Goal: Task Accomplishment & Management: Complete application form

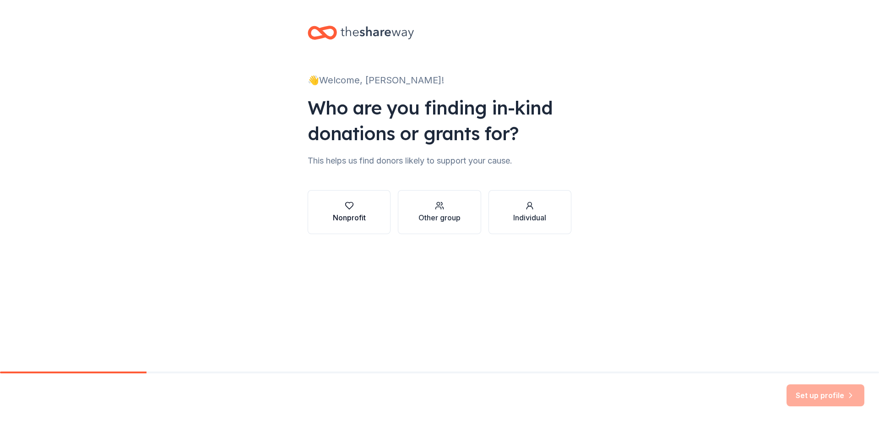
click at [338, 218] on div "Nonprofit" at bounding box center [349, 217] width 33 height 11
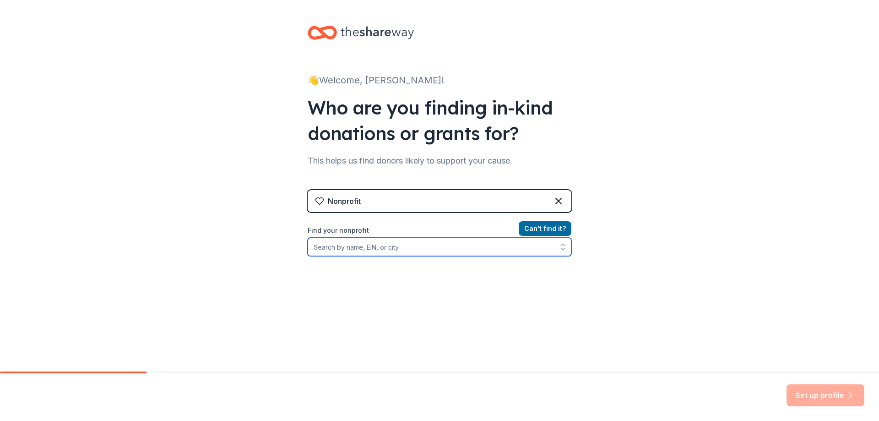
click at [342, 248] on input "Find your nonprofit" at bounding box center [440, 247] width 264 height 18
type input "Vera House Inc"
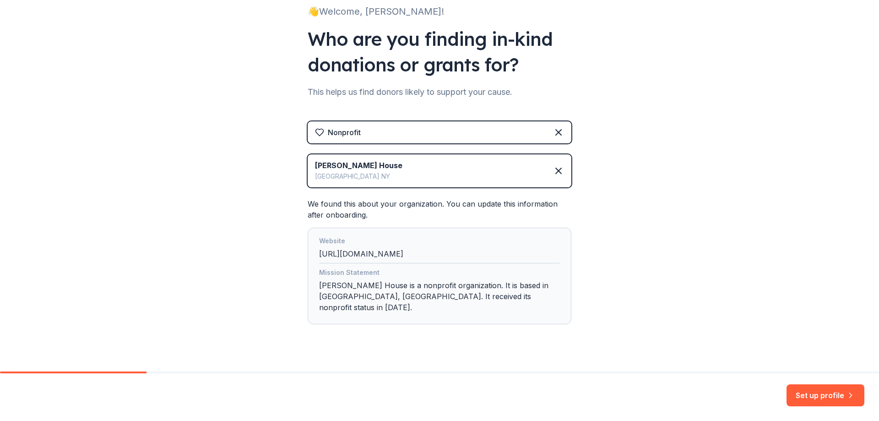
scroll to position [73, 0]
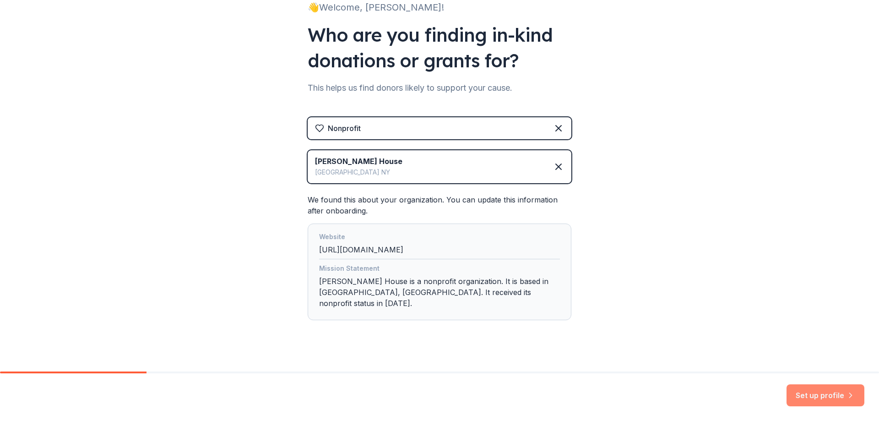
click at [824, 389] on button "Set up profile" at bounding box center [826, 395] width 78 height 22
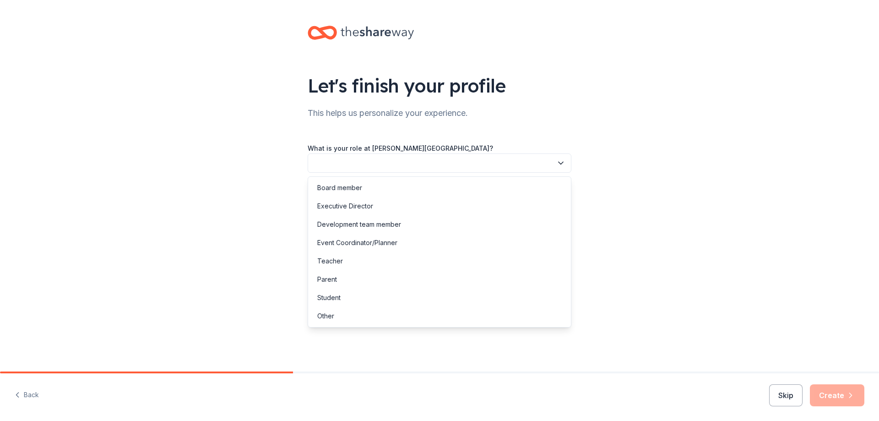
click at [443, 163] on button "button" at bounding box center [440, 162] width 264 height 19
click at [359, 222] on div "Development team member" at bounding box center [359, 224] width 84 height 11
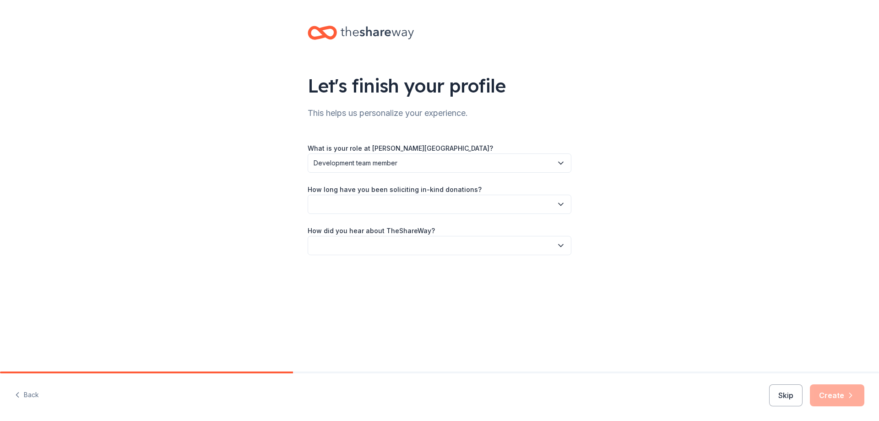
click at [377, 203] on button "button" at bounding box center [440, 204] width 264 height 19
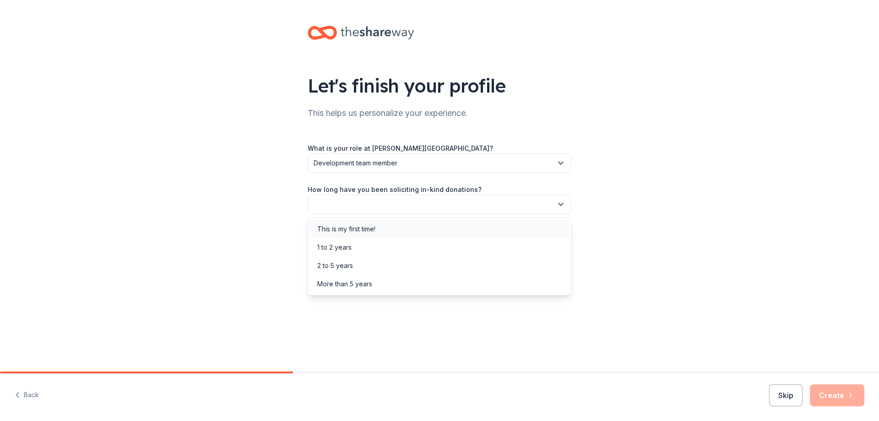
click at [371, 227] on div "This is my first time!" at bounding box center [346, 228] width 58 height 11
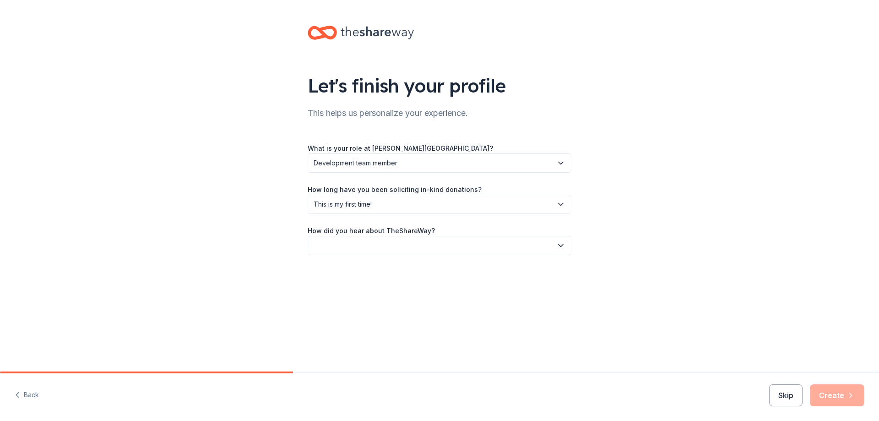
click at [370, 249] on button "button" at bounding box center [440, 245] width 264 height 19
click at [335, 343] on div "Other" at bounding box center [439, 343] width 259 height 18
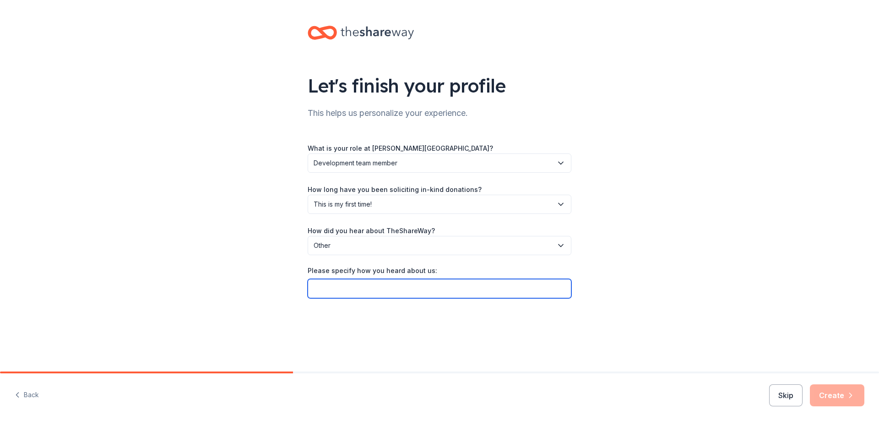
click at [348, 289] on input "Please specify how you heard about us:" at bounding box center [440, 288] width 264 height 19
type input "online"
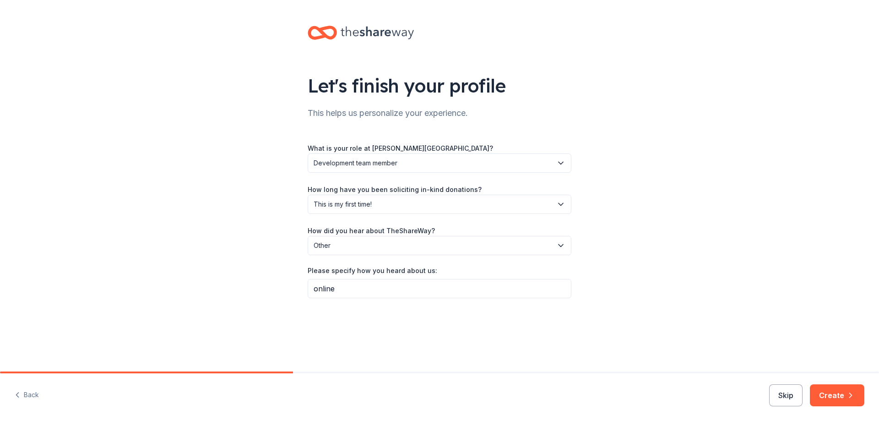
click at [847, 394] on icon "button" at bounding box center [850, 395] width 9 height 9
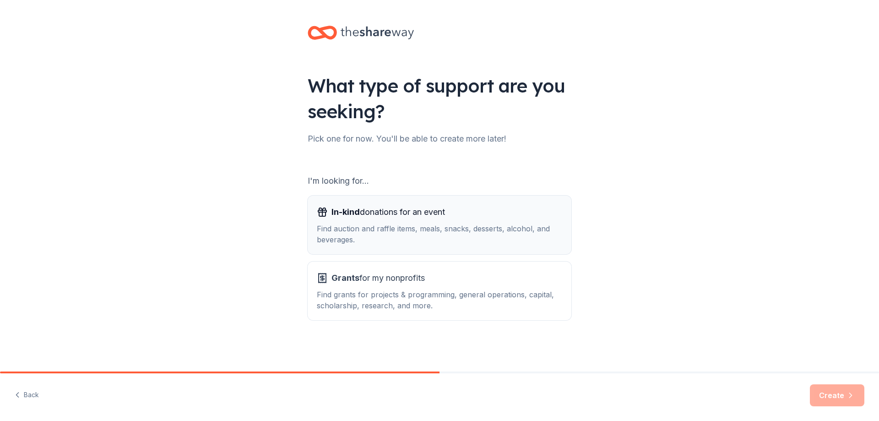
click at [378, 217] on span "In-kind donations for an event" at bounding box center [388, 212] width 114 height 15
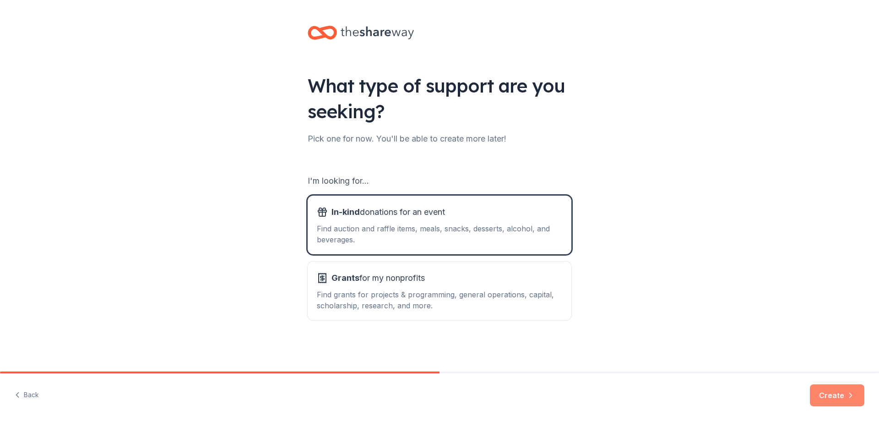
click at [834, 391] on button "Create" at bounding box center [837, 395] width 54 height 22
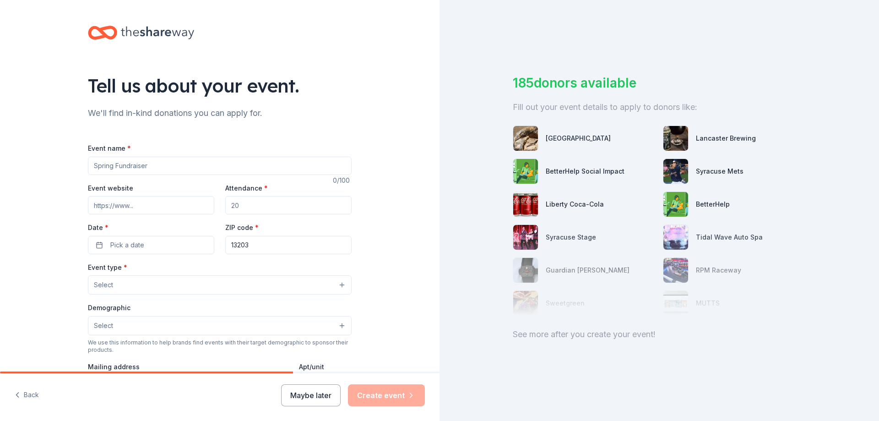
click at [160, 167] on input "Event name *" at bounding box center [220, 166] width 264 height 18
type input "New Beginnings Gala"
click at [139, 211] on input "Event website" at bounding box center [151, 205] width 126 height 18
paste input "https://www.verahouse.org/2025-new-beginnings-gala"
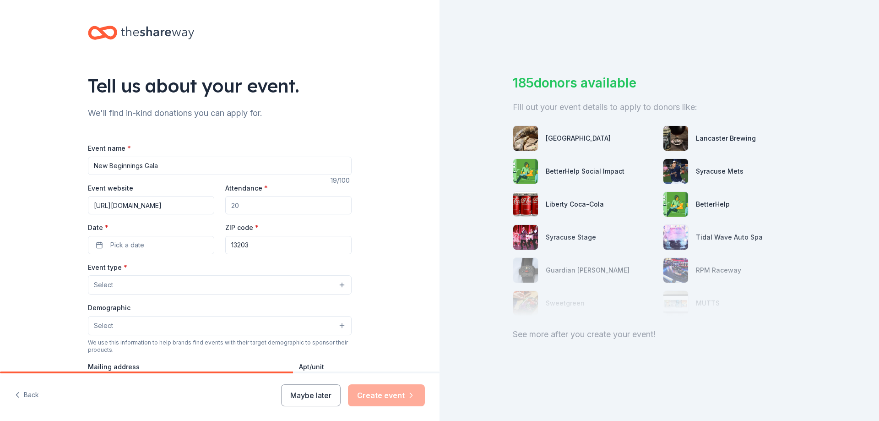
type input "https://www.verahouse.org/2025-new-beginnings-gala"
click at [254, 201] on input "Attendance *" at bounding box center [288, 205] width 126 height 18
type input "500"
click at [192, 247] on button "Pick a date" at bounding box center [151, 245] width 126 height 18
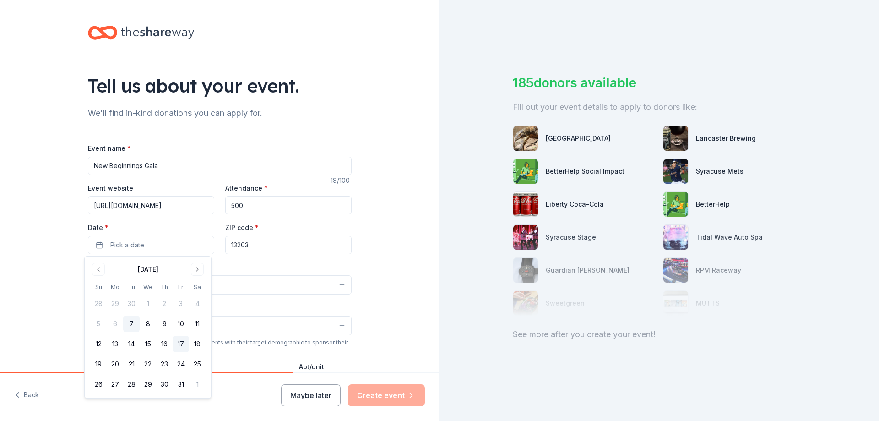
click at [177, 342] on button "17" at bounding box center [181, 344] width 16 height 16
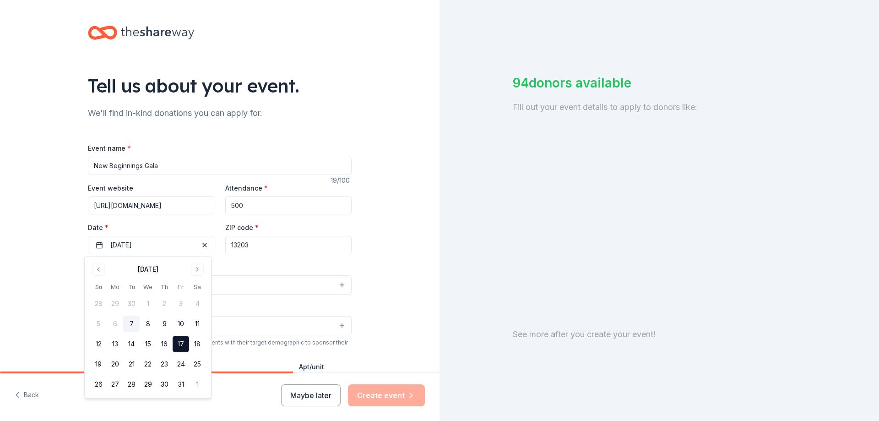
click at [260, 244] on input "13203" at bounding box center [288, 245] width 126 height 18
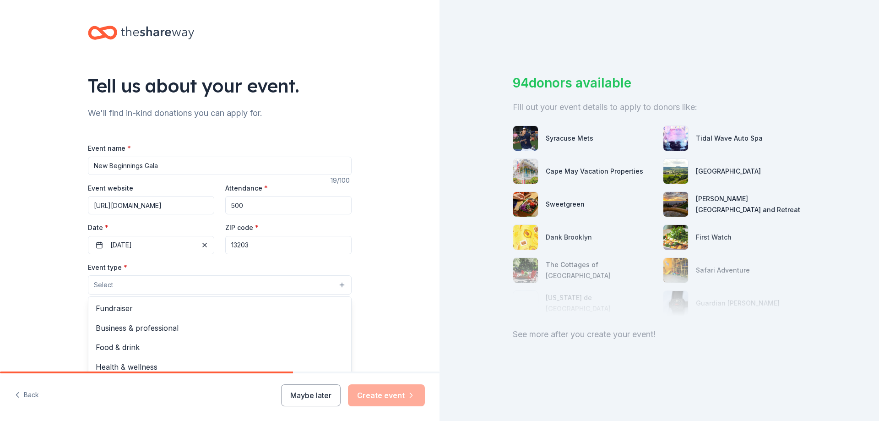
click at [170, 282] on button "Select" at bounding box center [220, 284] width 264 height 19
click at [123, 311] on span "Fundraiser" at bounding box center [220, 308] width 248 height 12
click at [375, 276] on div "Tell us about your event. We'll find in-kind donations you can apply for. Event…" at bounding box center [219, 305] width 439 height 610
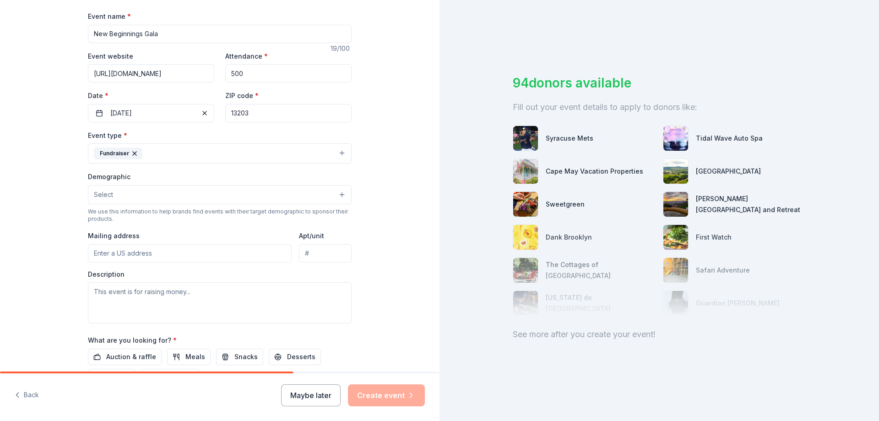
scroll to position [137, 0]
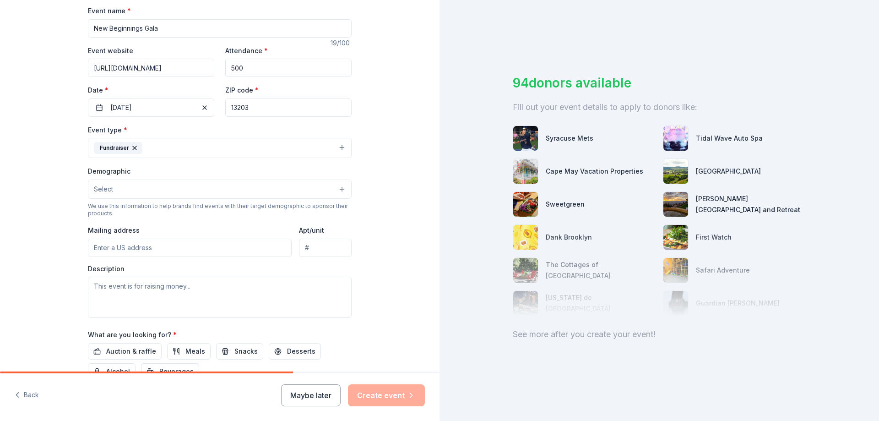
click at [337, 190] on button "Select" at bounding box center [220, 188] width 264 height 19
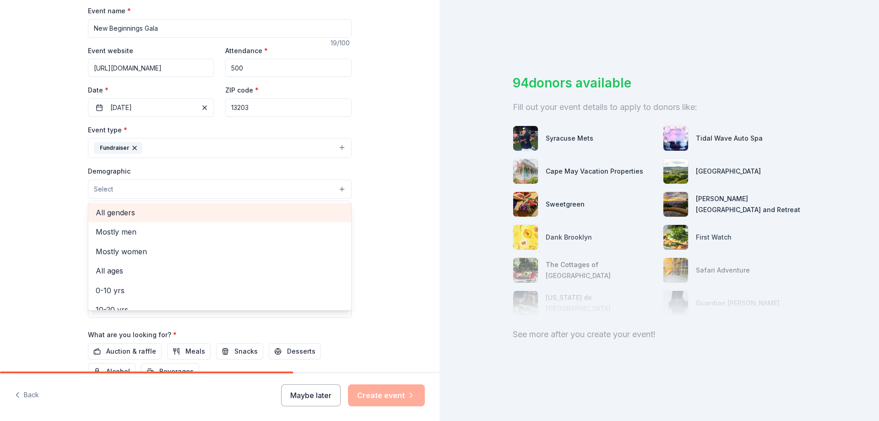
click at [113, 214] on span "All genders" at bounding box center [220, 212] width 248 height 12
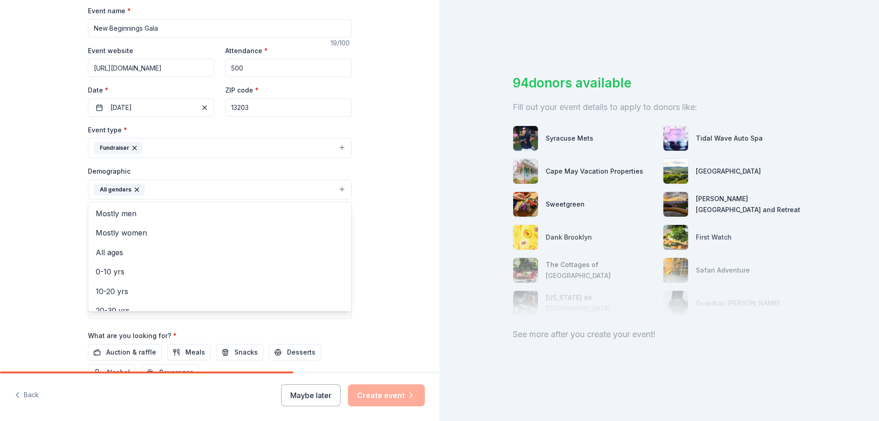
click at [393, 202] on div "Tell us about your event. We'll find in-kind donations you can apply for. Event…" at bounding box center [219, 168] width 439 height 611
click at [229, 249] on input "Mailing address" at bounding box center [190, 248] width 204 height 18
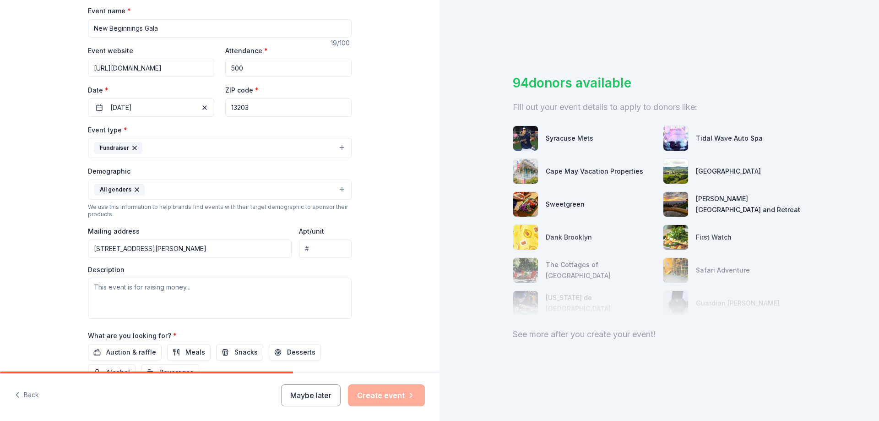
type input "723 James Street, Syracuse, NY, 13203"
click at [116, 291] on textarea at bounding box center [220, 297] width 264 height 41
click at [190, 288] on textarea at bounding box center [220, 297] width 264 height 41
paste textarea "The New Beginnings Gala is Vera House’s signature event. Together, we honor sur…"
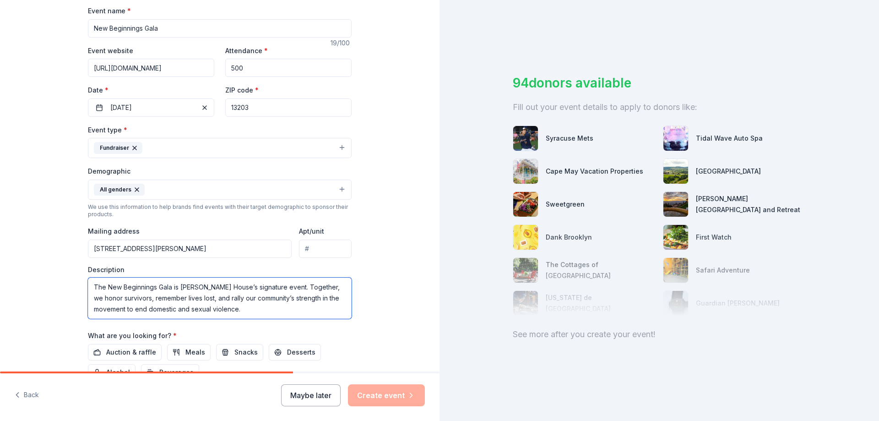
scroll to position [17, 0]
click at [261, 295] on textarea "The New Beginnings Gala is Vera House’s signature event. Together, we honor sur…" at bounding box center [220, 297] width 264 height 41
type textarea "The New Beginnings Gala is Vera House’s signature event. Together, we honor sur…"
click at [419, 250] on div "Tell us about your event. We'll find in-kind donations you can apply for. Event…" at bounding box center [219, 168] width 439 height 611
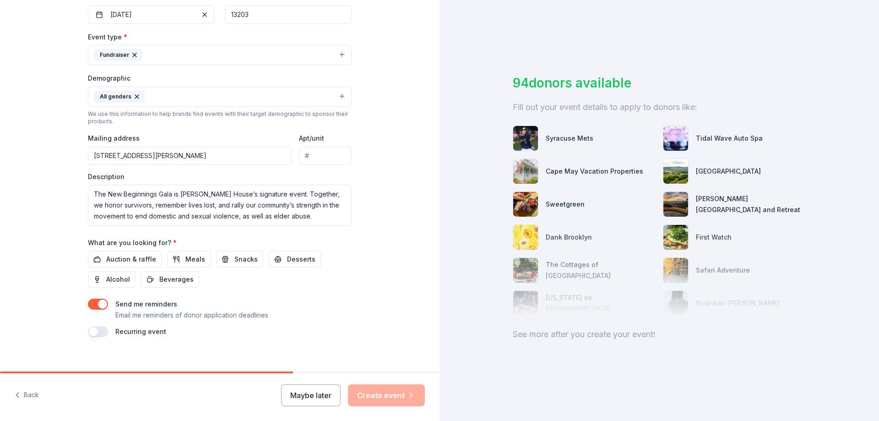
scroll to position [240, 0]
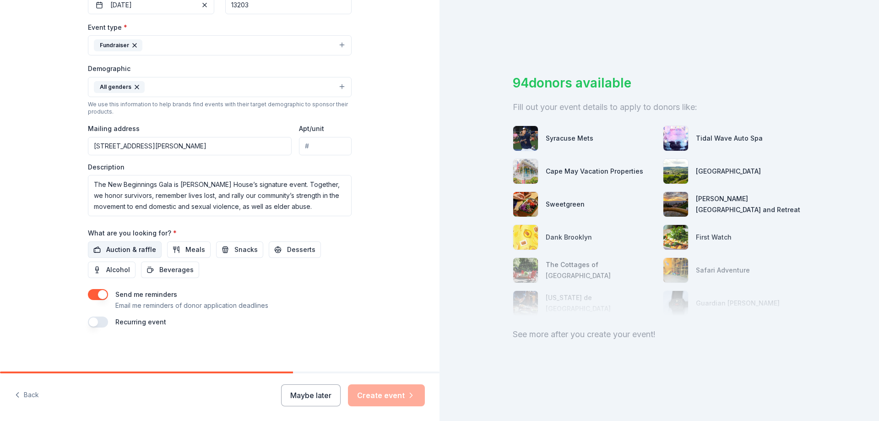
click at [101, 247] on button "Auction & raffle" at bounding box center [125, 249] width 74 height 16
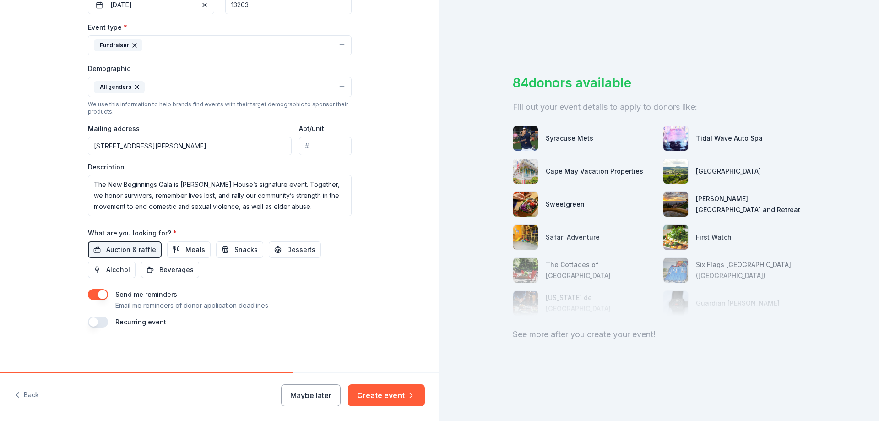
click at [94, 327] on div "Tell us about your event. We'll find in-kind donations you can apply for. Event…" at bounding box center [219, 65] width 293 height 611
click at [95, 322] on button "button" at bounding box center [98, 321] width 20 height 11
click at [392, 395] on button "Create event" at bounding box center [386, 395] width 77 height 22
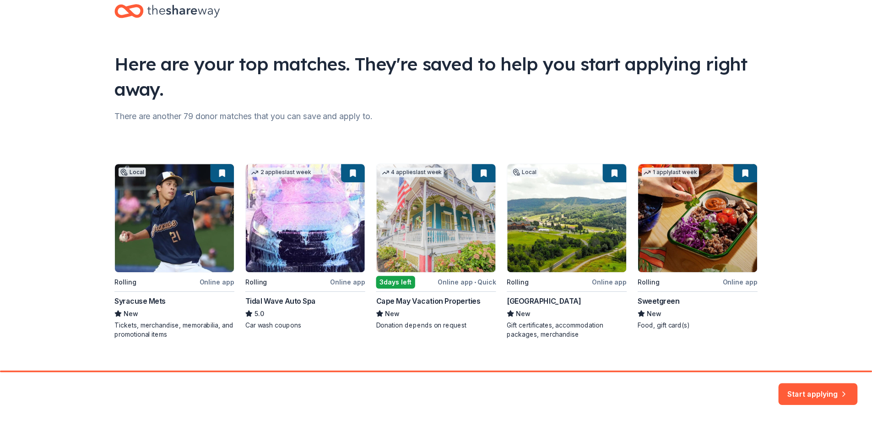
scroll to position [36, 0]
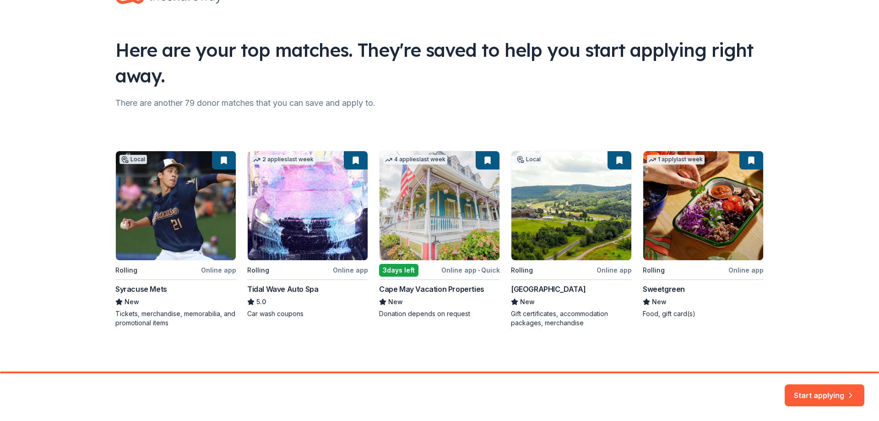
click at [458, 220] on div "Local Rolling Online app Syracuse Mets New Tickets, merchandise, memorabilia, a…" at bounding box center [439, 239] width 648 height 177
click at [399, 293] on div "Local Rolling Online app Syracuse Mets New Tickets, merchandise, memorabilia, a…" at bounding box center [439, 239] width 648 height 177
click at [806, 390] on button "Start applying" at bounding box center [825, 390] width 80 height 22
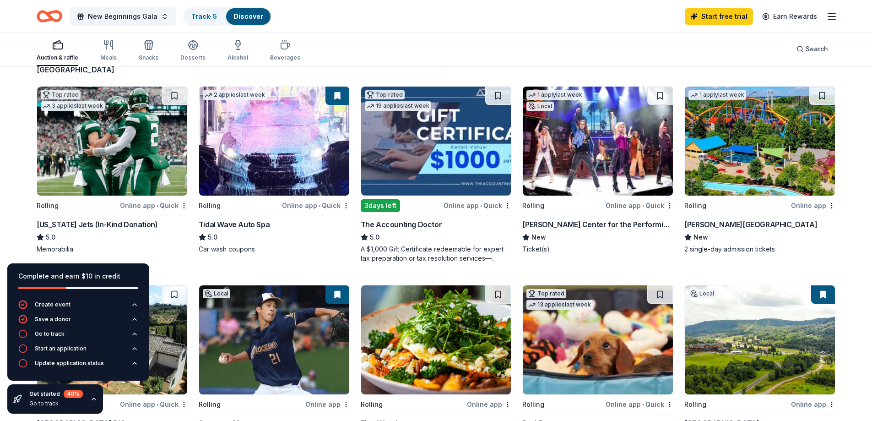
scroll to position [92, 0]
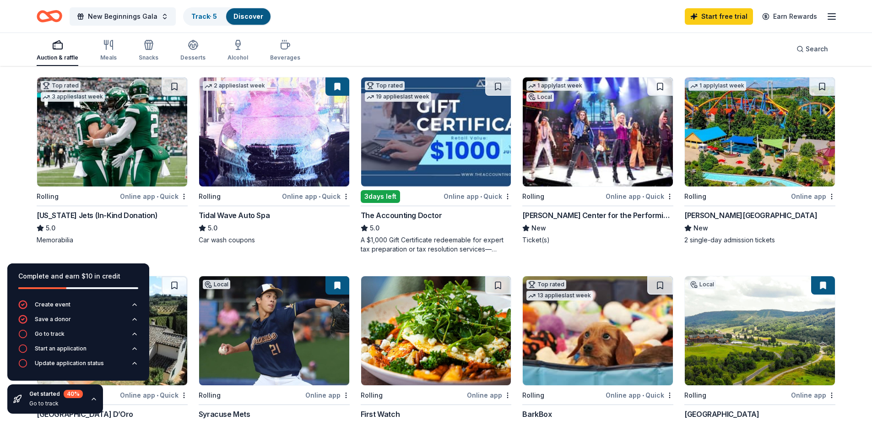
click at [92, 398] on icon "button" at bounding box center [93, 398] width 7 height 7
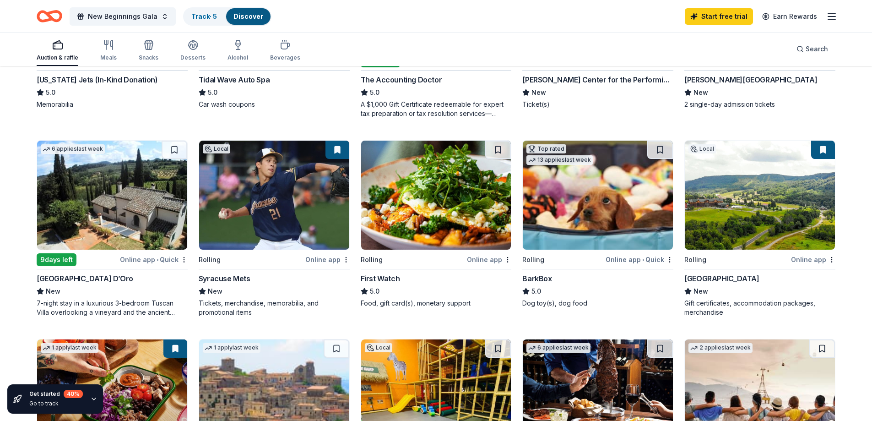
scroll to position [229, 0]
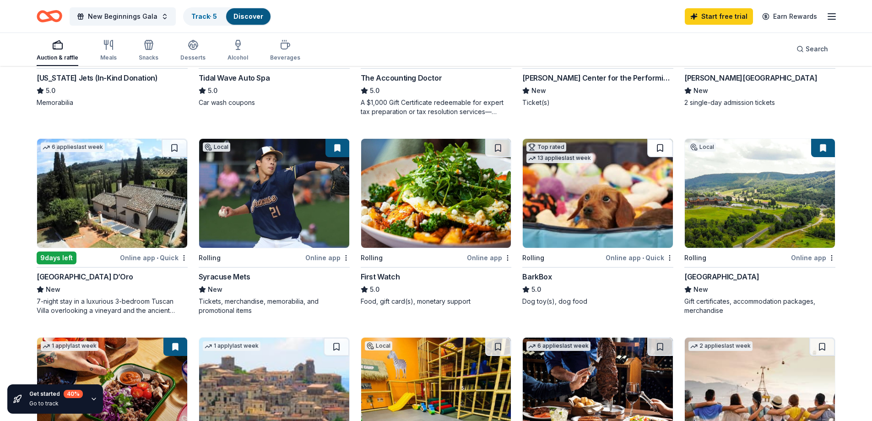
click at [660, 145] on button at bounding box center [660, 148] width 26 height 18
click at [172, 146] on button at bounding box center [175, 148] width 26 height 18
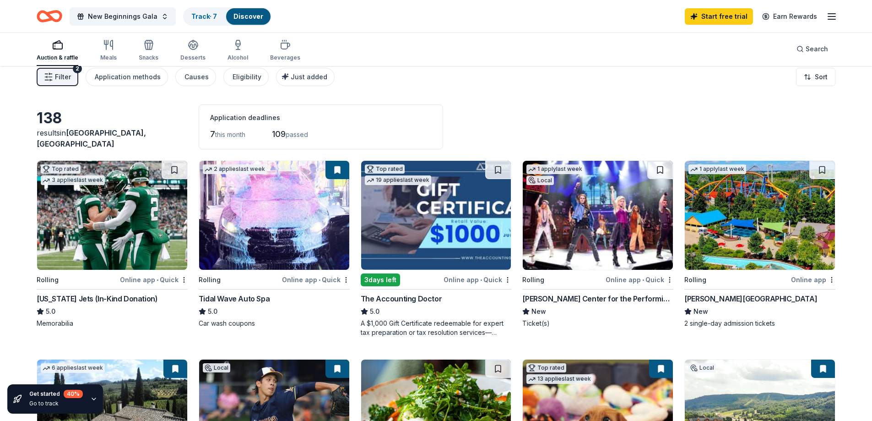
scroll to position [0, 0]
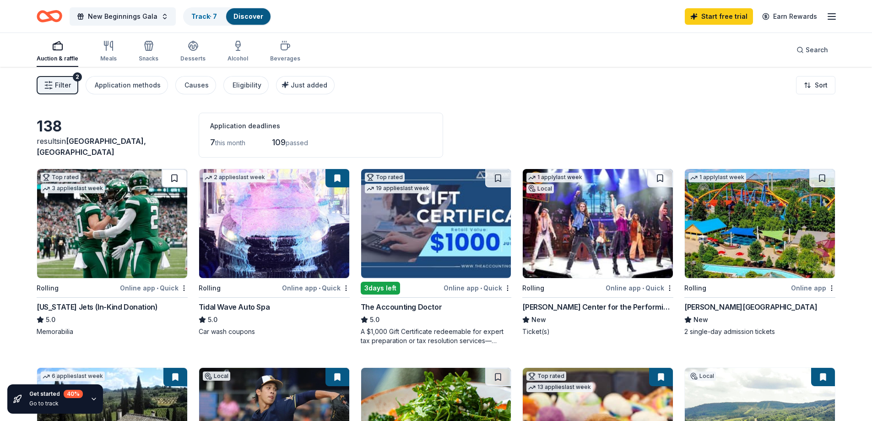
click at [182, 172] on button at bounding box center [175, 178] width 26 height 18
click at [730, 11] on link "Start free trial" at bounding box center [719, 16] width 68 height 16
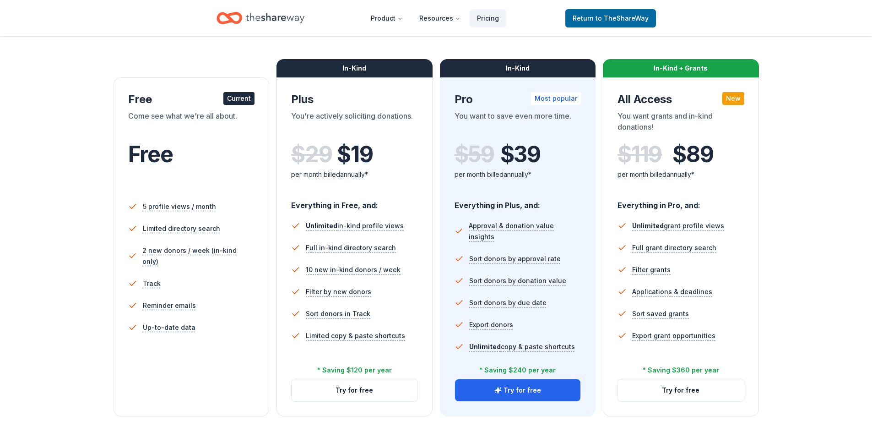
scroll to position [137, 0]
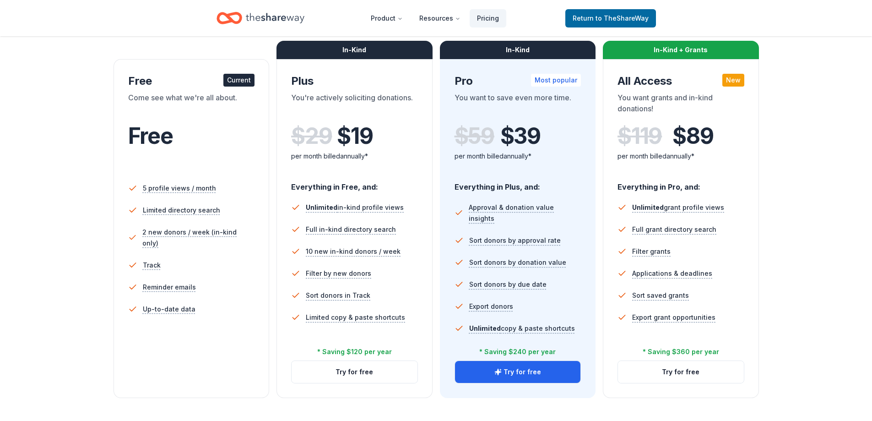
click at [218, 281] on li "Reminder emails" at bounding box center [191, 287] width 127 height 22
click at [237, 155] on div "Free" at bounding box center [191, 148] width 127 height 50
click at [352, 374] on button "Try for free" at bounding box center [355, 372] width 126 height 22
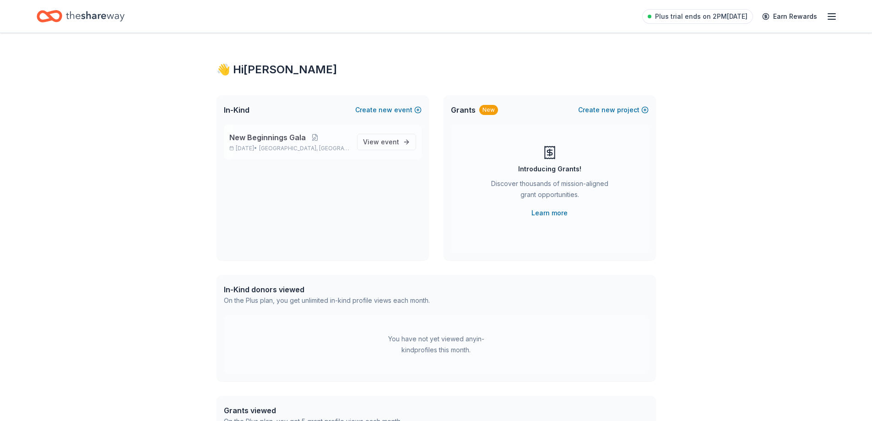
click at [330, 147] on p "[DATE] • [GEOGRAPHIC_DATA], [GEOGRAPHIC_DATA]" at bounding box center [289, 148] width 120 height 7
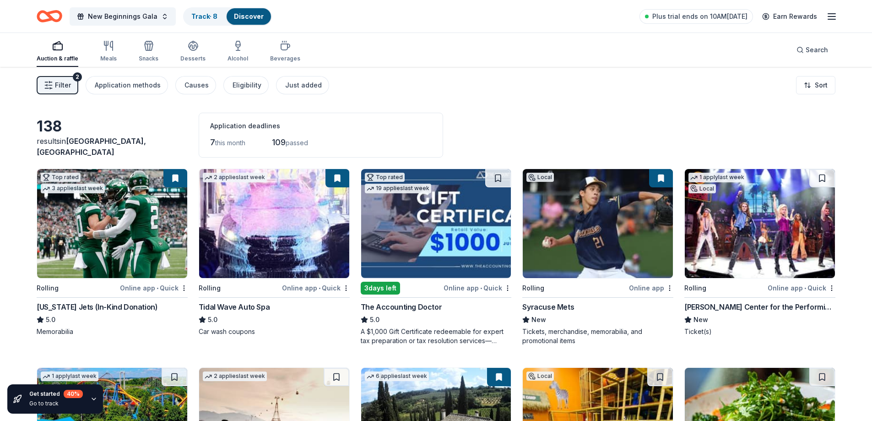
click at [65, 79] on button "Filter 2" at bounding box center [58, 85] width 42 height 18
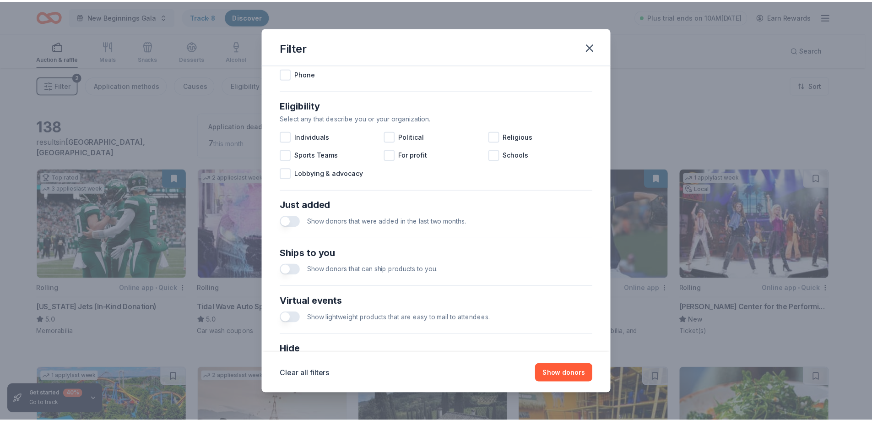
scroll to position [315, 0]
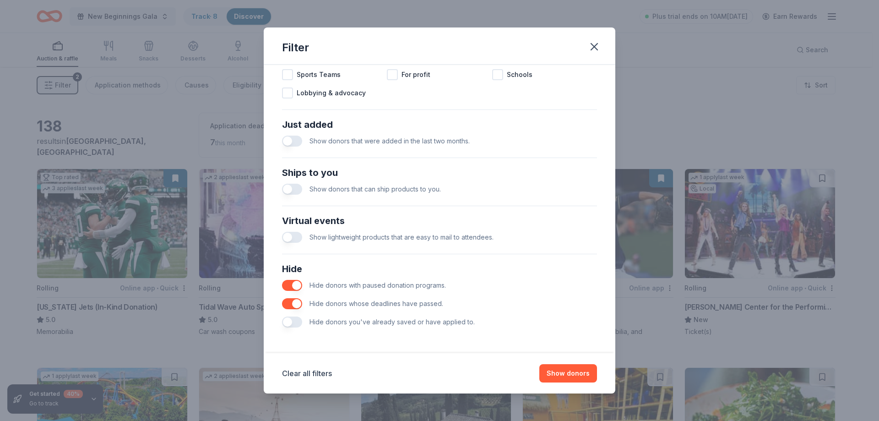
click at [299, 187] on button "button" at bounding box center [292, 189] width 20 height 11
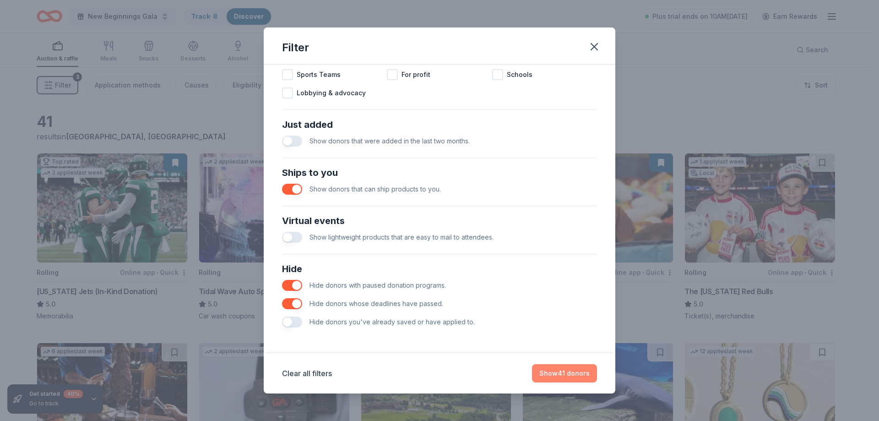
click at [556, 368] on button "Show 41 donors" at bounding box center [564, 373] width 65 height 18
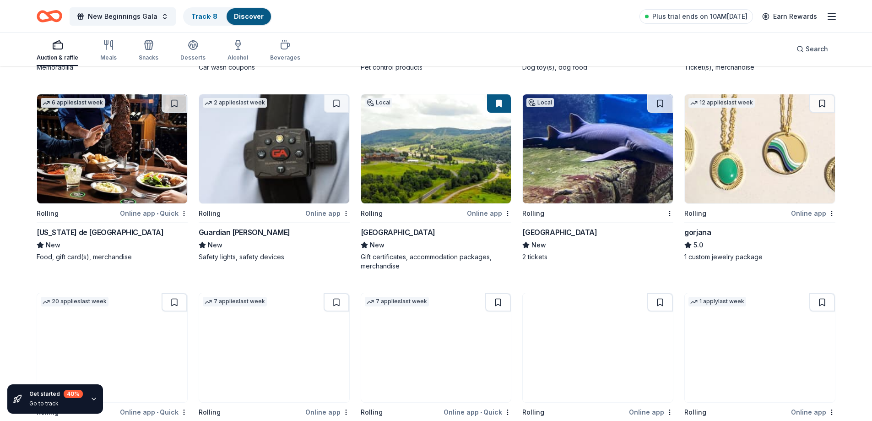
scroll to position [275, 0]
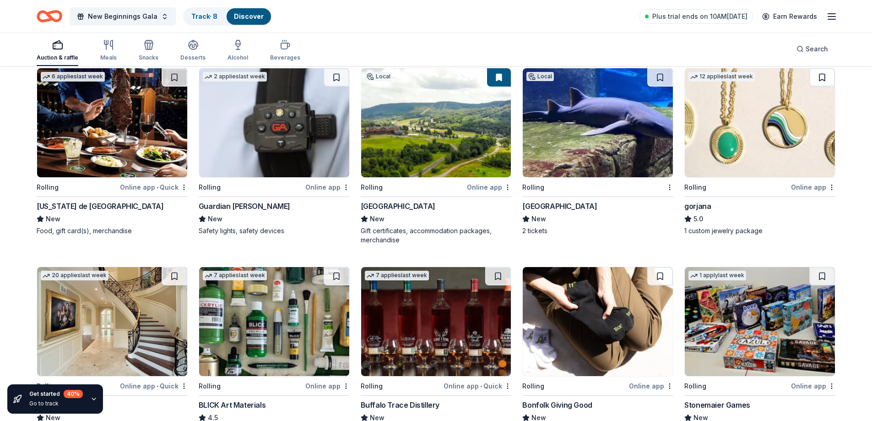
click at [818, 75] on button at bounding box center [822, 77] width 26 height 18
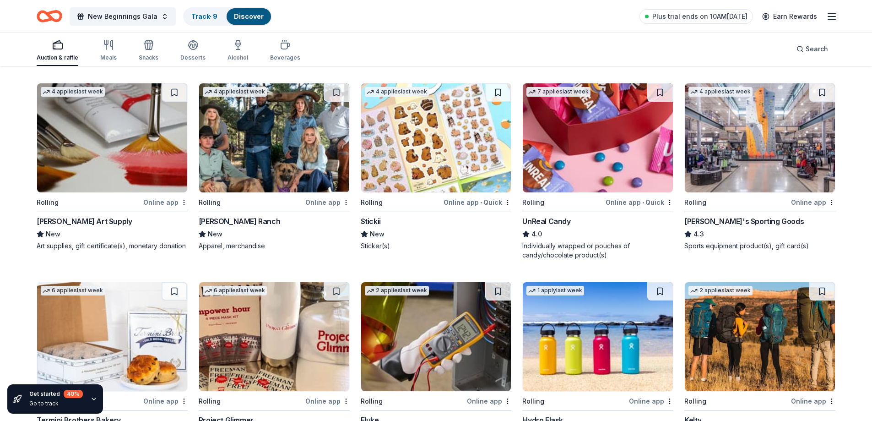
scroll to position [641, 0]
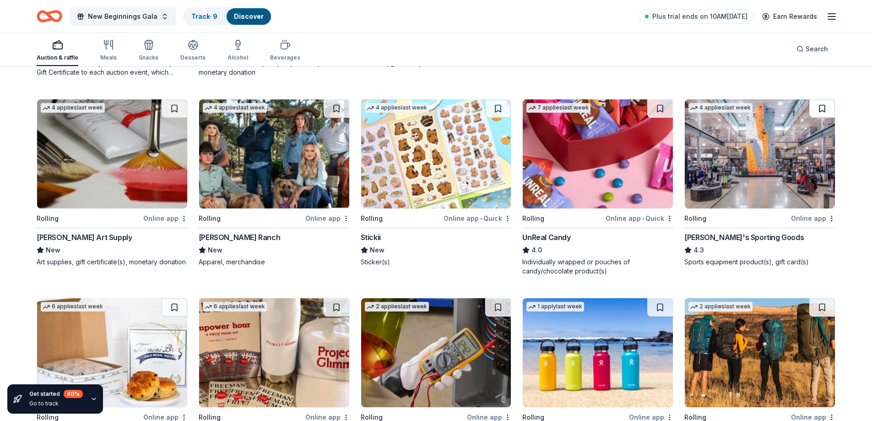
click at [825, 109] on button at bounding box center [822, 108] width 26 height 18
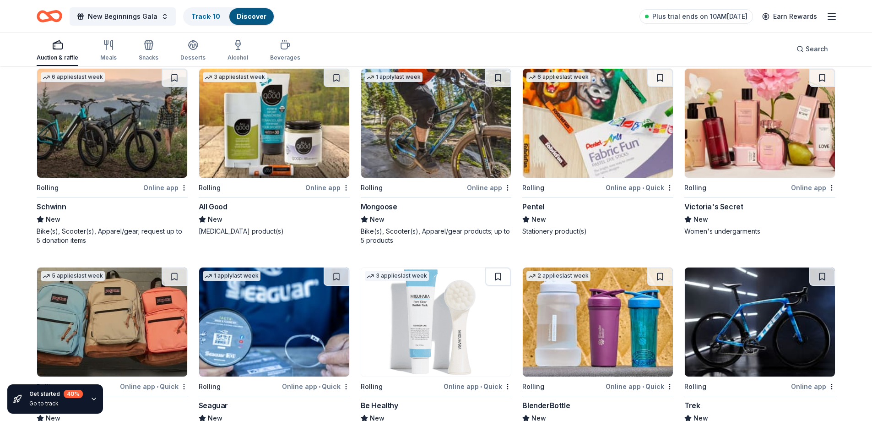
scroll to position [1053, 0]
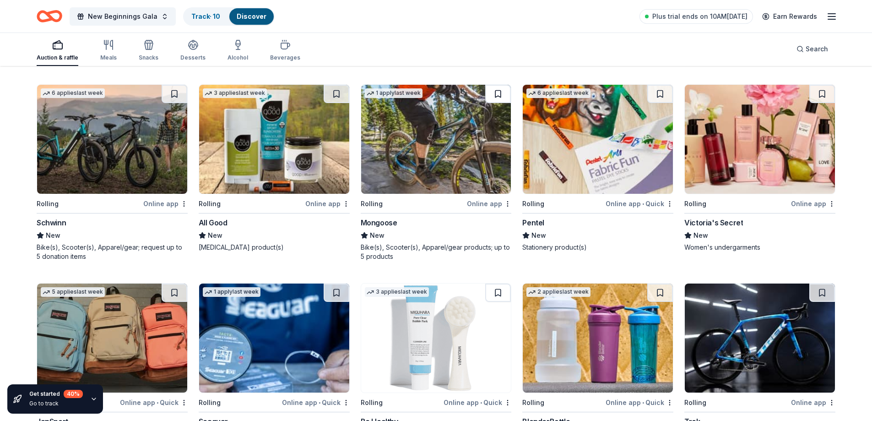
click at [501, 97] on button at bounding box center [498, 94] width 26 height 18
click at [182, 93] on button at bounding box center [175, 94] width 26 height 18
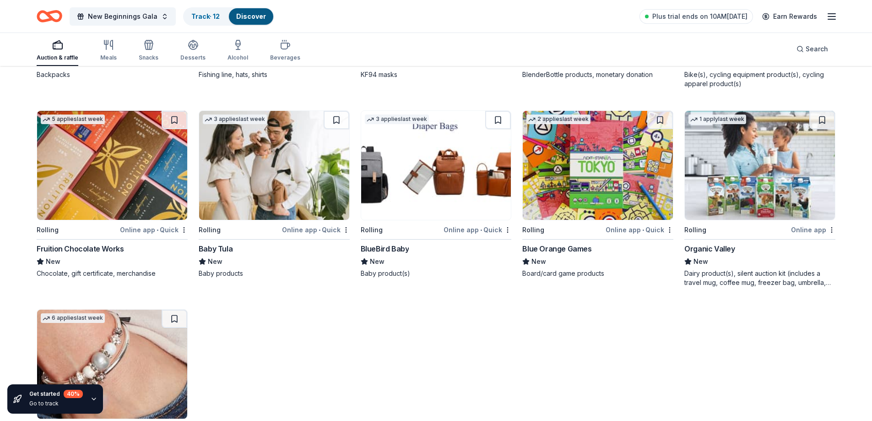
scroll to position [1407, 0]
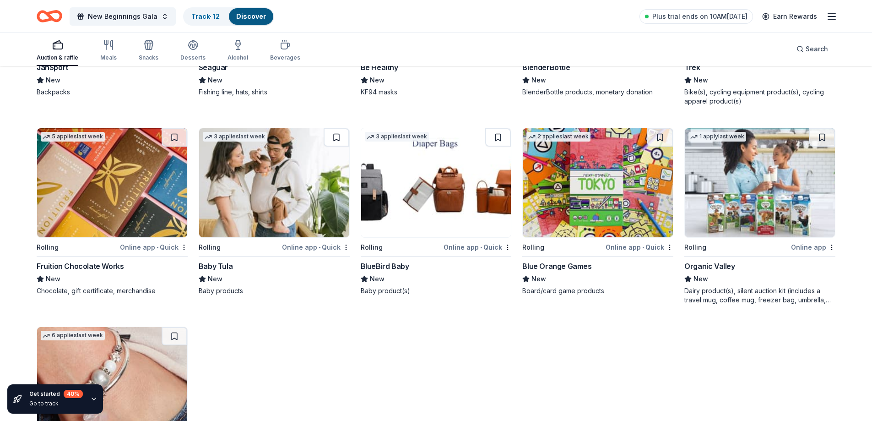
click at [341, 137] on button at bounding box center [337, 137] width 26 height 18
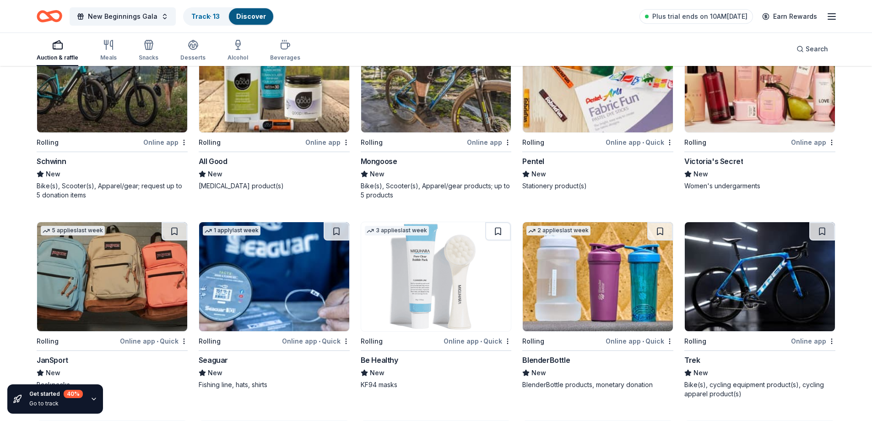
scroll to position [995, 0]
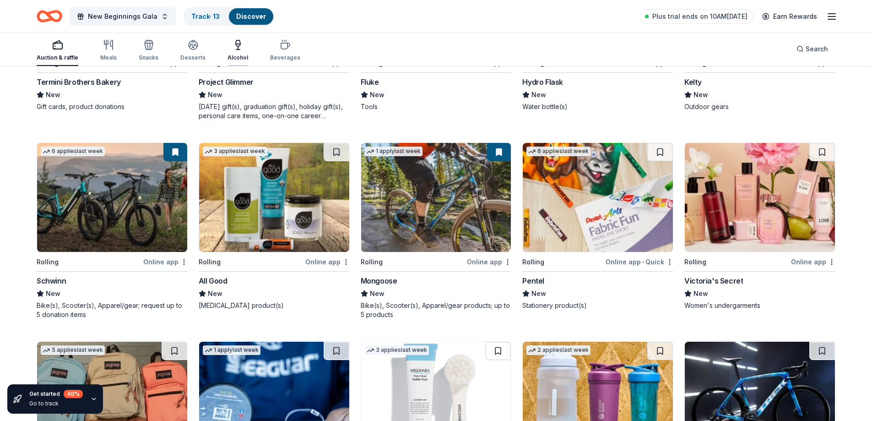
click at [236, 43] on icon "button" at bounding box center [238, 43] width 5 height 6
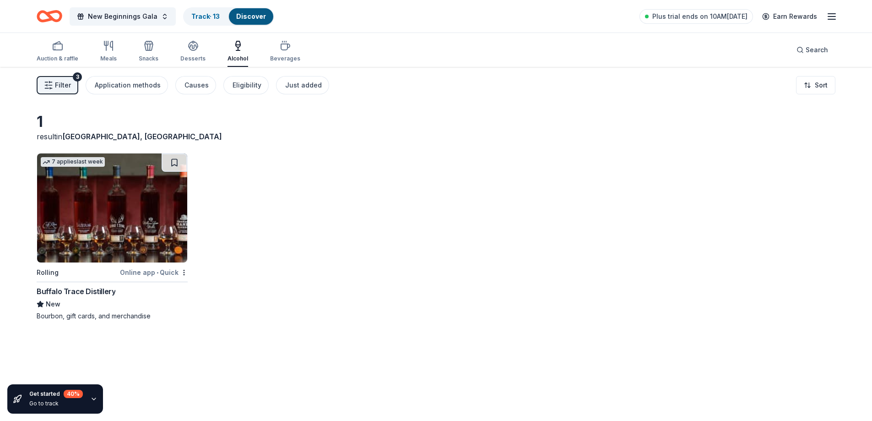
click at [172, 161] on button at bounding box center [175, 162] width 26 height 18
click at [189, 45] on icon "button" at bounding box center [193, 45] width 9 height 7
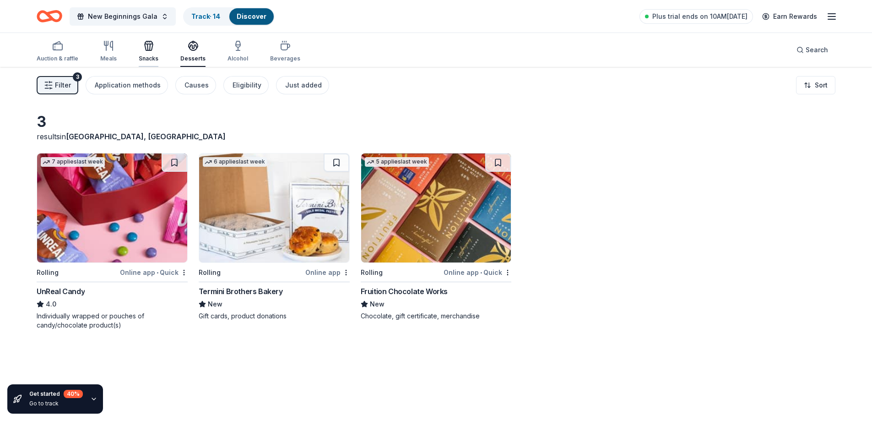
click at [145, 50] on icon "button" at bounding box center [149, 47] width 8 height 6
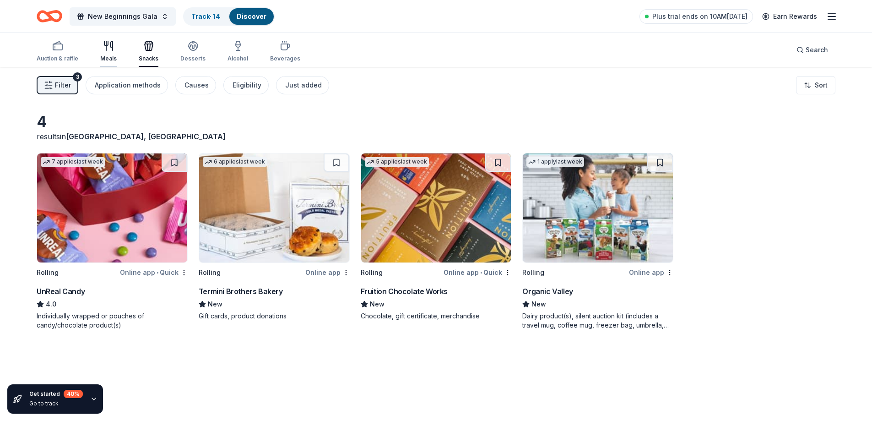
click at [108, 50] on icon "button" at bounding box center [108, 45] width 11 height 11
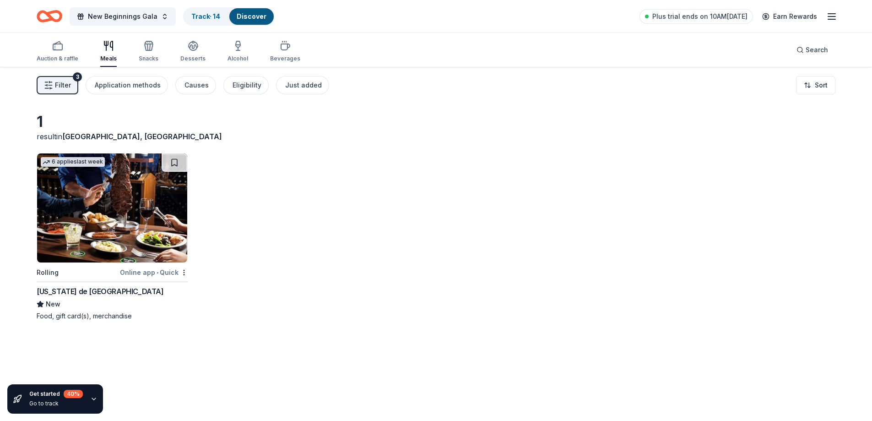
click at [63, 87] on span "Filter" at bounding box center [63, 85] width 16 height 11
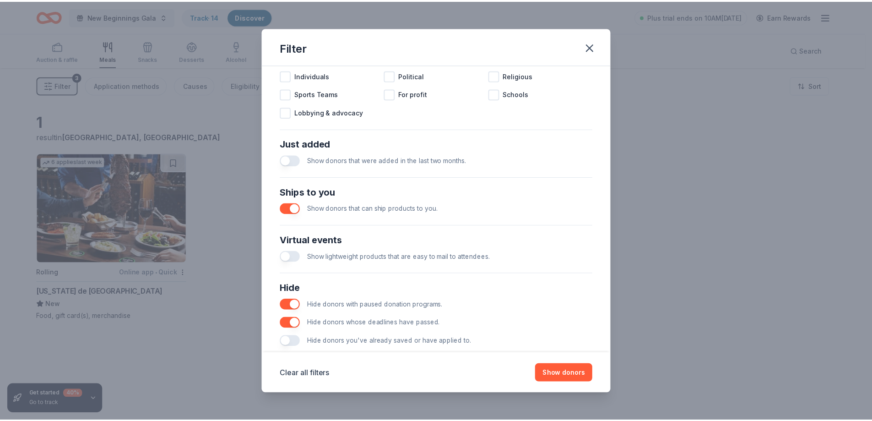
scroll to position [315, 0]
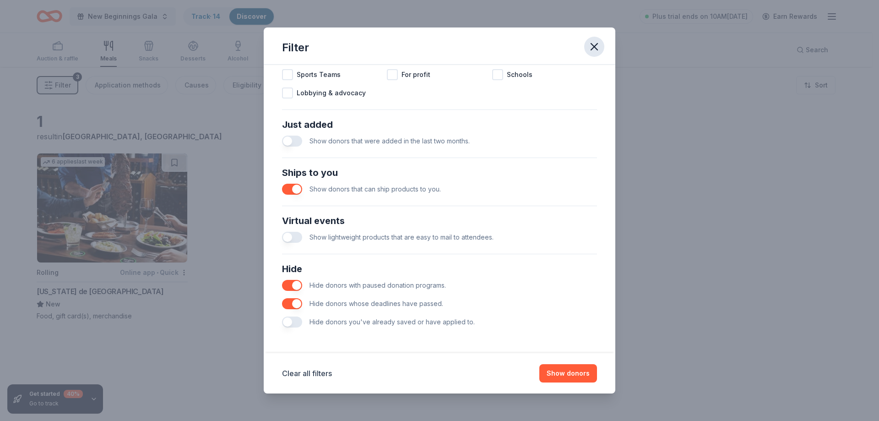
click at [589, 45] on icon "button" at bounding box center [594, 46] width 13 height 13
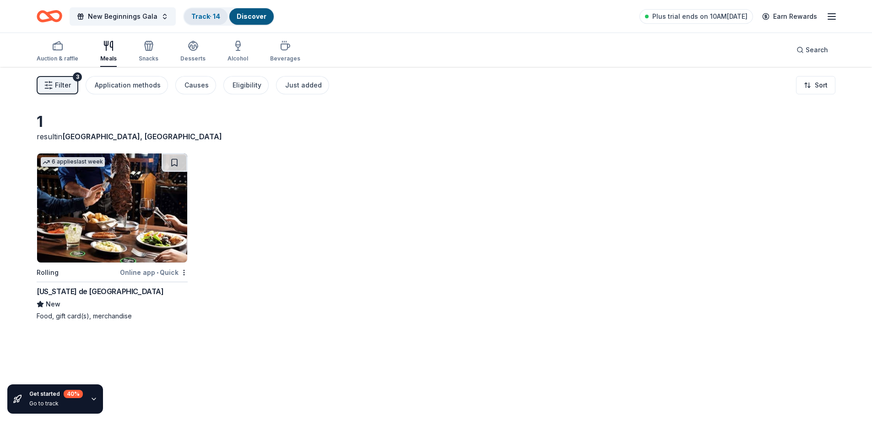
click at [198, 11] on div "Track · 14" at bounding box center [205, 16] width 43 height 16
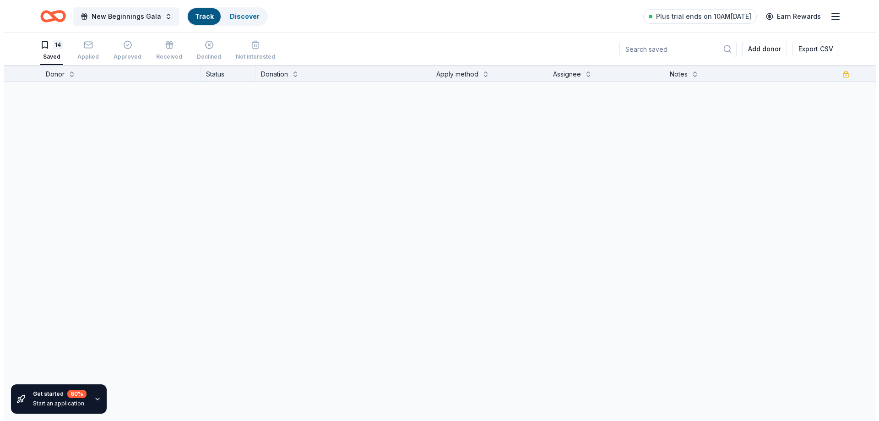
scroll to position [0, 0]
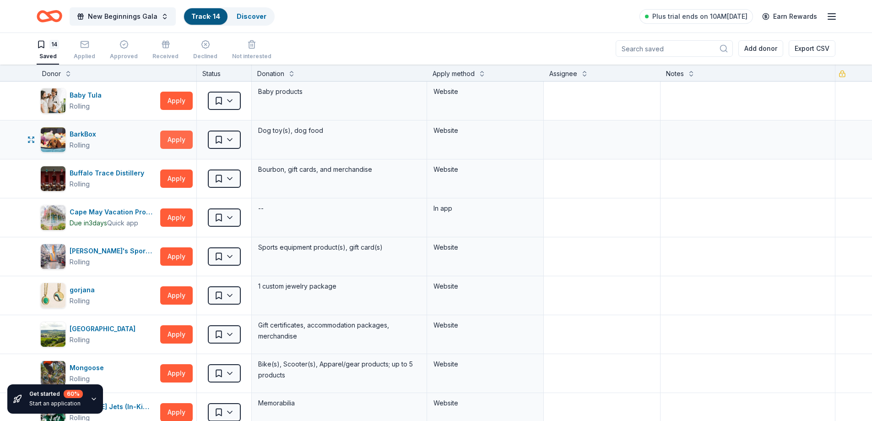
click at [180, 140] on button "Apply" at bounding box center [176, 139] width 33 height 18
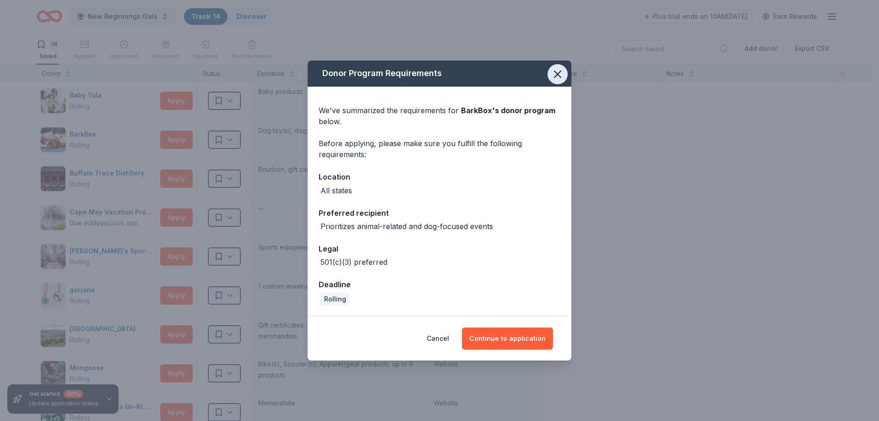
click at [555, 75] on icon "button" at bounding box center [557, 74] width 13 height 13
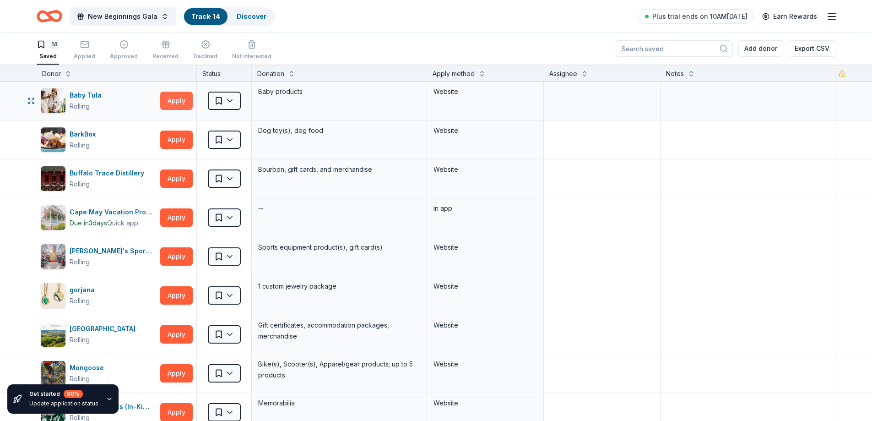
click at [185, 98] on button "Apply" at bounding box center [176, 101] width 33 height 18
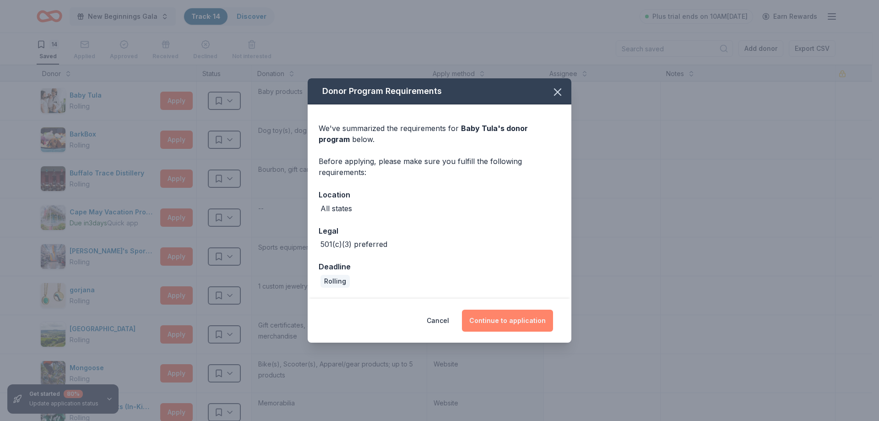
click at [498, 322] on button "Continue to application" at bounding box center [507, 320] width 91 height 22
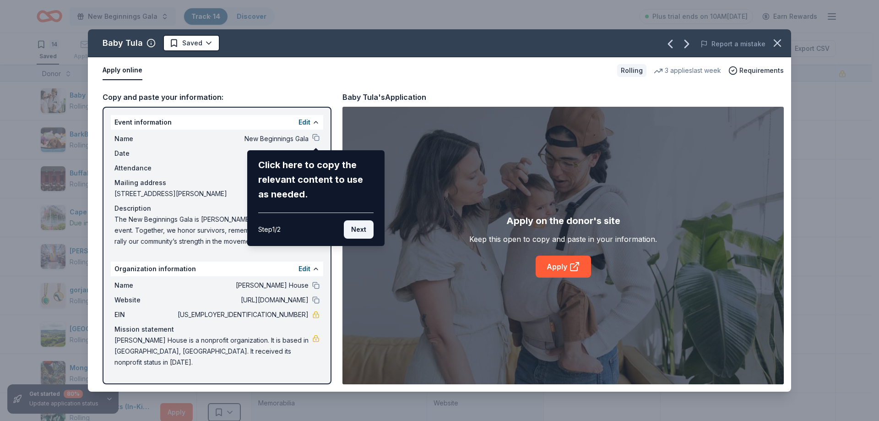
click at [356, 227] on button "Next" at bounding box center [359, 229] width 30 height 18
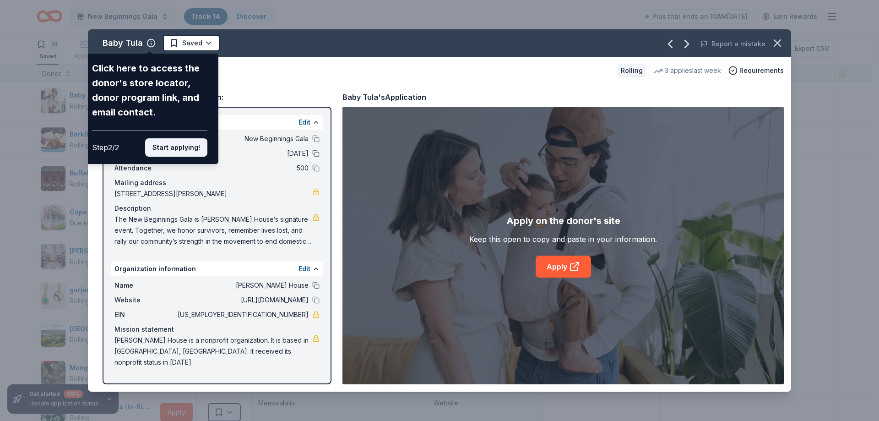
click at [181, 142] on button "Start applying!" at bounding box center [176, 147] width 62 height 18
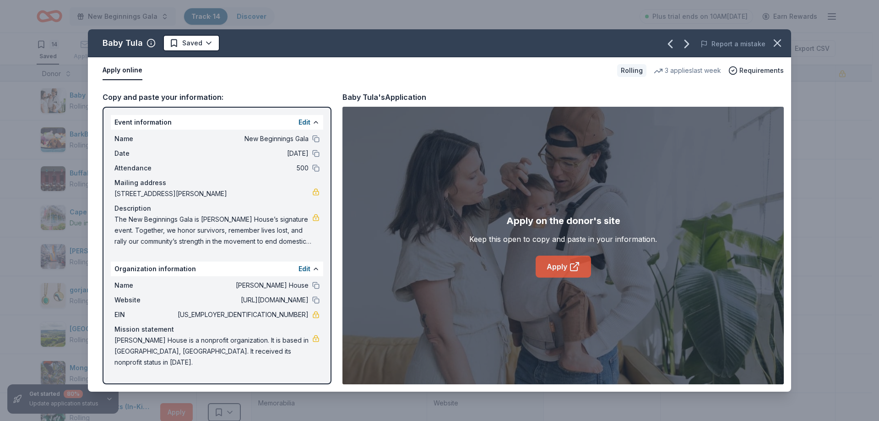
click at [546, 265] on link "Apply" at bounding box center [563, 266] width 55 height 22
click at [782, 41] on icon "button" at bounding box center [777, 43] width 13 height 13
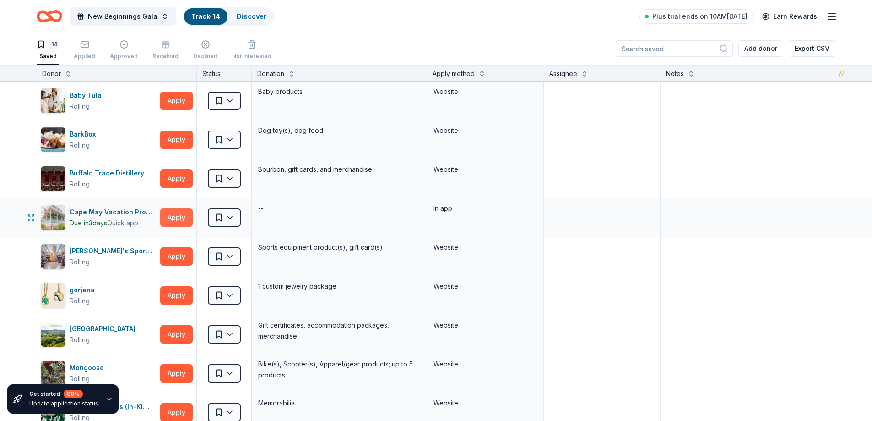
click at [180, 214] on button "Apply" at bounding box center [176, 217] width 33 height 18
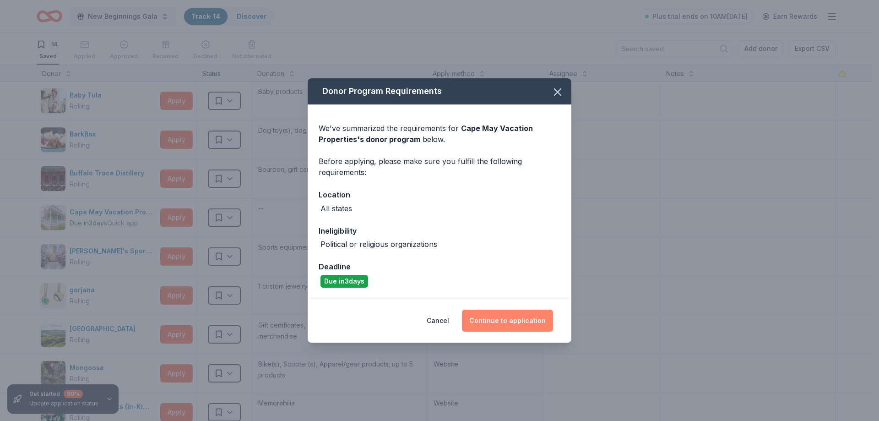
click at [494, 313] on button "Continue to application" at bounding box center [507, 320] width 91 height 22
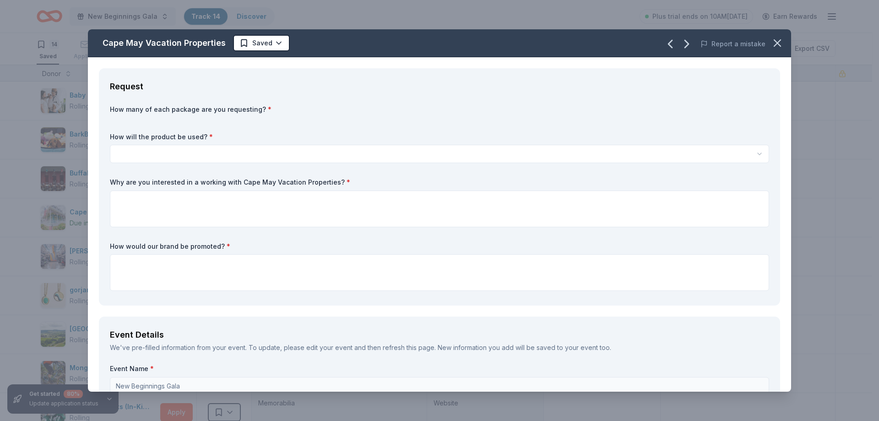
click at [180, 151] on html "New Beginnings Gala Track · 14 Discover Plus trial ends on 10AM, 10/14 Earn Rew…" at bounding box center [439, 210] width 879 height 421
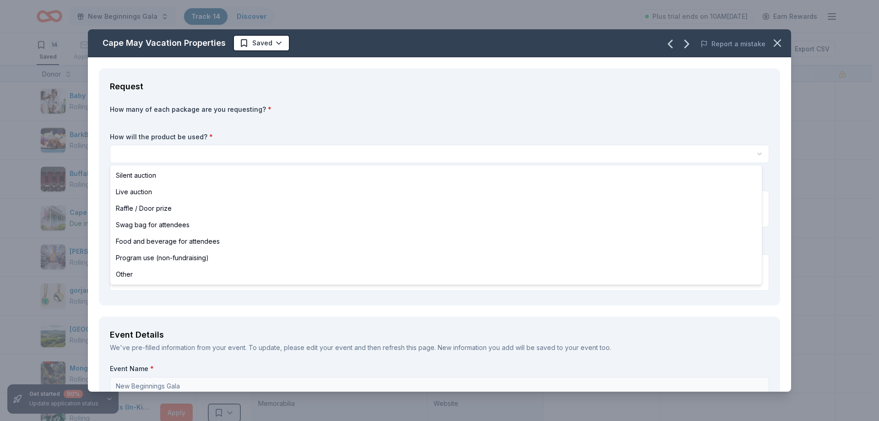
scroll to position [0, 0]
select select "liveAuction"
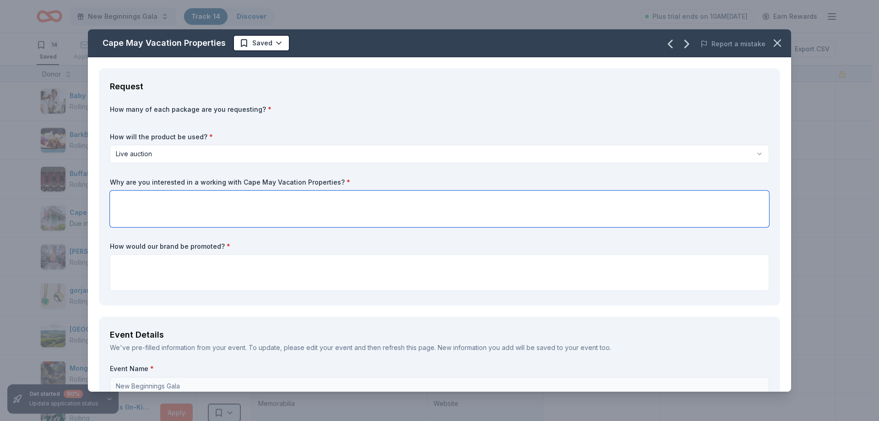
click at [153, 198] on textarea at bounding box center [439, 208] width 659 height 37
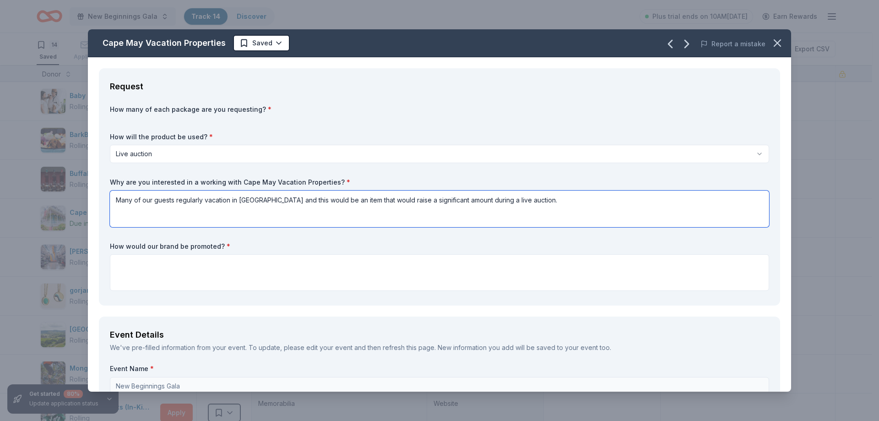
type textarea "Many of our guests regularly vacation in Cape May and this would be an item tha…"
click at [201, 260] on textarea at bounding box center [439, 272] width 659 height 37
type textarea "O"
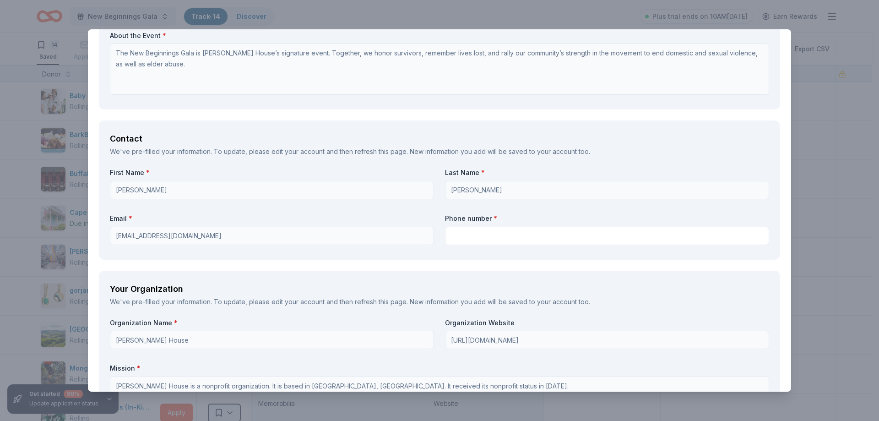
scroll to position [549, 0]
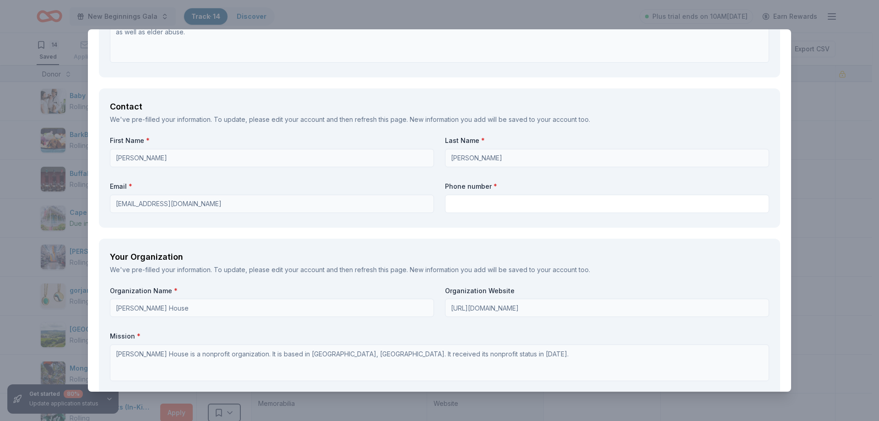
type textarea "Social media posts on Vera House Inc. social media (LinkedIn, Facebook, Instagr…"
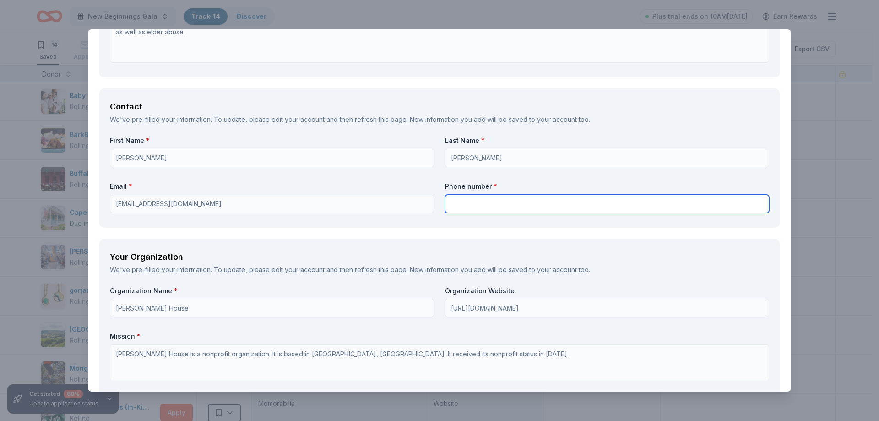
click at [476, 201] on input "text" at bounding box center [607, 204] width 324 height 18
type input "3155695562"
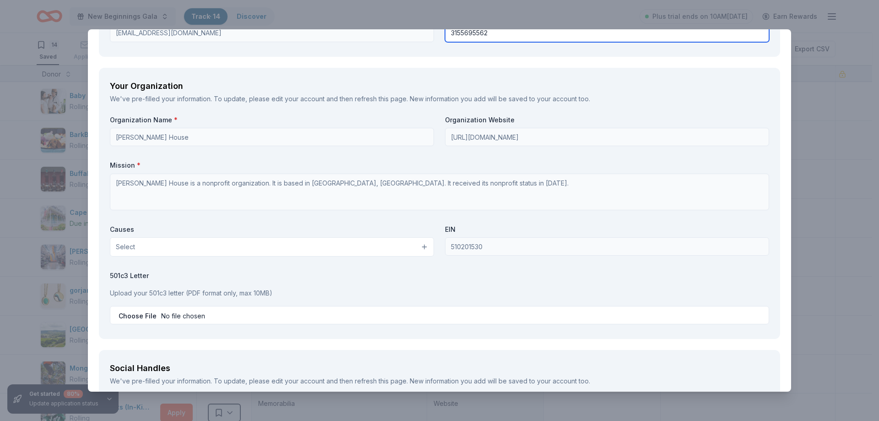
scroll to position [732, 0]
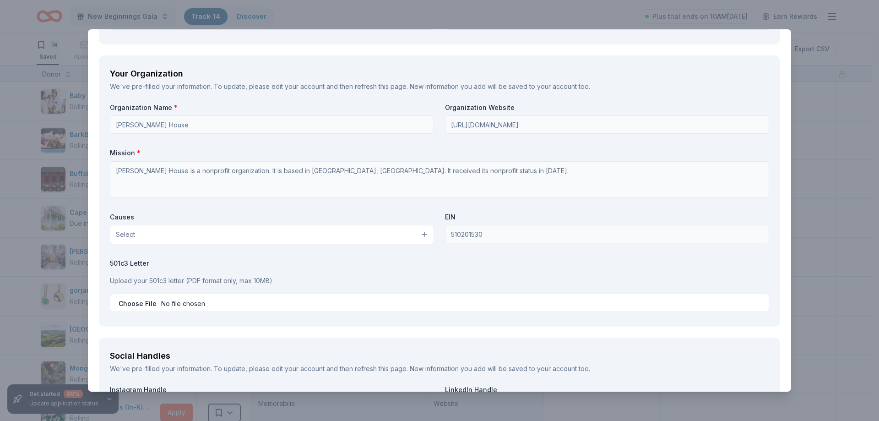
click at [263, 235] on button "Select" at bounding box center [272, 234] width 324 height 19
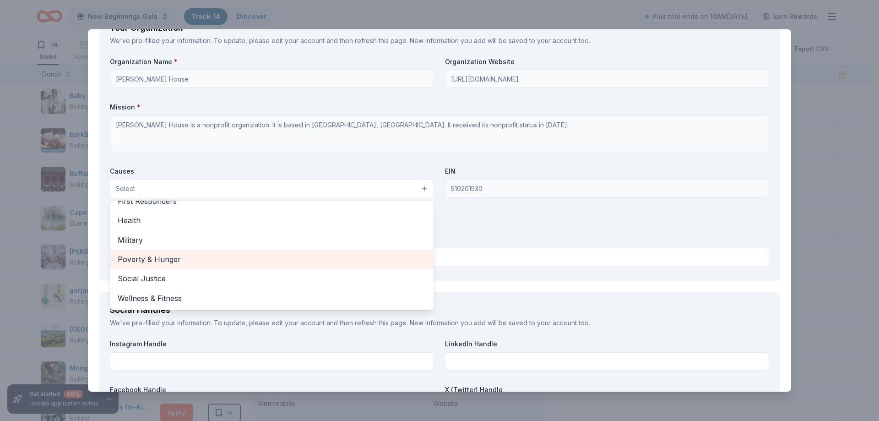
scroll to position [82, 0]
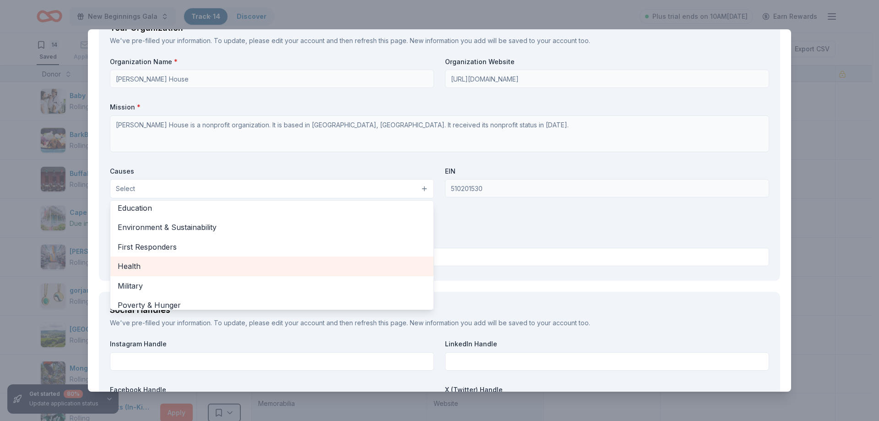
click at [157, 259] on div "Health" at bounding box center [271, 265] width 323 height 19
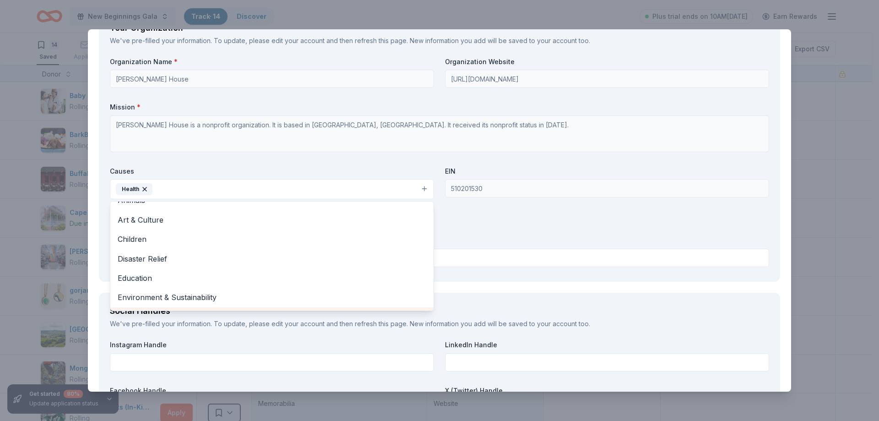
scroll to position [0, 0]
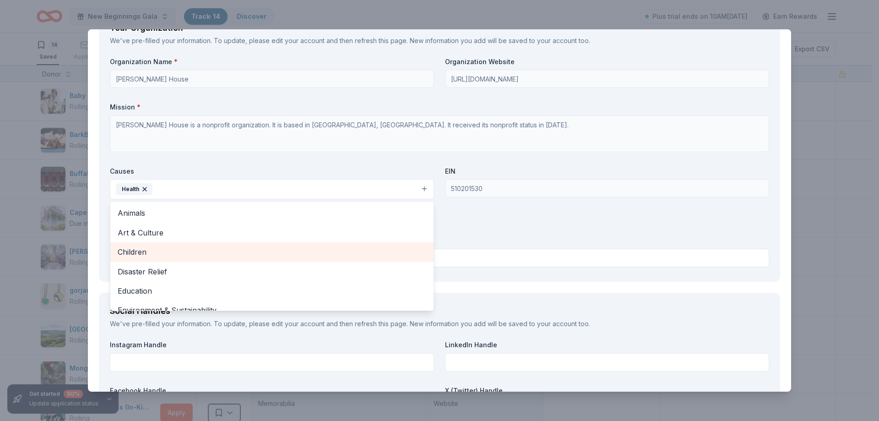
click at [146, 253] on span "Children" at bounding box center [272, 252] width 309 height 12
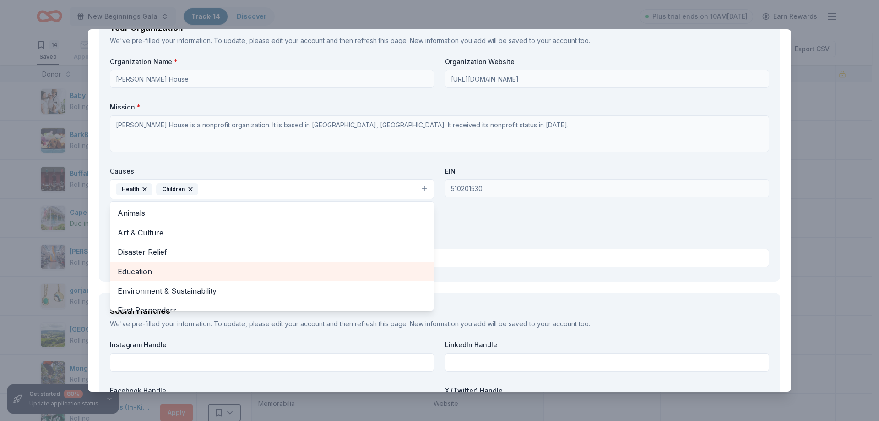
click at [148, 270] on span "Education" at bounding box center [272, 272] width 309 height 12
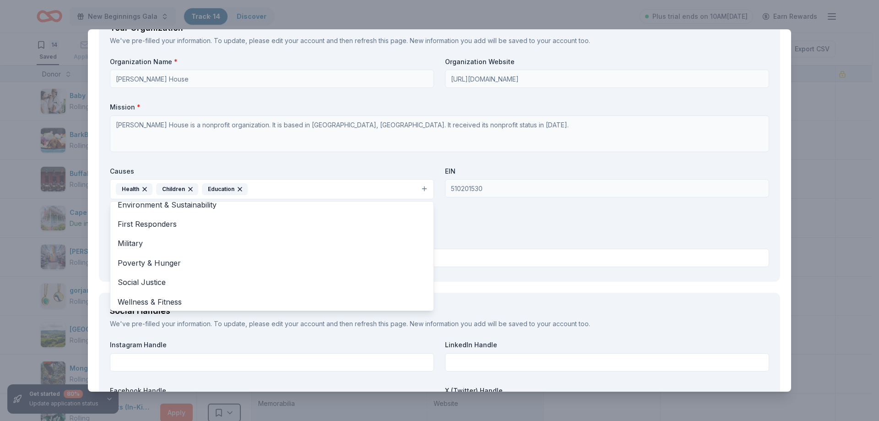
scroll to position [70, 0]
click at [536, 233] on div "Organization Name * Vera House Organization Website http://www.verahouse.org Mi…" at bounding box center [439, 163] width 659 height 213
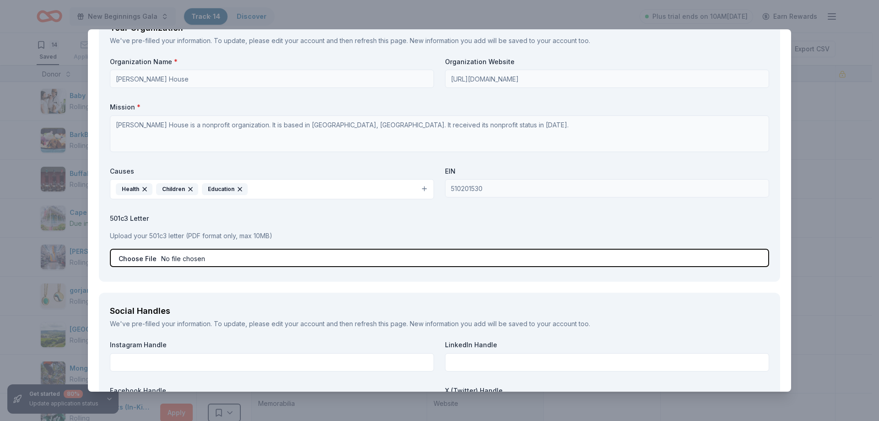
click at [209, 257] on input "file" at bounding box center [439, 258] width 659 height 18
type input "C:\fakepath\501(c)(3) IRS LETTER.pdf"
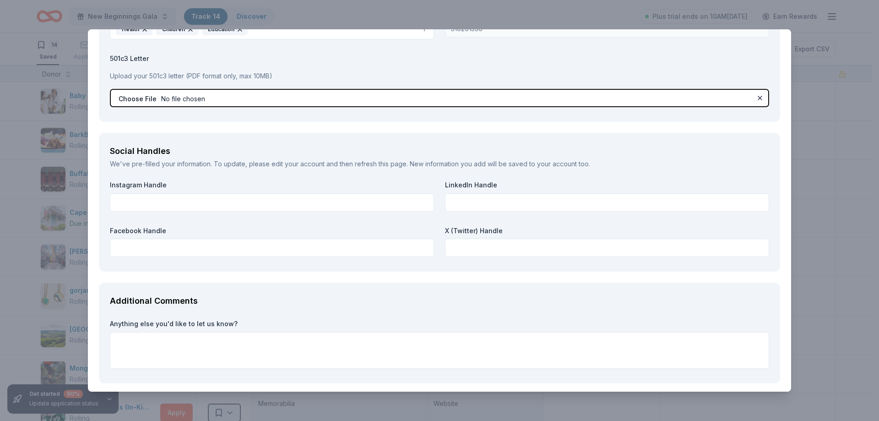
scroll to position [977, 0]
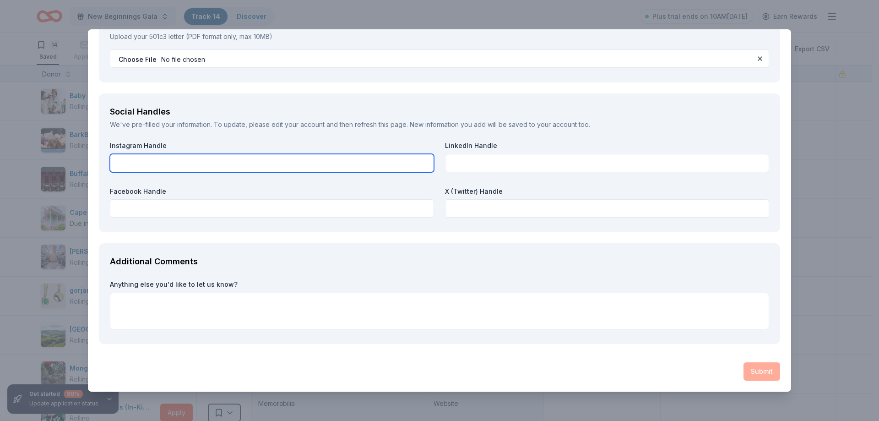
click at [364, 162] on input "text" at bounding box center [272, 163] width 324 height 18
type input "https://www.instagram.com/verahouseinc?igsh=MThydTR4bTByMHllcg=="
click button at bounding box center [759, 58] width 11 height 11
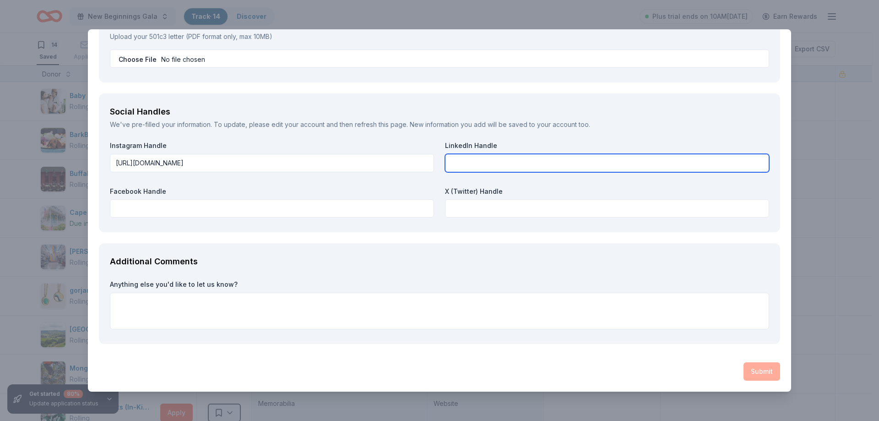
click at [545, 164] on input "text" at bounding box center [607, 163] width 324 height 18
paste input "https://www.linkedin.com/company/vera-house-inc-"
type input "https://www.linkedin.com/company/vera-house-inc-"
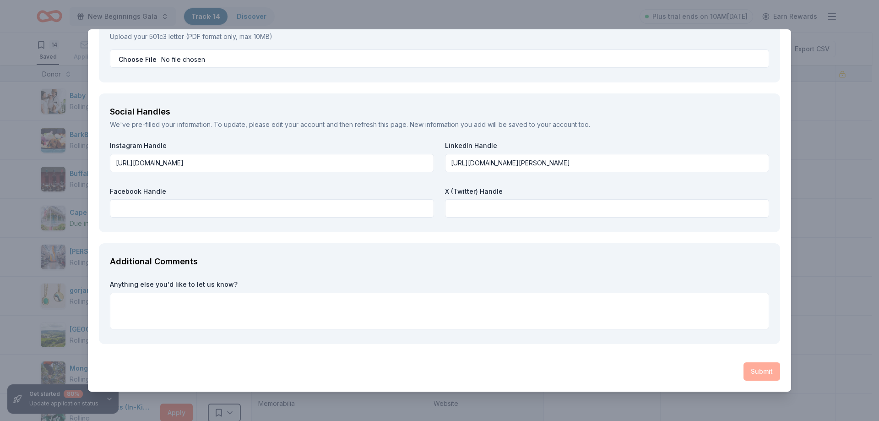
click at [300, 264] on div "Additional Comments" at bounding box center [439, 261] width 659 height 15
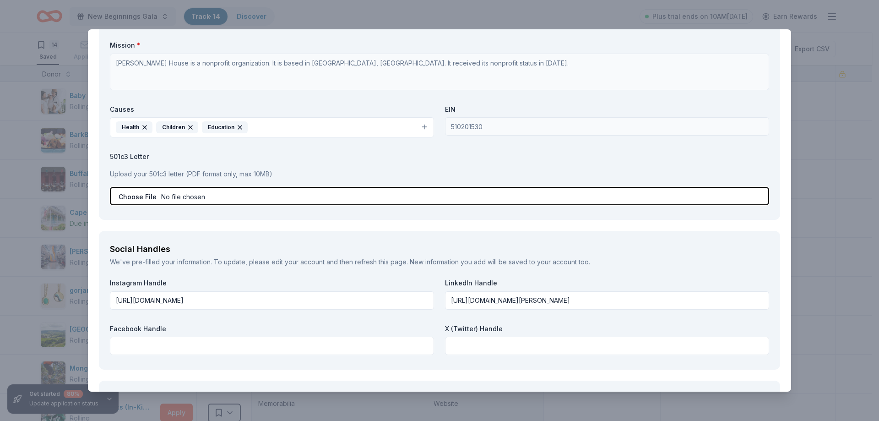
click at [134, 194] on input "file" at bounding box center [439, 196] width 659 height 18
type input "C:\fakepath\501(c)(3) IRS LETTER.pdf"
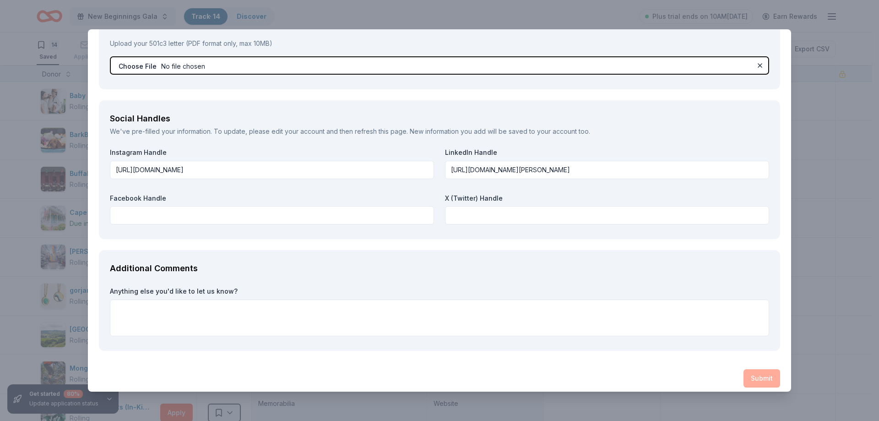
scroll to position [977, 0]
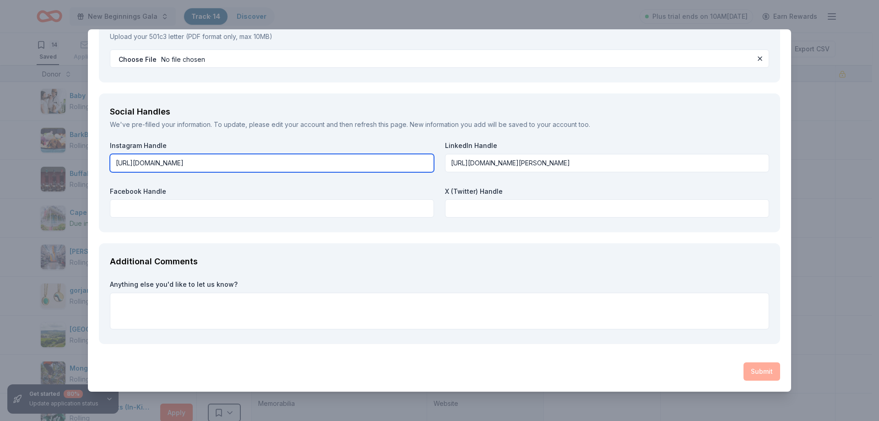
click at [361, 162] on input "https://www.instagram.com/verahouseinc?igsh=MThydTR4bTByMHllcg==" at bounding box center [272, 163] width 324 height 18
click at [172, 166] on input "text" at bounding box center [272, 163] width 324 height 18
paste input "https://www.instagram.com/verahouseinc/"
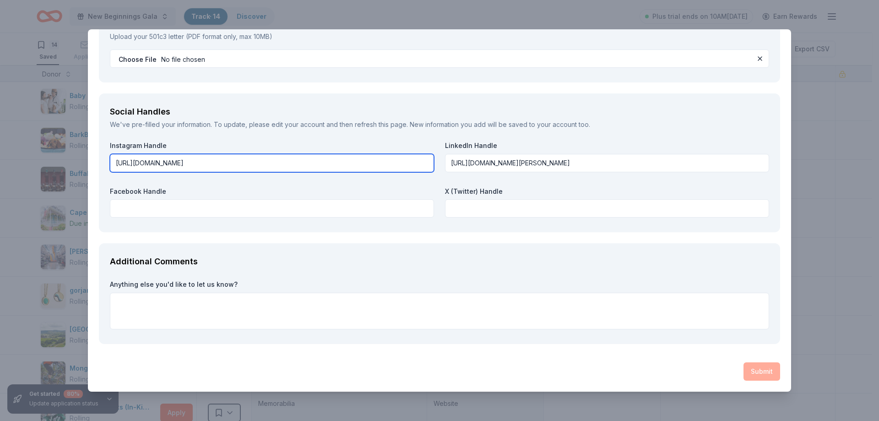
type input "https://www.instagram.com/verahouseinc/"
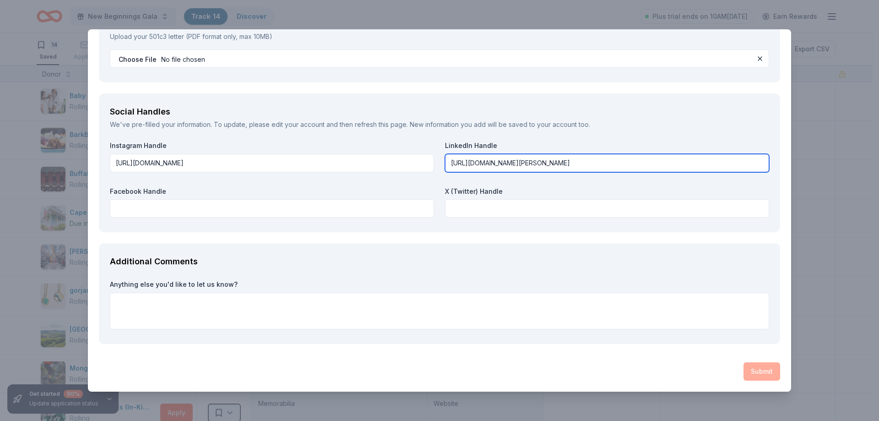
drag, startPoint x: 624, startPoint y: 165, endPoint x: 428, endPoint y: 162, distance: 196.0
click at [428, 162] on div "Instagram Handle https://www.instagram.com/verahouseinc/ LinkedIn Handle https:…" at bounding box center [439, 181] width 659 height 80
click at [477, 161] on input "text" at bounding box center [607, 163] width 324 height 18
paste input "https://www.linkedin.com/company/vera-house-inc-"
type input "https://www.linkedin.com/company/vera-house-inc-"
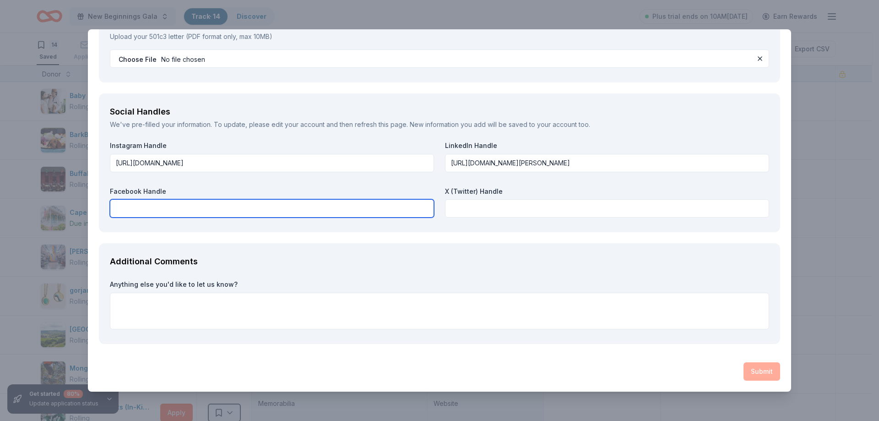
click at [360, 213] on input "text" at bounding box center [272, 208] width 324 height 18
click at [188, 207] on input "text" at bounding box center [272, 208] width 324 height 18
paste input "https://www.facebook.com/VeraHouseInc/"
type input "https://www.facebook.com/VeraHouseInc/"
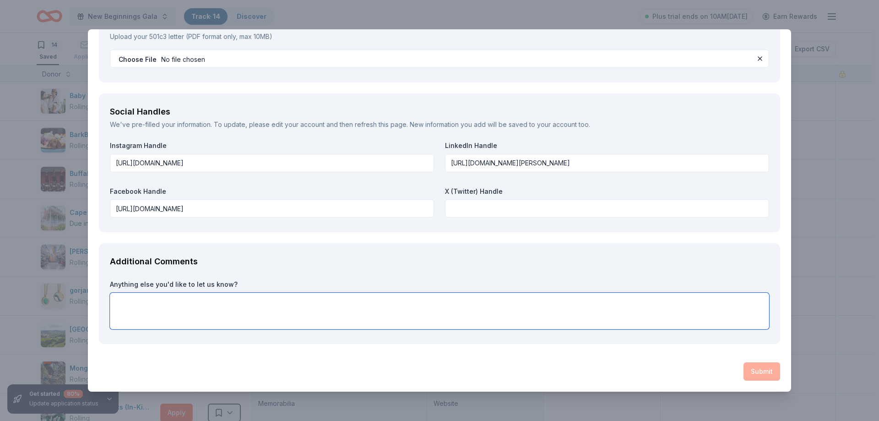
click at [269, 299] on textarea at bounding box center [439, 311] width 659 height 37
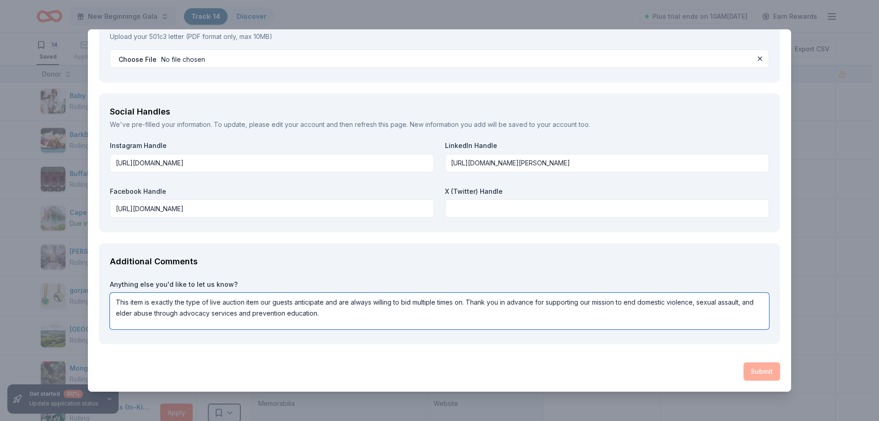
type textarea "This item is exactly the type of live auction item our guests anticipate and ar…"
click at [763, 369] on div "Submit" at bounding box center [439, 371] width 681 height 18
click at [644, 318] on textarea "This item is exactly the type of live auction item our guests anticipate and ar…" at bounding box center [439, 311] width 659 height 37
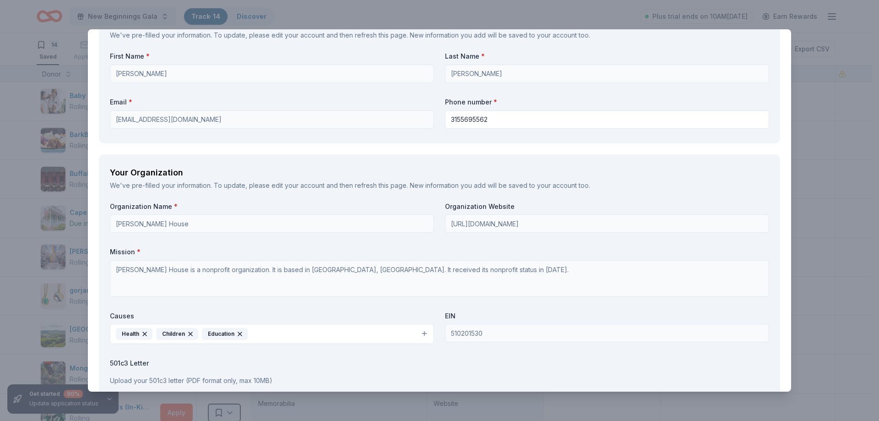
scroll to position [611, 0]
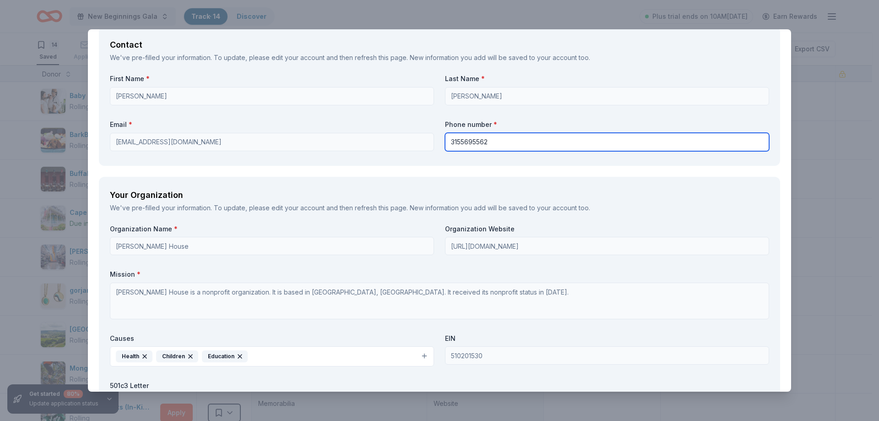
click at [492, 141] on input "3155695562" at bounding box center [607, 142] width 324 height 18
type input "3155695562"
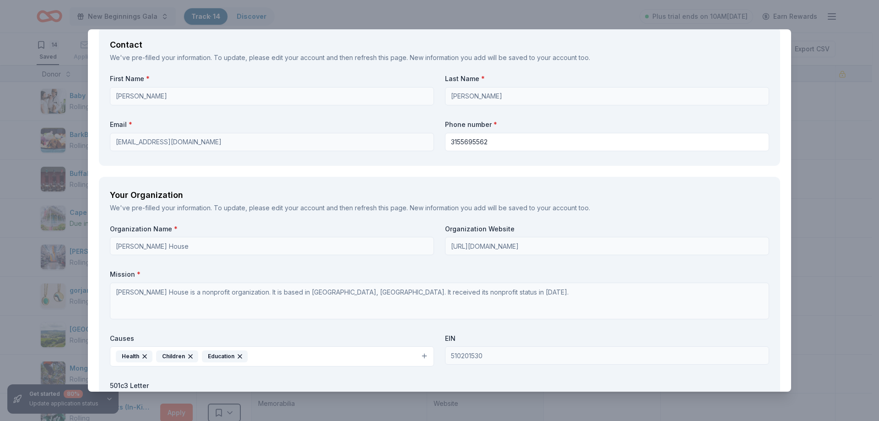
click at [585, 273] on label "Mission *" at bounding box center [439, 274] width 659 height 9
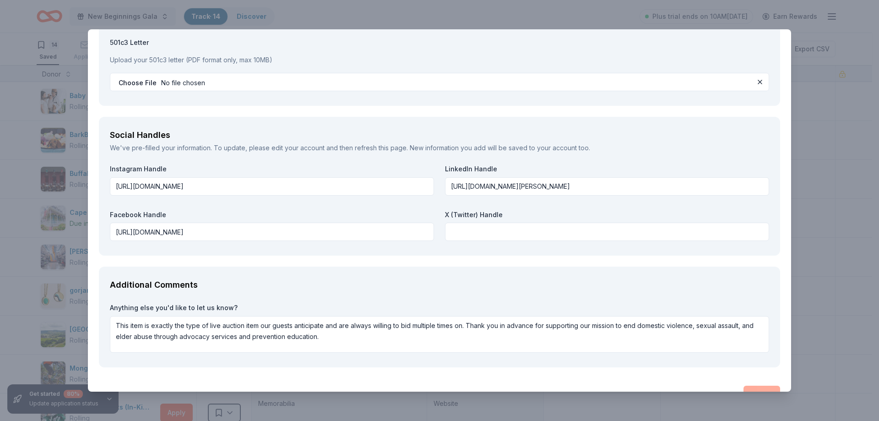
scroll to position [977, 0]
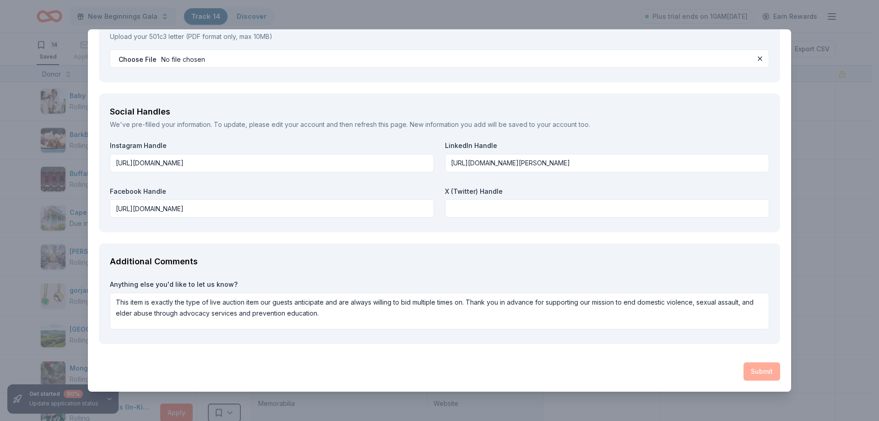
click at [753, 370] on div "Submit" at bounding box center [439, 371] width 681 height 18
click at [752, 369] on div "Submit" at bounding box center [439, 371] width 681 height 18
click at [345, 318] on textarea "This item is exactly the type of live auction item our guests anticipate and ar…" at bounding box center [439, 311] width 659 height 37
type textarea "This item is exactly the type of live auction item our guests anticipate and ar…"
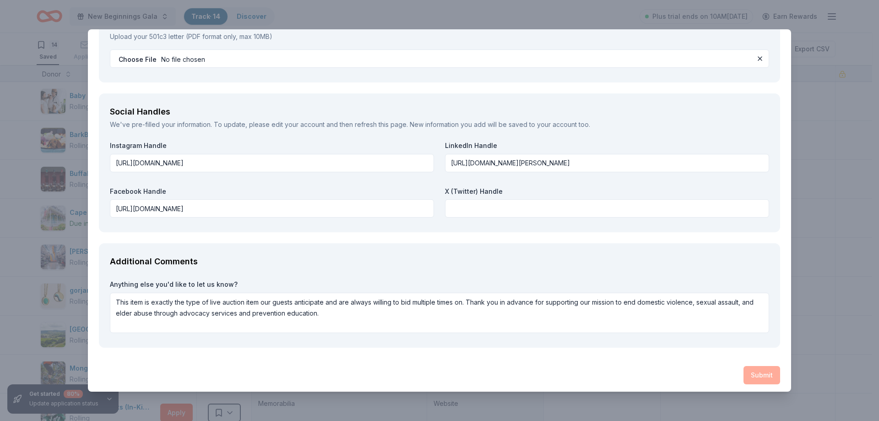
click at [754, 373] on div "Submit" at bounding box center [439, 375] width 681 height 18
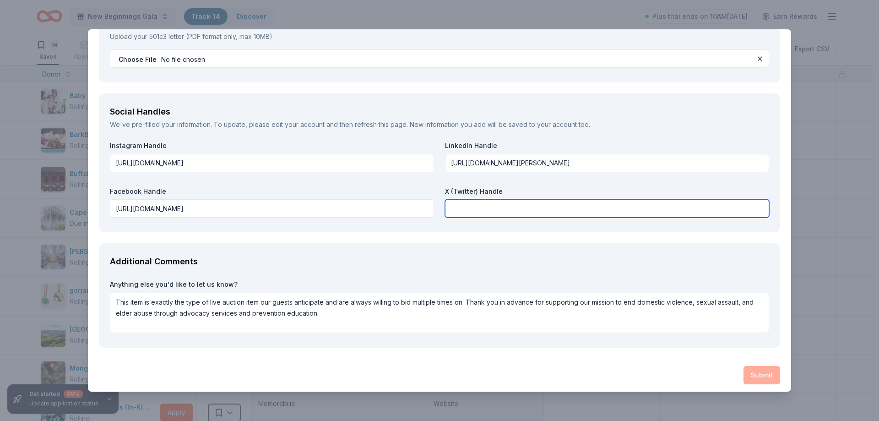
click at [500, 212] on input "text" at bounding box center [607, 208] width 324 height 18
type input "n"
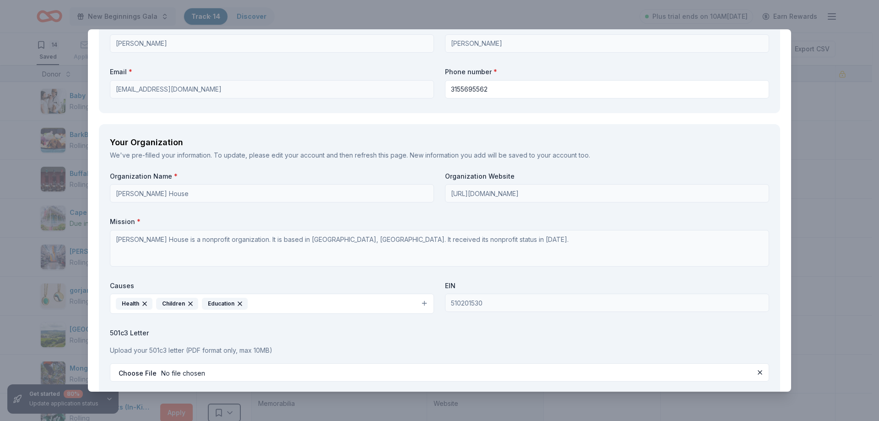
scroll to position [657, 0]
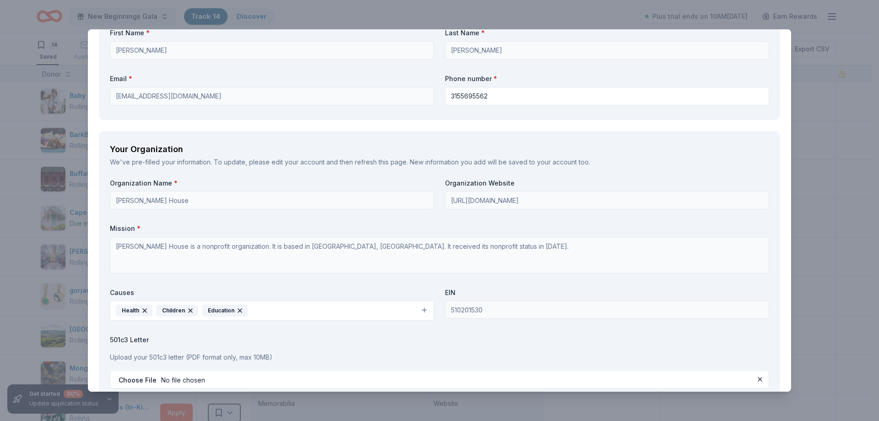
click at [240, 311] on icon "button" at bounding box center [239, 310] width 7 height 7
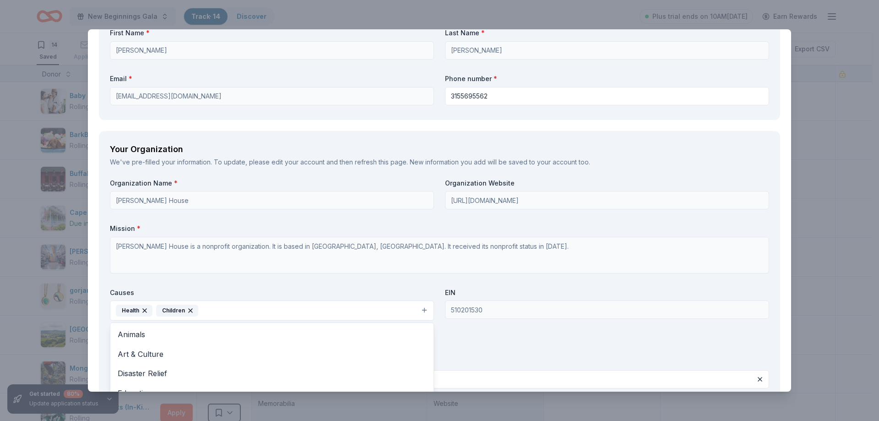
click at [293, 307] on button "Health Children" at bounding box center [272, 310] width 324 height 20
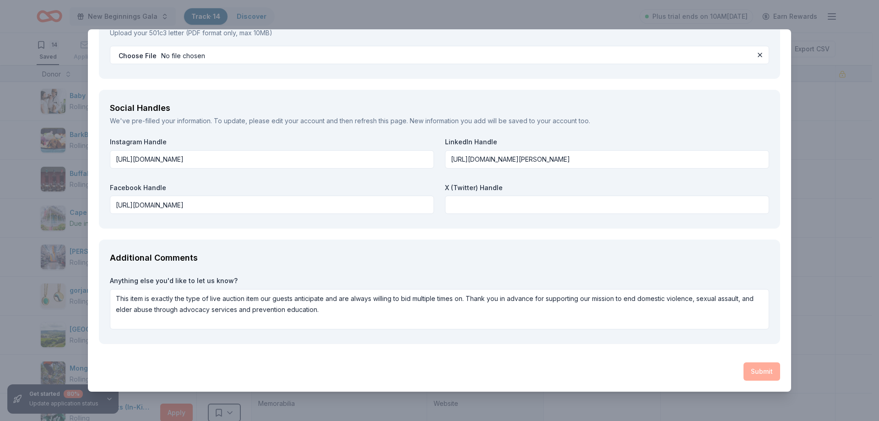
scroll to position [1, 0]
click at [758, 364] on div "Submit" at bounding box center [439, 371] width 681 height 18
click at [342, 309] on textarea "This item is exactly the type of live auction item our guests anticipate and ar…" at bounding box center [439, 309] width 659 height 40
click at [747, 372] on div "Submit" at bounding box center [439, 371] width 681 height 18
click at [822, 289] on div "Cape May Vacation Properties Saved Report a mistake Request How many of each pa…" at bounding box center [439, 210] width 879 height 421
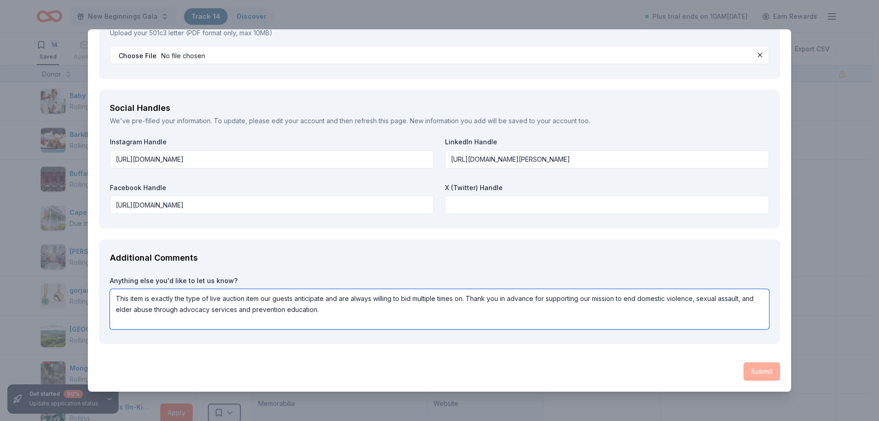
scroll to position [0, 0]
drag, startPoint x: 115, startPoint y: 296, endPoint x: 342, endPoint y: 319, distance: 227.3
click at [342, 319] on textarea "This item is exactly the type of live auction item our guests anticipate and ar…" at bounding box center [439, 309] width 659 height 40
click at [363, 315] on textarea "This item is exactly the type of live auction item our guests anticipate and ar…" at bounding box center [439, 309] width 659 height 40
click at [754, 369] on div "Submit" at bounding box center [439, 371] width 681 height 18
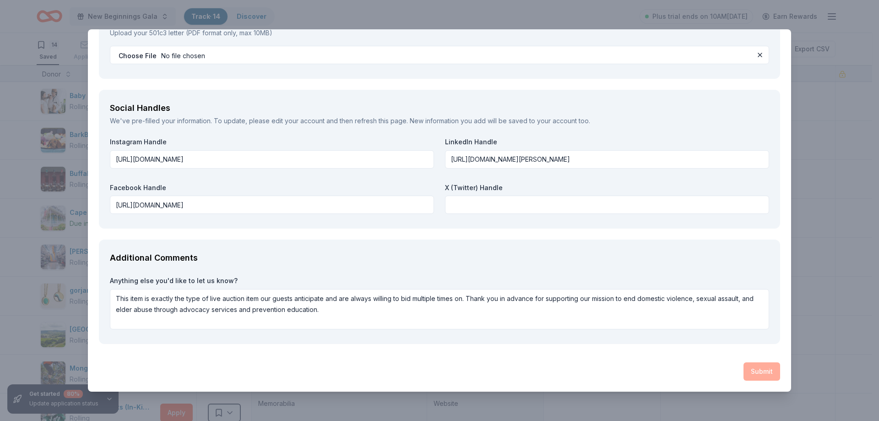
click at [467, 13] on div "Cape May Vacation Properties Saved Report a mistake Request How many of each pa…" at bounding box center [439, 210] width 879 height 421
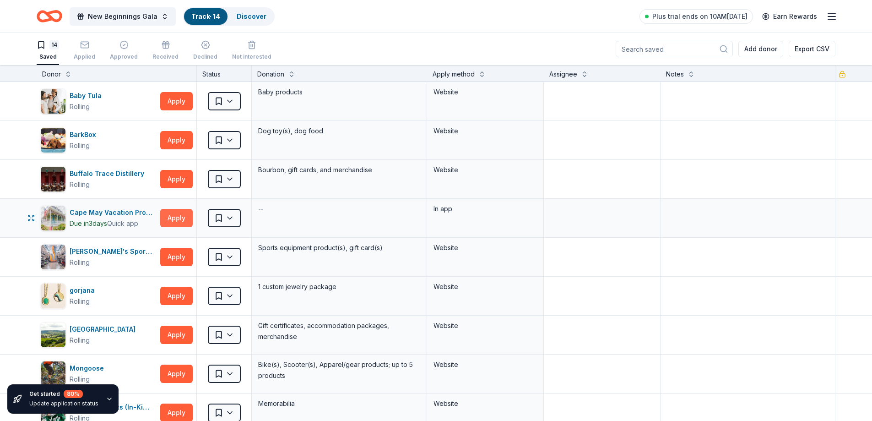
click at [172, 218] on button "Apply" at bounding box center [176, 218] width 33 height 18
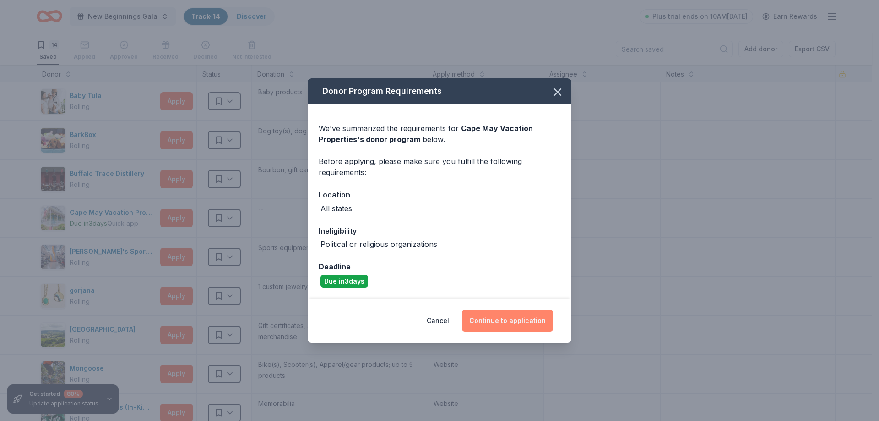
click at [510, 320] on button "Continue to application" at bounding box center [507, 320] width 91 height 22
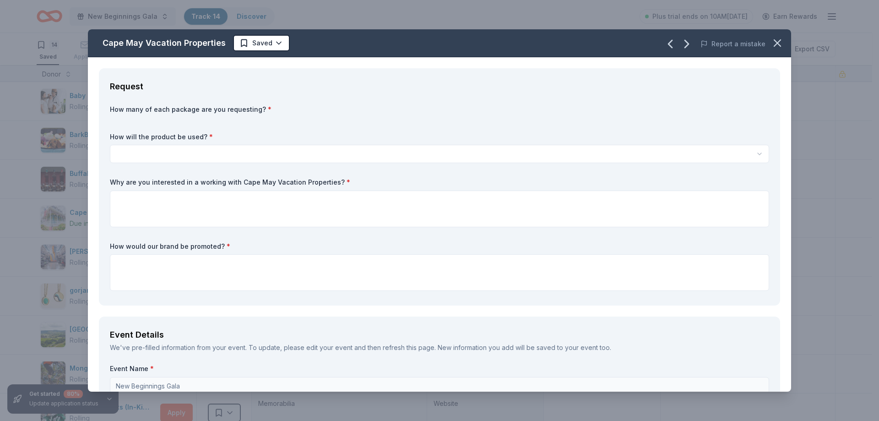
click at [165, 151] on html "New Beginnings Gala Track · 14 Discover Plus trial ends on 10AM, 10/14 Earn Rew…" at bounding box center [439, 210] width 879 height 421
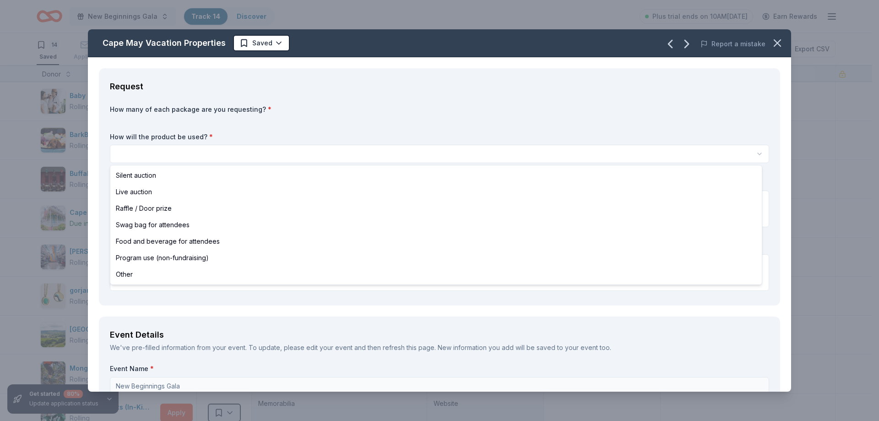
select select "liveAuction"
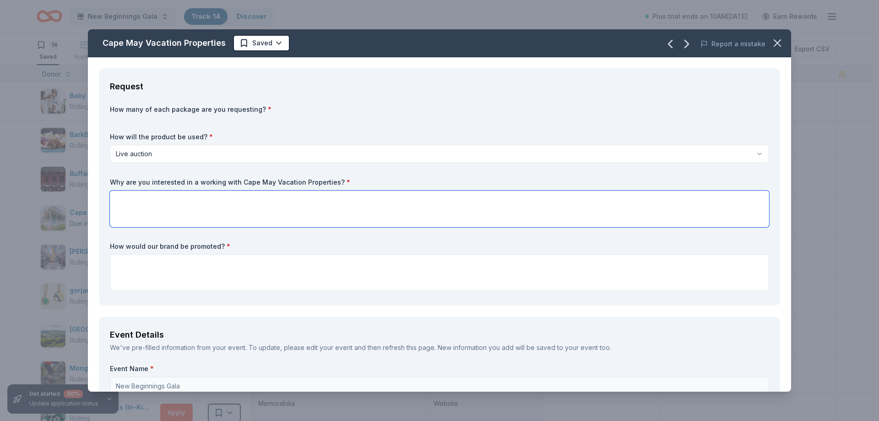
click at [145, 201] on textarea at bounding box center [439, 208] width 659 height 37
paste textarea "This item is exactly the type of live auction item our guests anticipate and ar…"
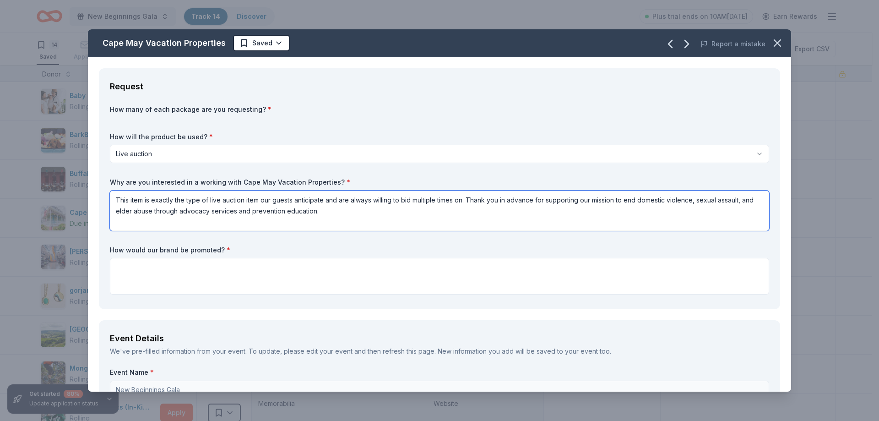
scroll to position [1, 0]
type textarea "This item is exactly the type of live auction item our guests anticipate and ar…"
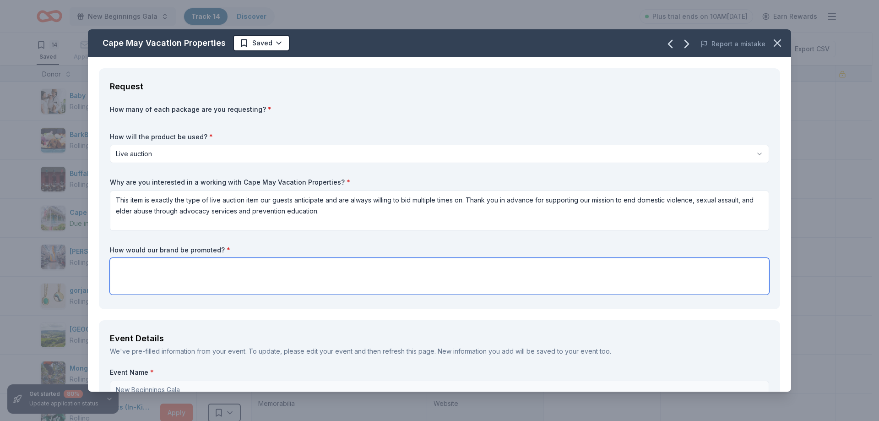
click at [210, 267] on textarea at bounding box center [439, 276] width 659 height 37
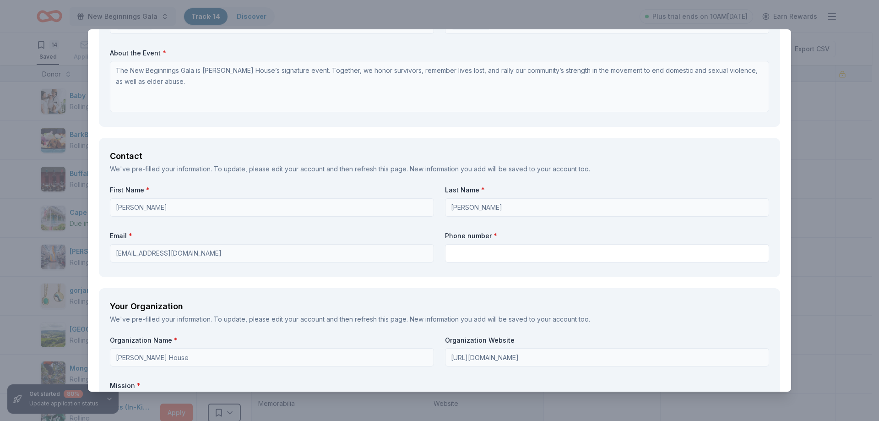
scroll to position [549, 0]
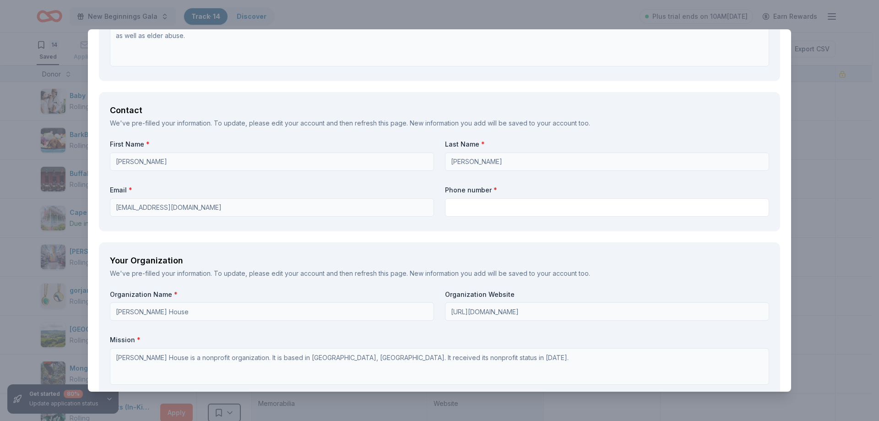
type textarea "on all social media channels as well as the night of the event as a featured li…"
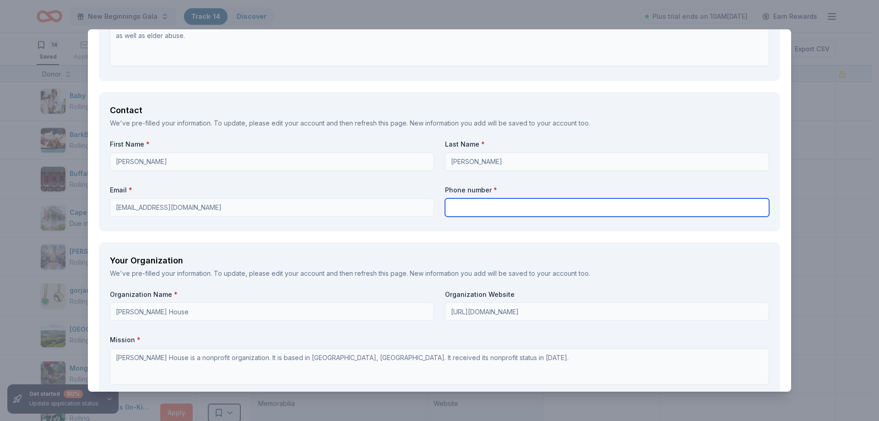
click at [452, 208] on input "text" at bounding box center [607, 207] width 324 height 18
type input "3155695562"
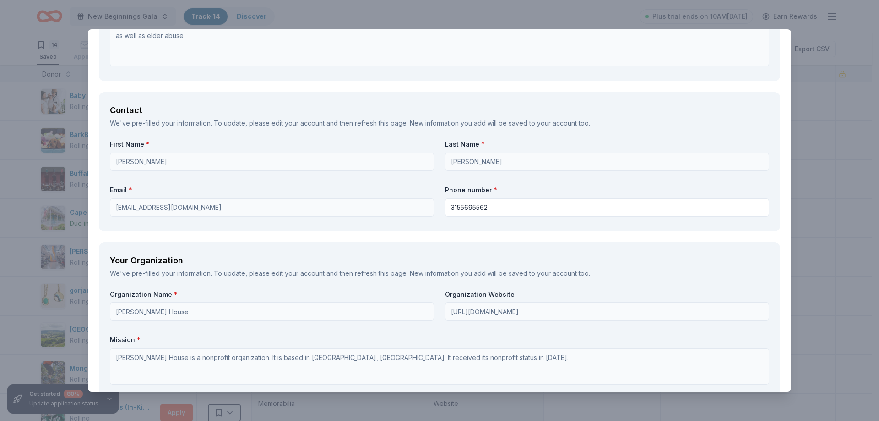
click at [456, 252] on div "Your Organization We've pre-filled your information. To update, please edit you…" at bounding box center [439, 377] width 681 height 271
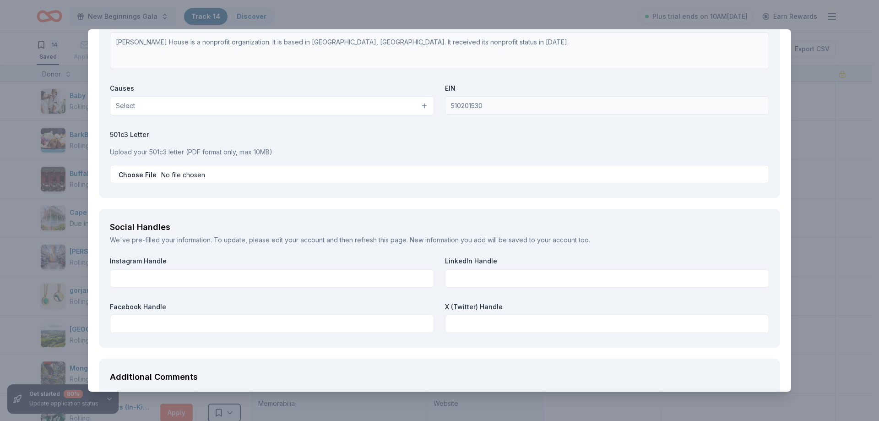
scroll to position [870, 0]
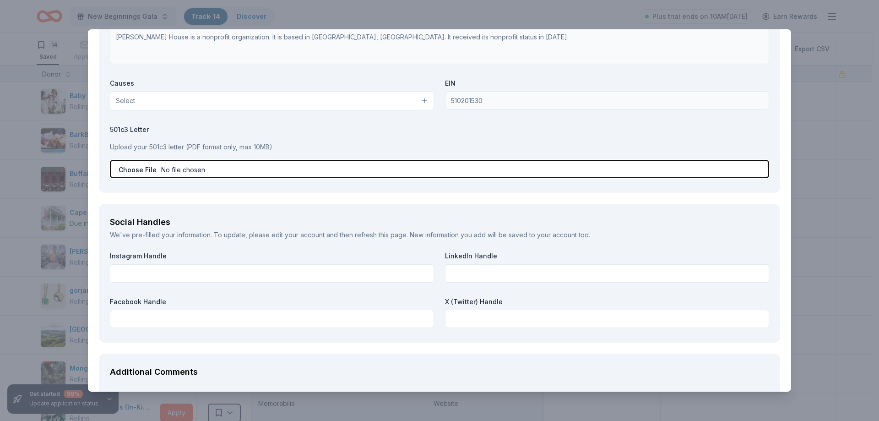
click at [260, 170] on input "file" at bounding box center [439, 169] width 659 height 18
type input "C:\fakepath\501(c)(3) IRS LETTER.pdf"
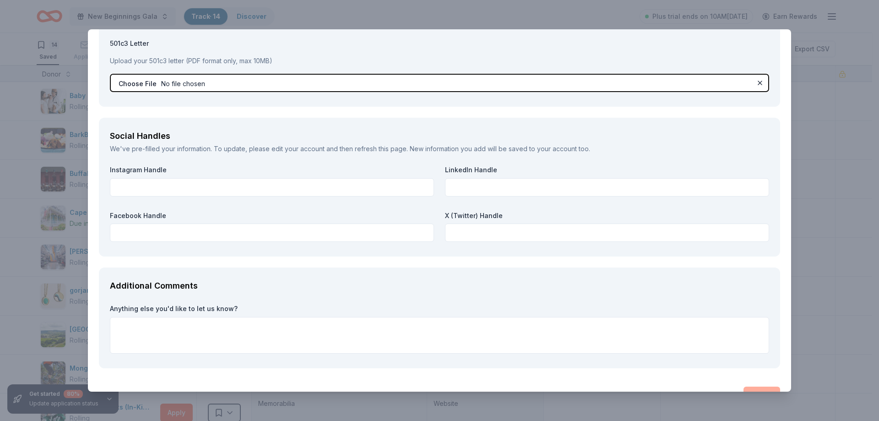
scroll to position [980, 0]
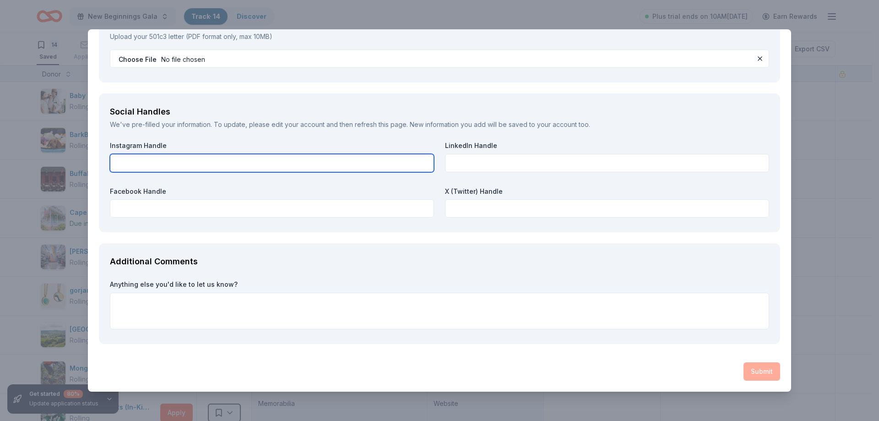
click at [268, 166] on input "text" at bounding box center [272, 163] width 324 height 18
click at [233, 162] on input "text" at bounding box center [272, 163] width 324 height 18
paste input "https://www.instagram.com/verahouseinc/"
type input "https://www.instagram.com/verahouseinc/"
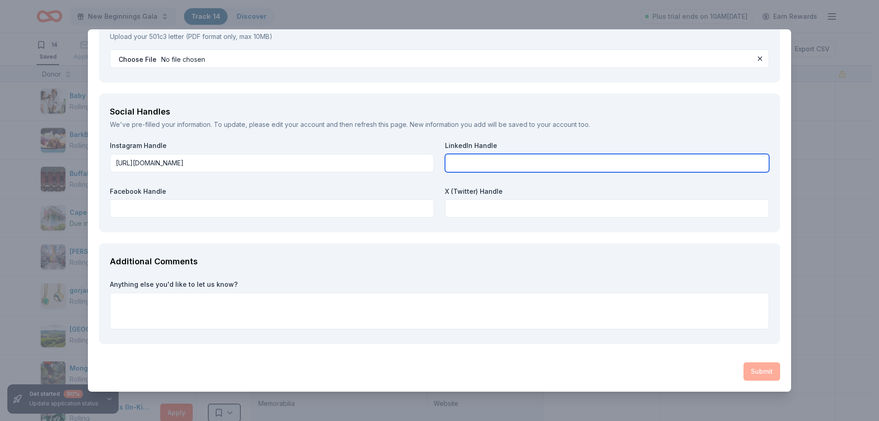
click at [547, 165] on input "text" at bounding box center [607, 163] width 324 height 18
click at [492, 161] on input "text" at bounding box center [607, 163] width 324 height 18
paste input "https://www.linkedin.com/company/vera-house-inc-"
type input "https://www.linkedin.com/company/vera-house-inc-"
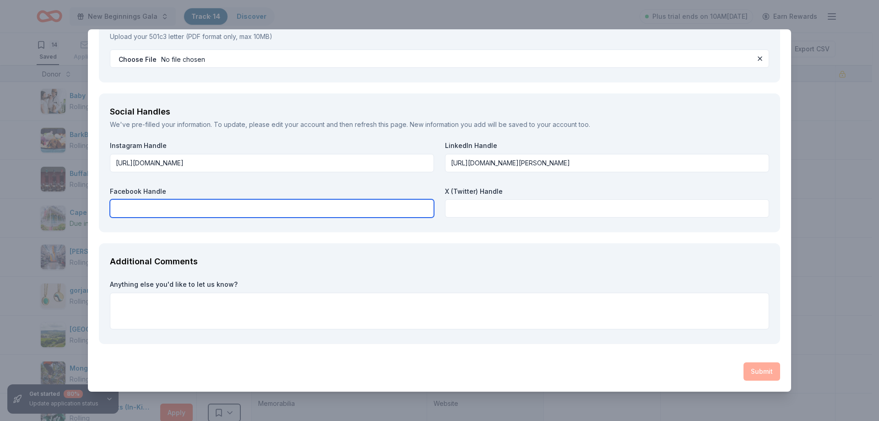
click at [336, 214] on input "text" at bounding box center [272, 208] width 324 height 18
click at [206, 201] on input "text" at bounding box center [272, 208] width 324 height 18
paste input "https://www.facebook.com/VeraHouseInc/"
type input "https://www.facebook.com/VeraHouseInc/"
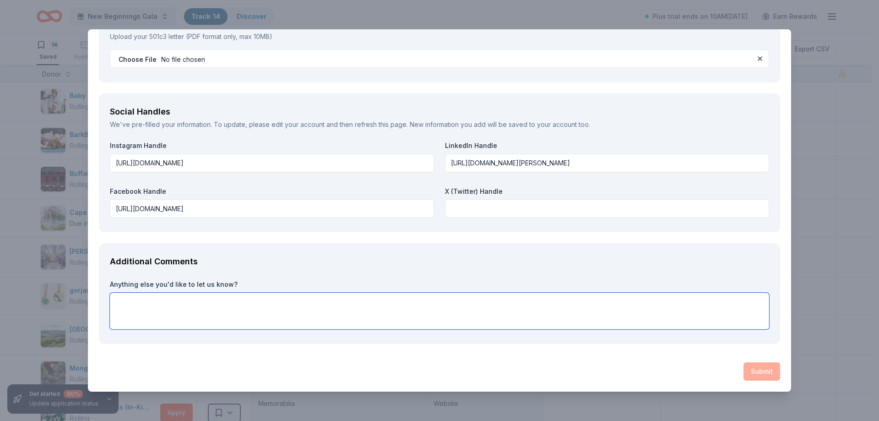
click at [164, 303] on textarea at bounding box center [439, 311] width 659 height 37
paste textarea "https://www.facebook.com/VeraHouseInc/"
type textarea "https://www.facebook.com/VeraHouseInc/"
drag, startPoint x: 256, startPoint y: 299, endPoint x: 97, endPoint y: 300, distance: 159.3
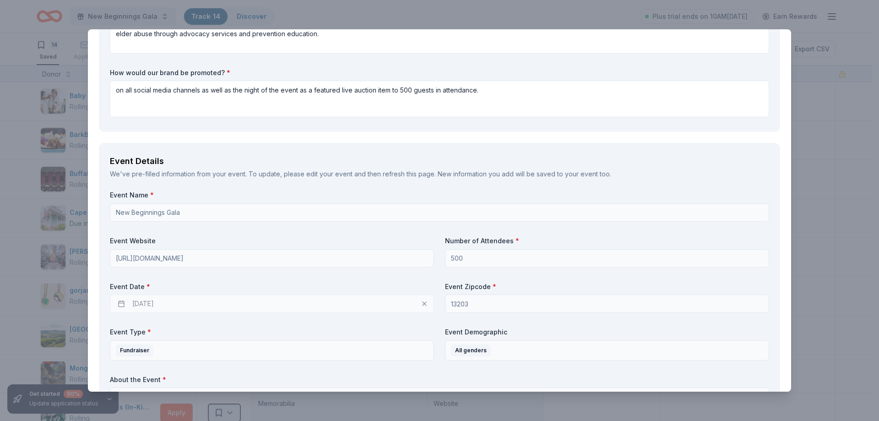
scroll to position [110, 0]
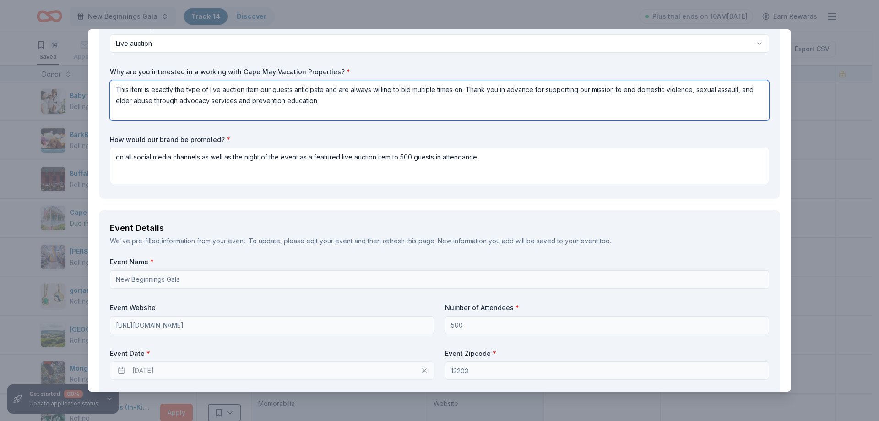
drag, startPoint x: 116, startPoint y: 88, endPoint x: 380, endPoint y: 119, distance: 266.0
click at [380, 119] on textarea "This item is exactly the type of live auction item our guests anticipate and ar…" at bounding box center [439, 100] width 659 height 40
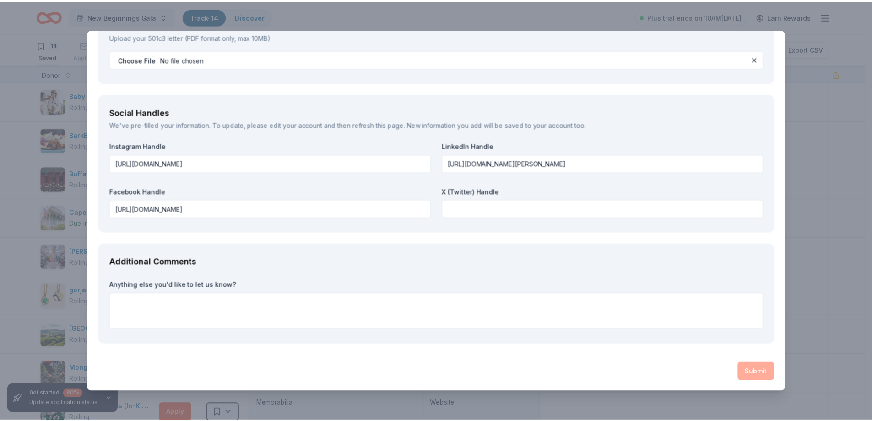
scroll to position [980, 0]
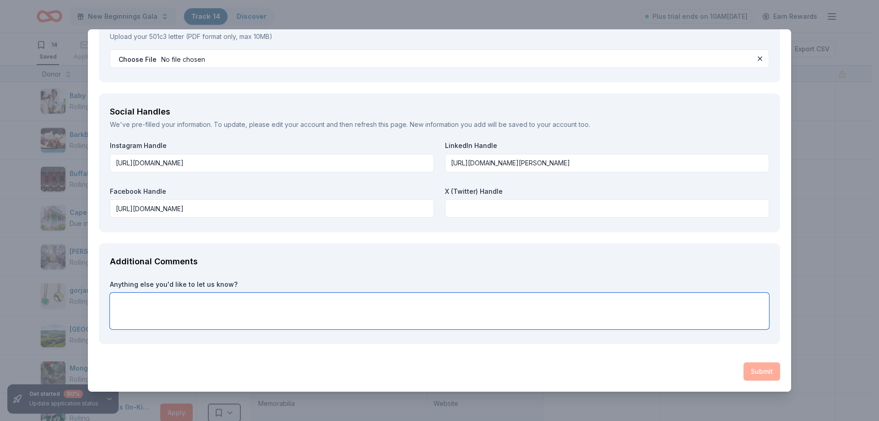
click at [282, 307] on textarea at bounding box center [439, 311] width 659 height 37
paste textarea "This item is exactly the type of live auction item our guests anticipate and ar…"
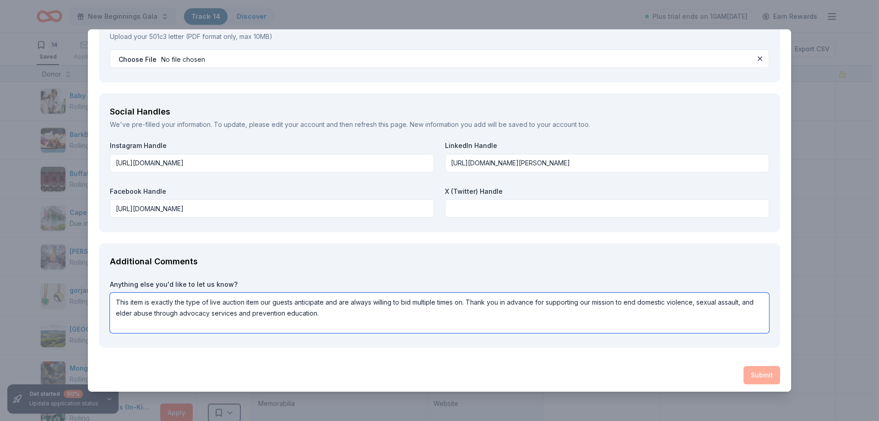
type textarea "This item is exactly the type of live auction item our guests anticipate and ar…"
click at [753, 372] on div "Submit" at bounding box center [439, 375] width 681 height 18
click at [752, 375] on div "Submit" at bounding box center [439, 375] width 681 height 18
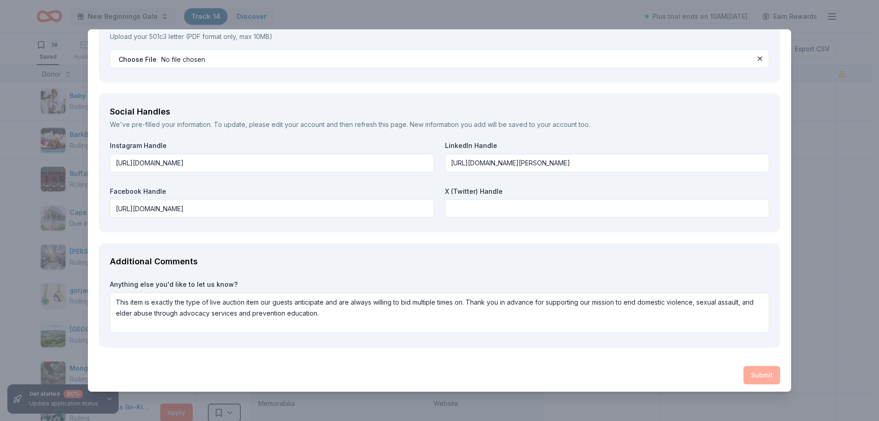
click at [752, 375] on div "Submit" at bounding box center [439, 375] width 681 height 18
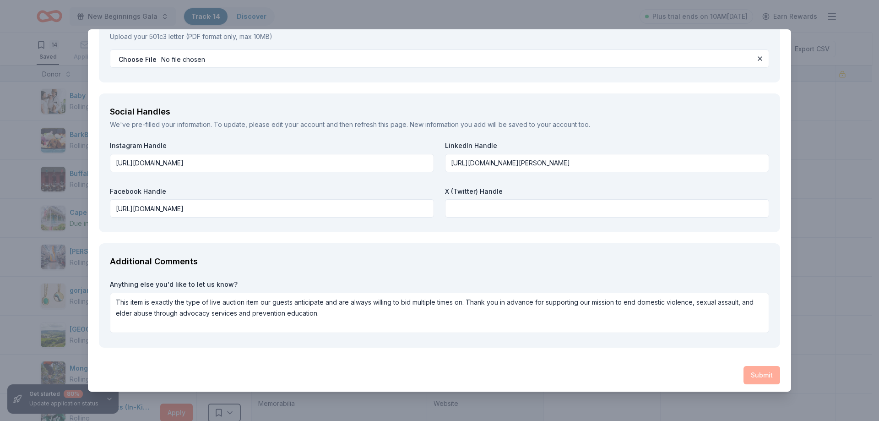
click at [752, 375] on div "Submit" at bounding box center [439, 375] width 681 height 18
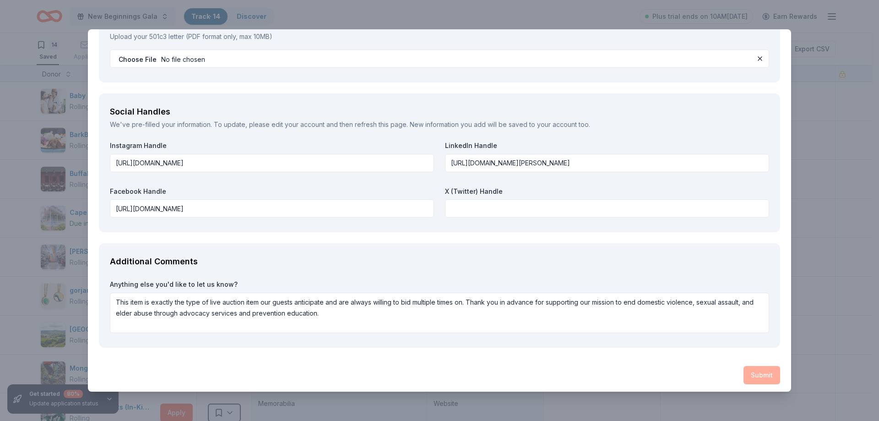
click at [752, 375] on div "Submit" at bounding box center [439, 375] width 681 height 18
click at [821, 172] on div "Cape May Vacation Properties Saved Report a mistake Request How many of each pa…" at bounding box center [439, 210] width 879 height 421
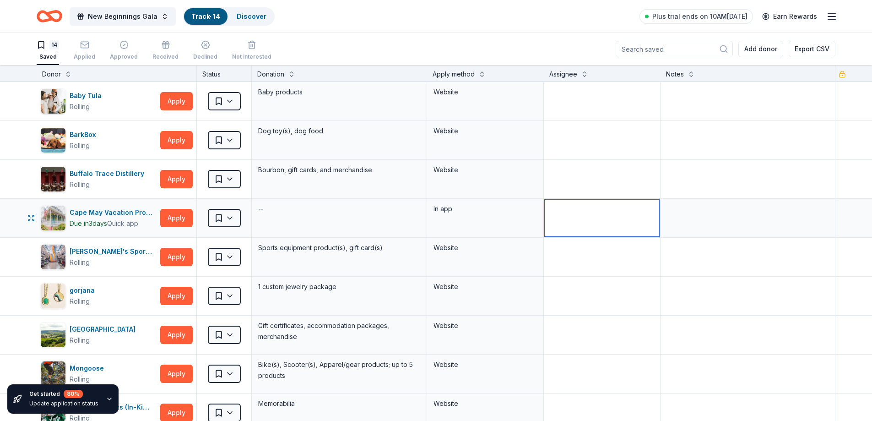
click at [547, 218] on textarea at bounding box center [602, 218] width 114 height 37
click at [236, 210] on html "New Beginnings Gala Track · 14 Discover Plus trial ends on 10AM, 10/14 Earn Rew…" at bounding box center [436, 210] width 872 height 421
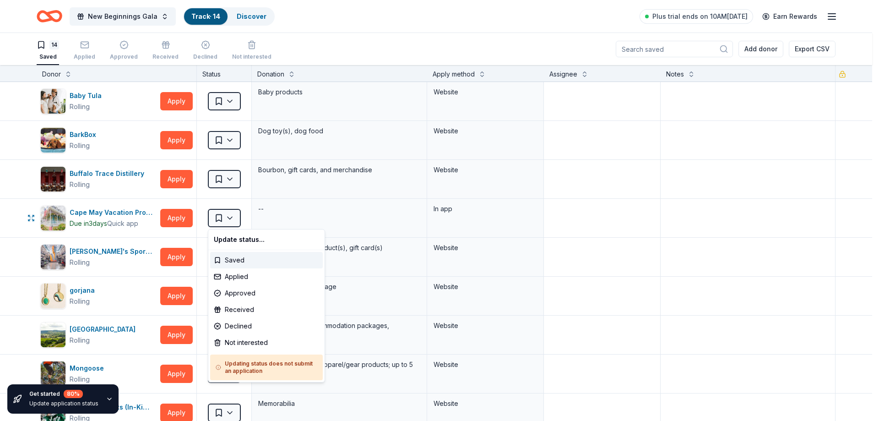
click at [224, 216] on html "New Beginnings Gala Track · 14 Discover Plus trial ends on 10AM, 10/14 Earn Rew…" at bounding box center [439, 210] width 879 height 421
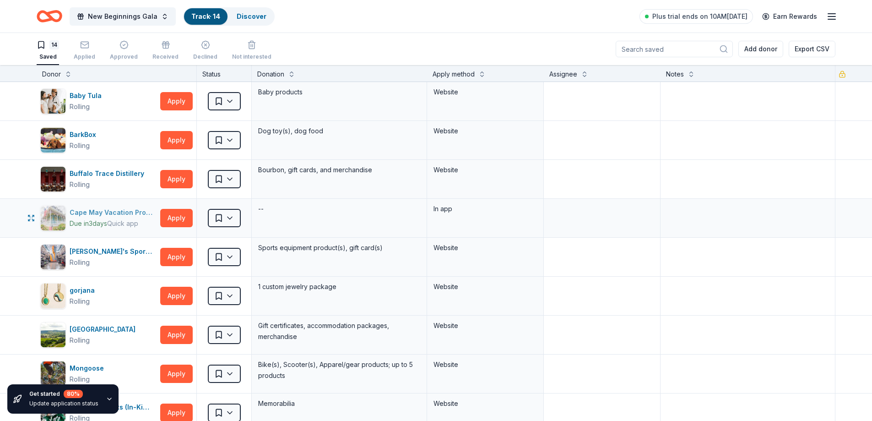
click at [102, 207] on div "Cape May Vacation Properties" at bounding box center [113, 212] width 87 height 11
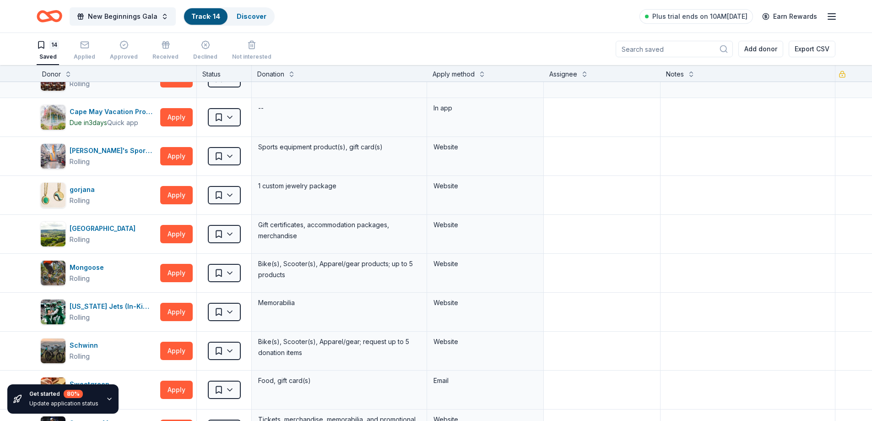
scroll to position [137, 0]
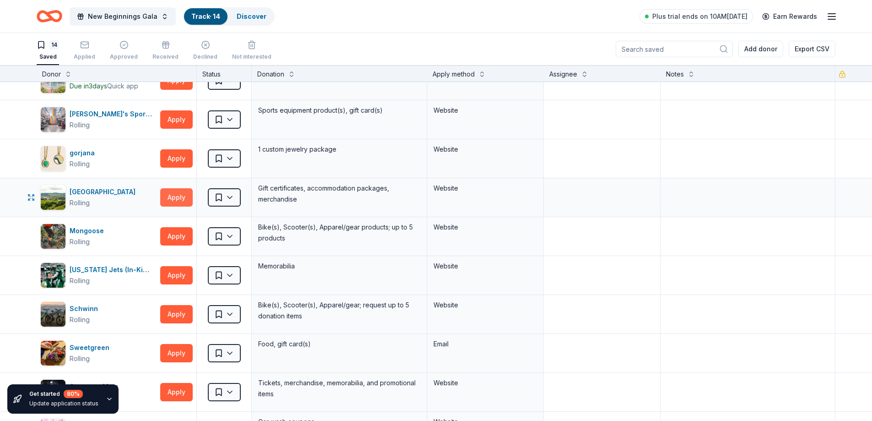
click at [169, 195] on button "Apply" at bounding box center [176, 197] width 33 height 18
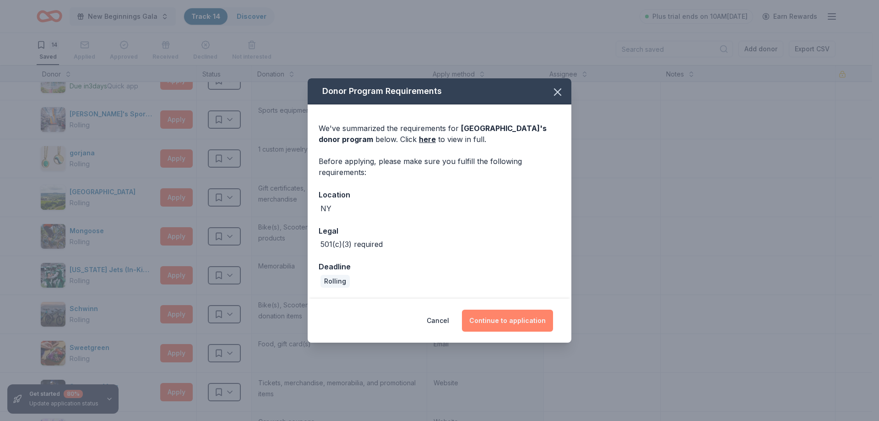
click at [519, 320] on button "Continue to application" at bounding box center [507, 320] width 91 height 22
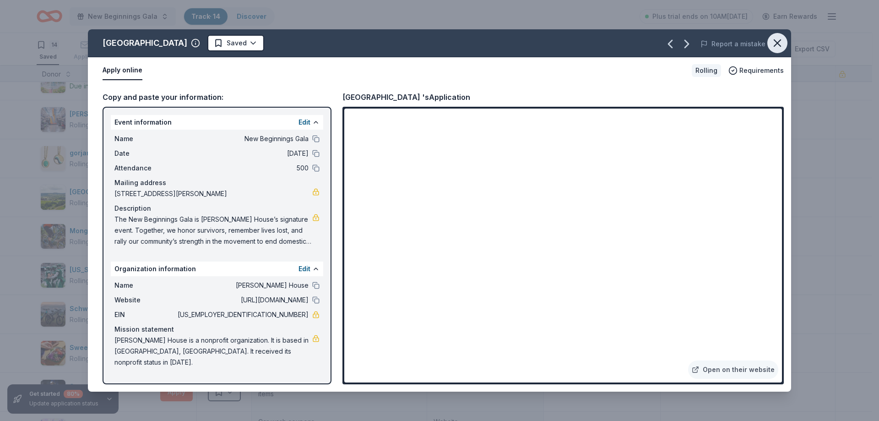
click at [776, 42] on icon "button" at bounding box center [777, 43] width 6 height 6
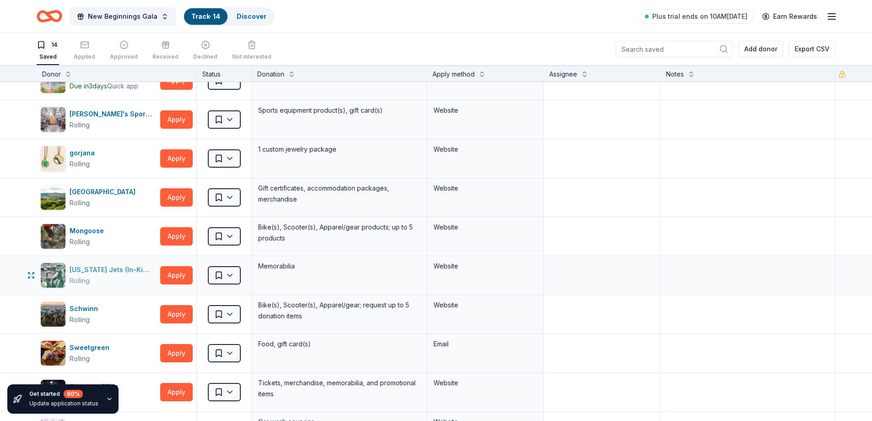
click at [114, 266] on div "New York Jets (In-Kind Donation)" at bounding box center [113, 269] width 87 height 11
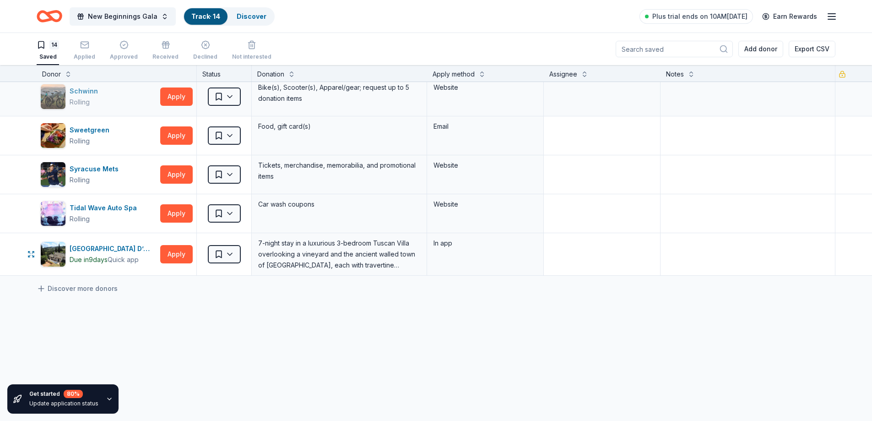
scroll to position [366, 0]
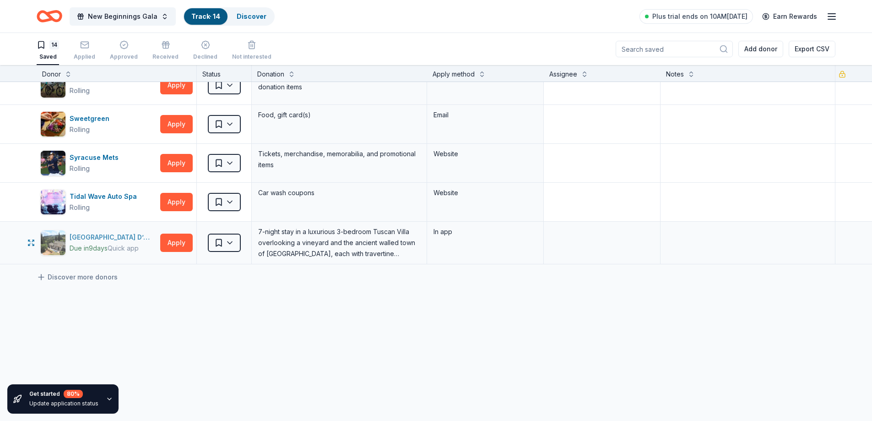
click at [106, 239] on div "Villa Sogni D’Oro" at bounding box center [113, 237] width 87 height 11
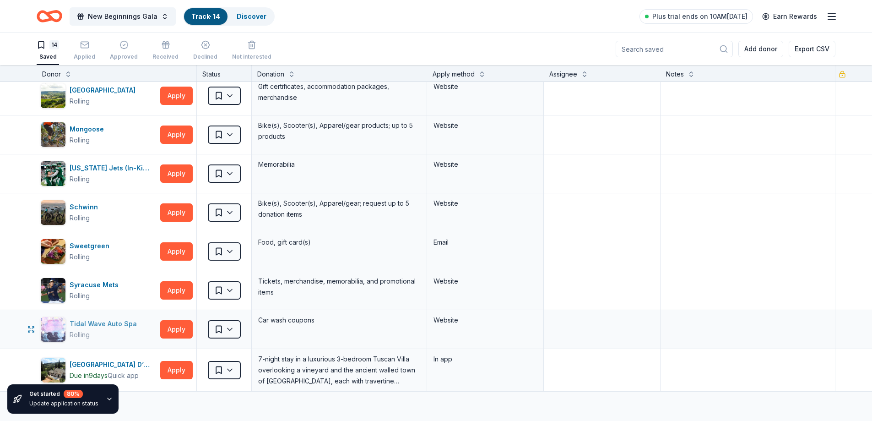
scroll to position [229, 0]
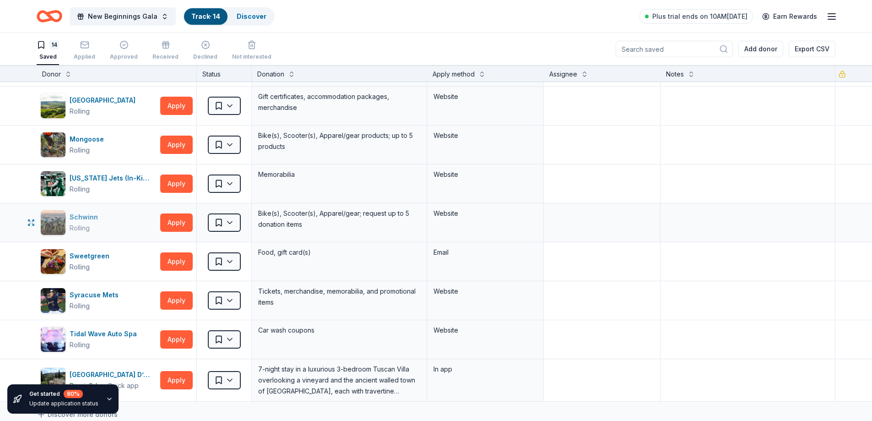
click at [85, 217] on div "Schwinn" at bounding box center [86, 217] width 32 height 11
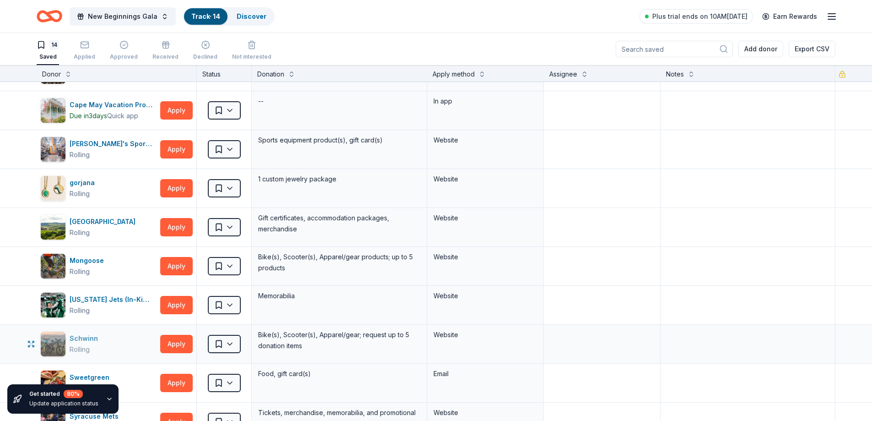
scroll to position [46, 0]
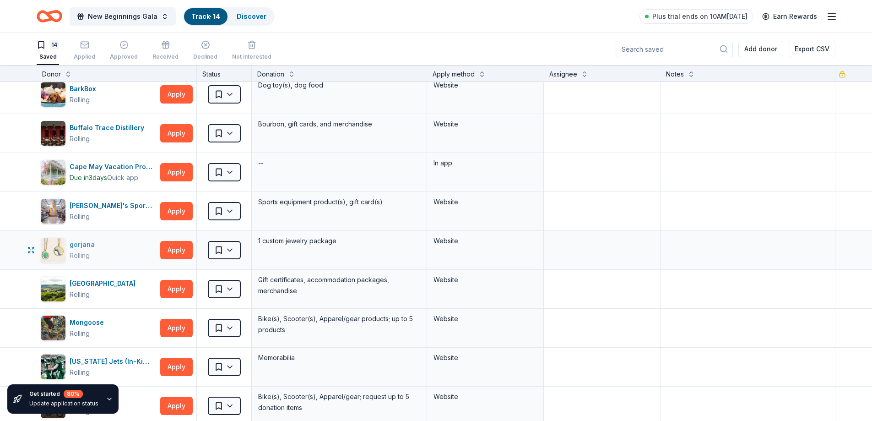
click at [79, 239] on div "gorjana Rolling" at bounding box center [98, 250] width 116 height 26
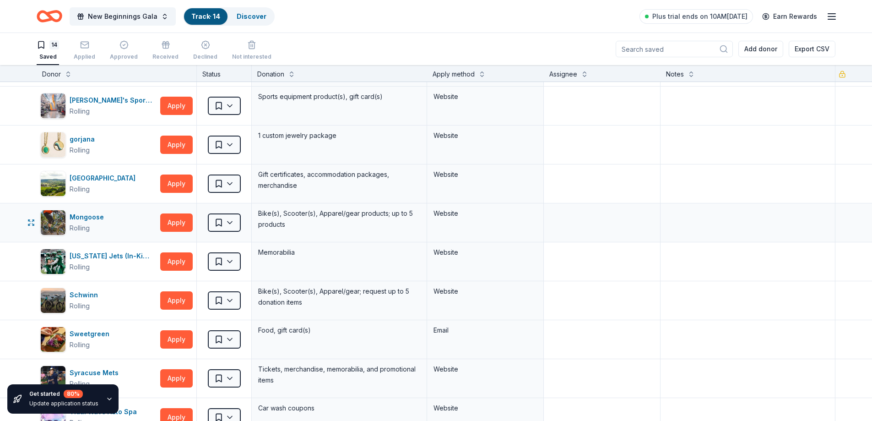
scroll to position [0, 0]
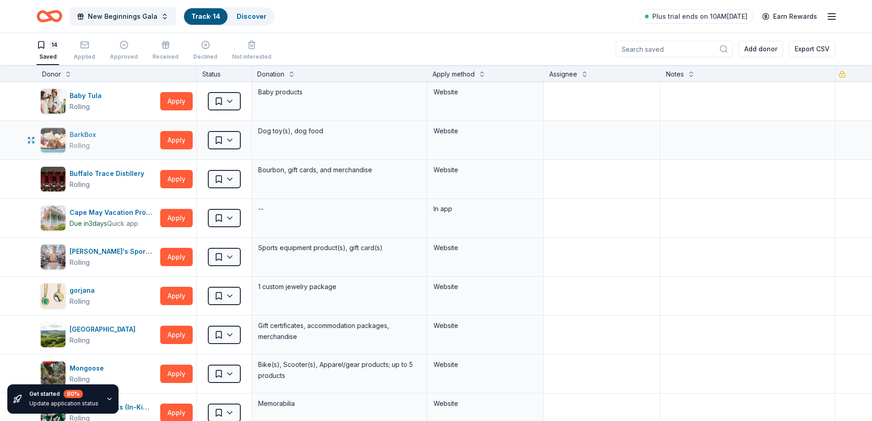
click at [84, 136] on div "BarkBox" at bounding box center [85, 134] width 30 height 11
click at [117, 175] on div "Buffalo Trace Distillery" at bounding box center [109, 173] width 78 height 11
click at [46, 16] on icon "Home" at bounding box center [50, 16] width 26 height 22
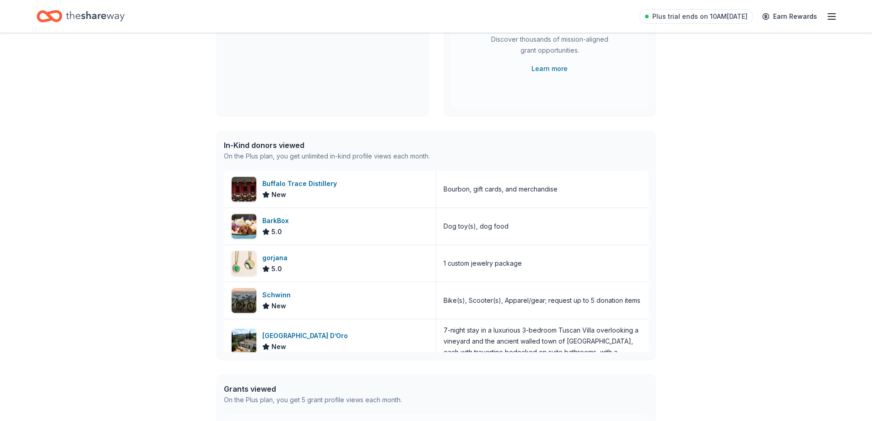
scroll to position [88, 0]
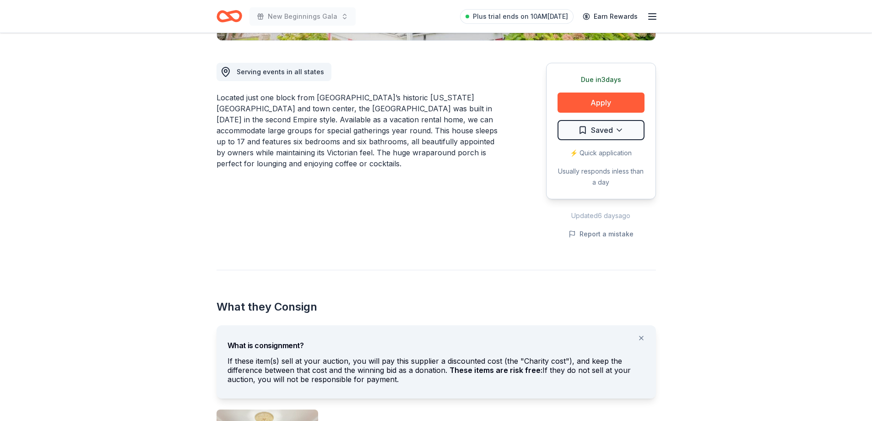
scroll to position [229, 0]
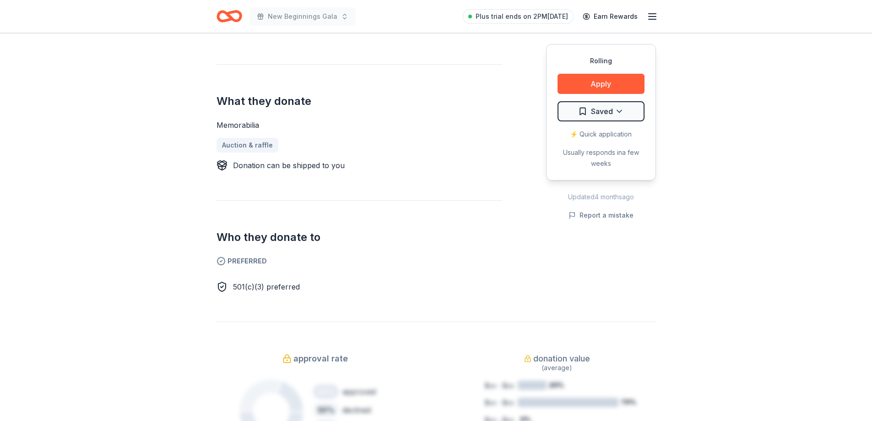
scroll to position [366, 0]
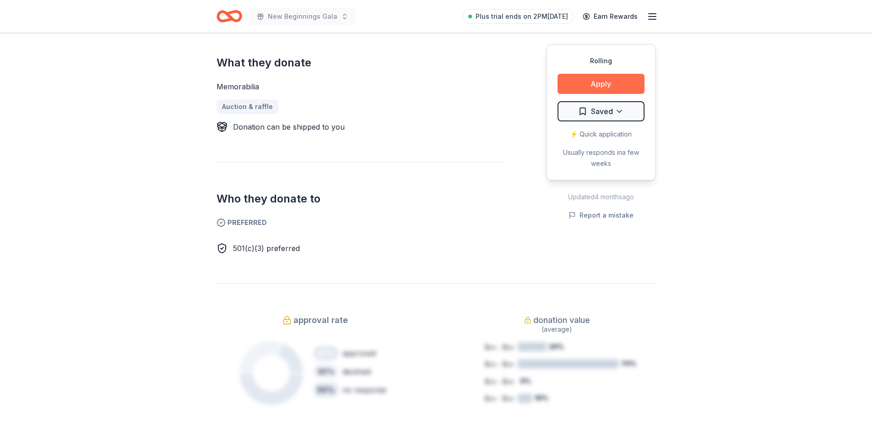
click at [597, 84] on button "Apply" at bounding box center [601, 84] width 87 height 20
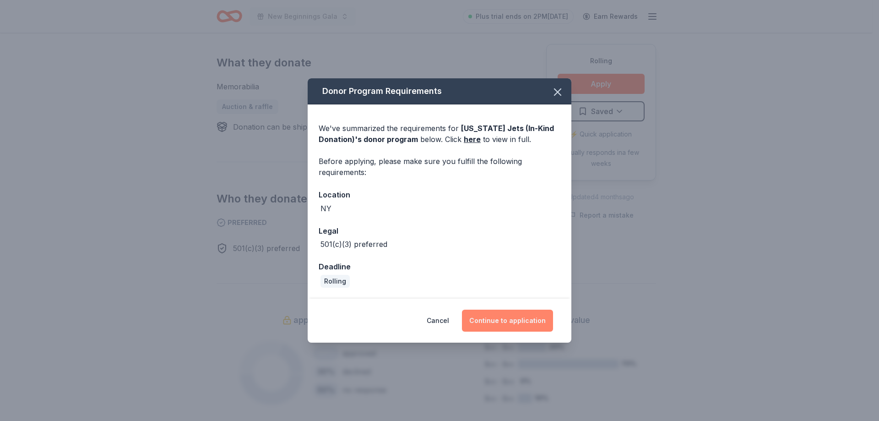
click at [494, 321] on button "Continue to application" at bounding box center [507, 320] width 91 height 22
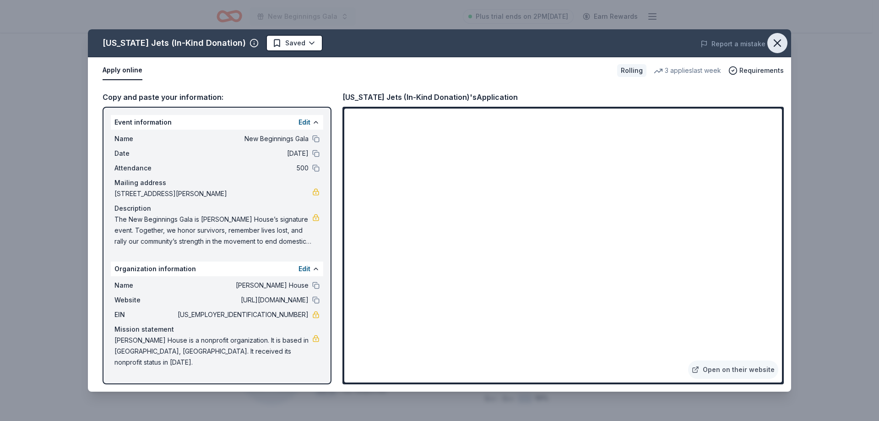
click at [776, 38] on icon "button" at bounding box center [777, 43] width 13 height 13
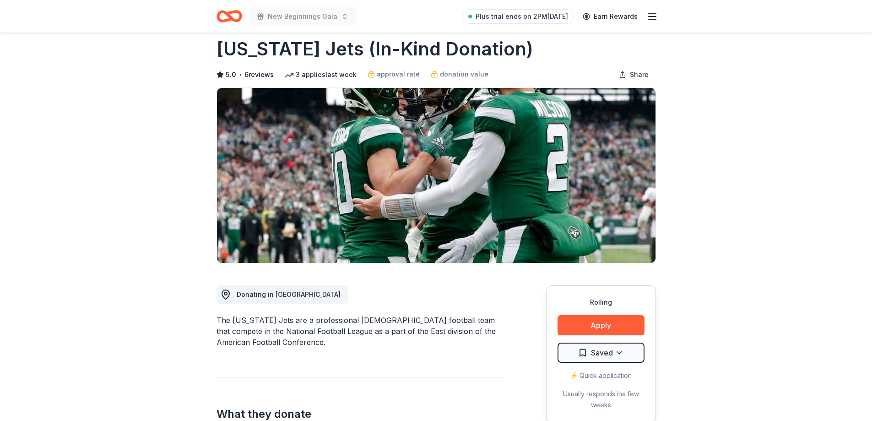
scroll to position [0, 0]
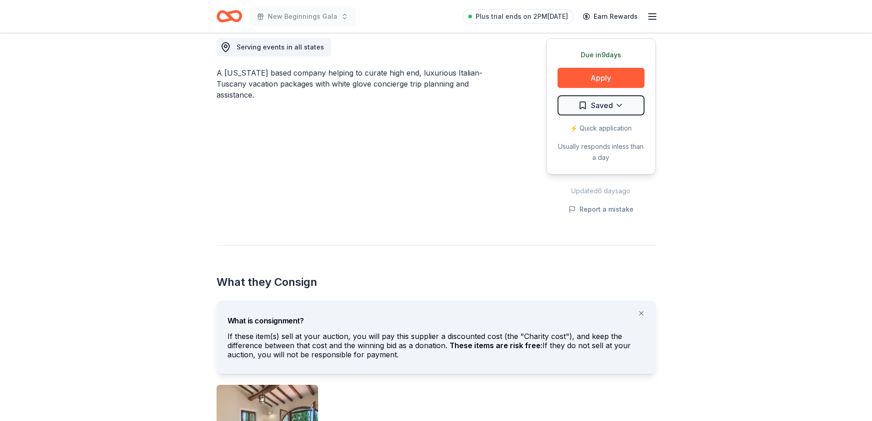
scroll to position [46, 0]
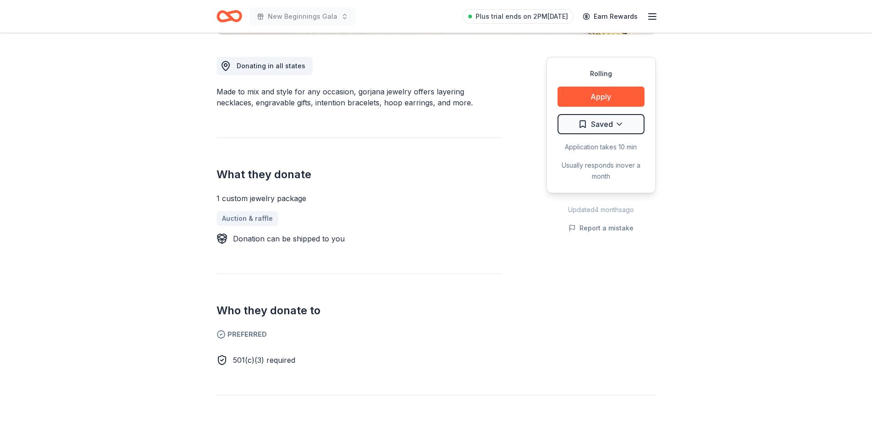
scroll to position [275, 0]
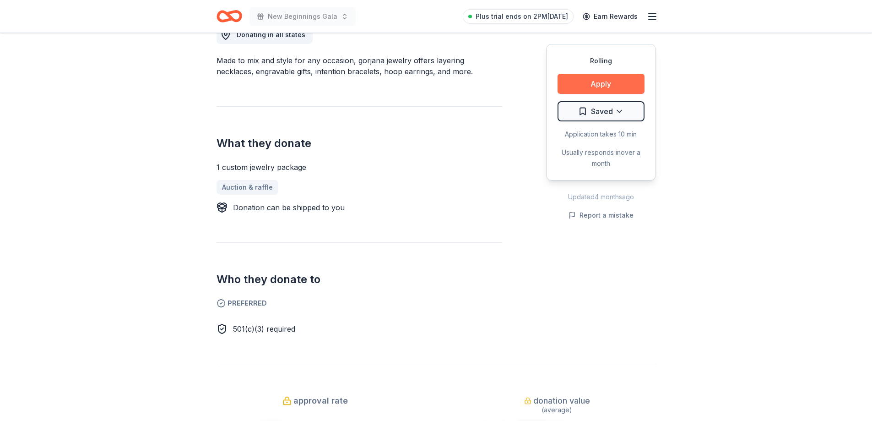
click at [594, 82] on button "Apply" at bounding box center [601, 84] width 87 height 20
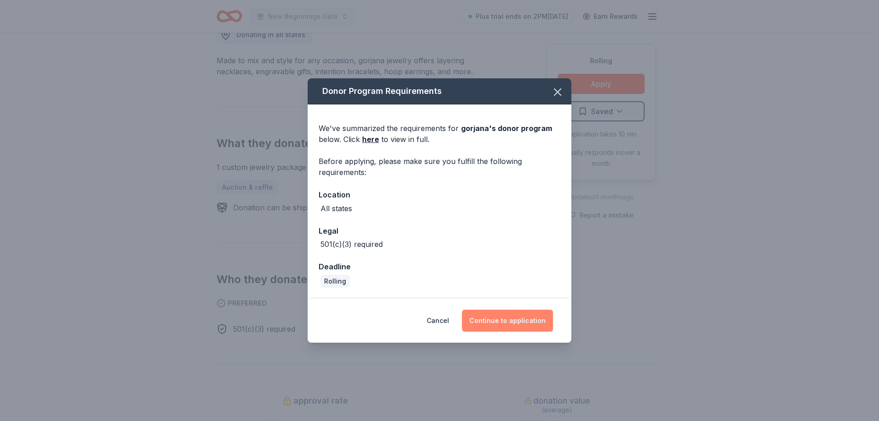
click at [513, 315] on button "Continue to application" at bounding box center [507, 320] width 91 height 22
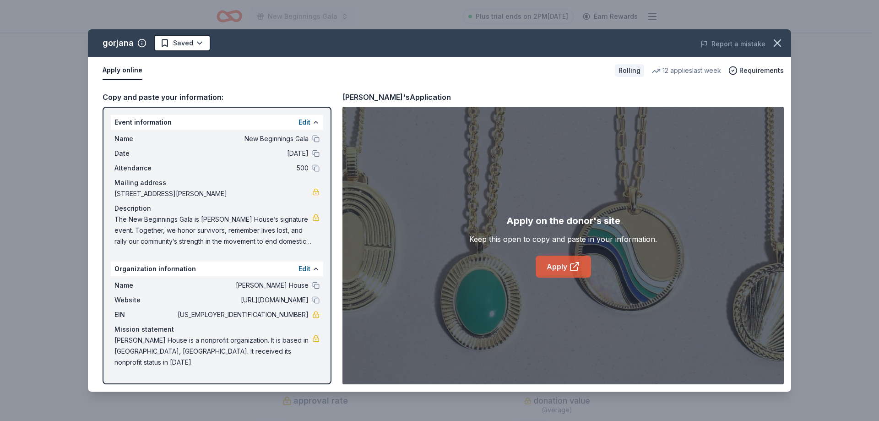
click at [556, 271] on link "Apply" at bounding box center [563, 266] width 55 height 22
click at [780, 41] on icon "button" at bounding box center [777, 43] width 6 height 6
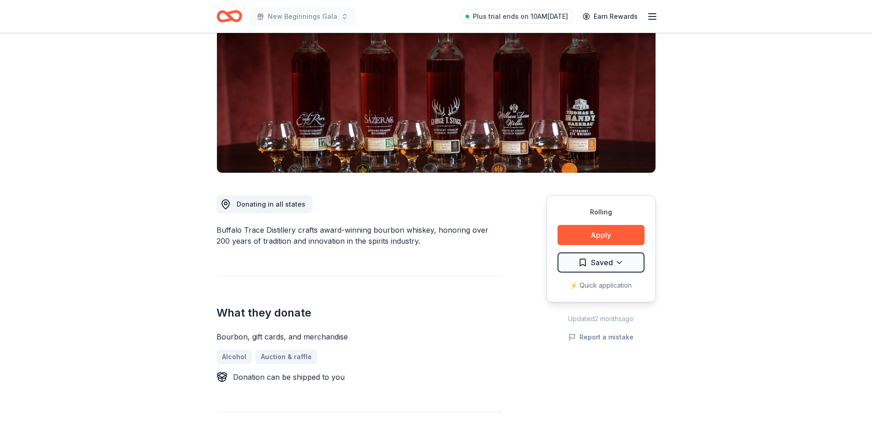
scroll to position [92, 0]
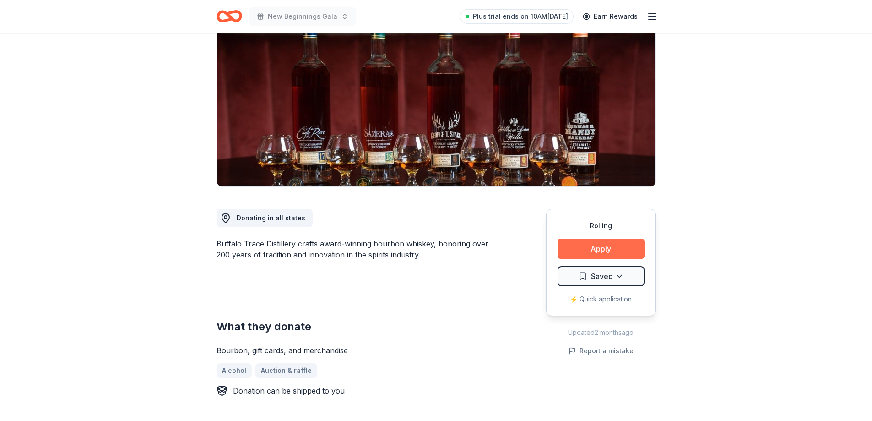
click at [613, 245] on button "Apply" at bounding box center [601, 249] width 87 height 20
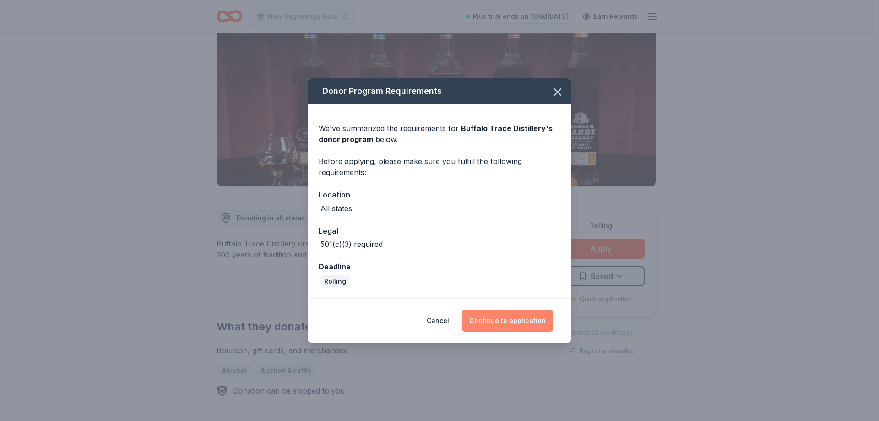
click at [496, 322] on button "Continue to application" at bounding box center [507, 320] width 91 height 22
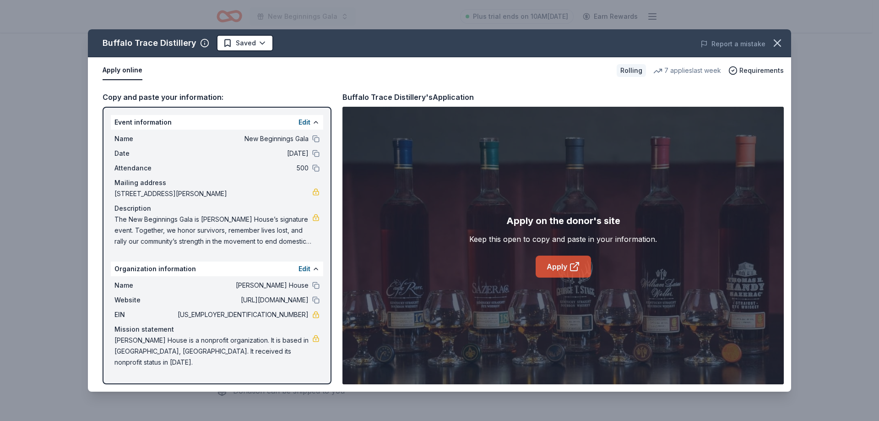
click at [561, 267] on link "Apply" at bounding box center [563, 266] width 55 height 22
click at [775, 38] on icon "button" at bounding box center [777, 43] width 13 height 13
